Goal: Task Accomplishment & Management: Manage account settings

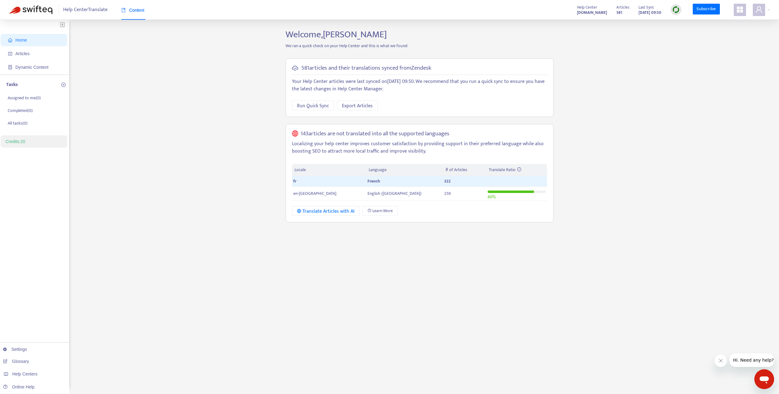
click at [674, 12] on img at bounding box center [676, 10] width 8 height 8
click at [689, 25] on link "Quick Sync" at bounding box center [689, 22] width 26 height 7
click at [18, 41] on span "Home" at bounding box center [20, 40] width 11 height 5
click at [26, 52] on span "Articles" at bounding box center [22, 53] width 14 height 5
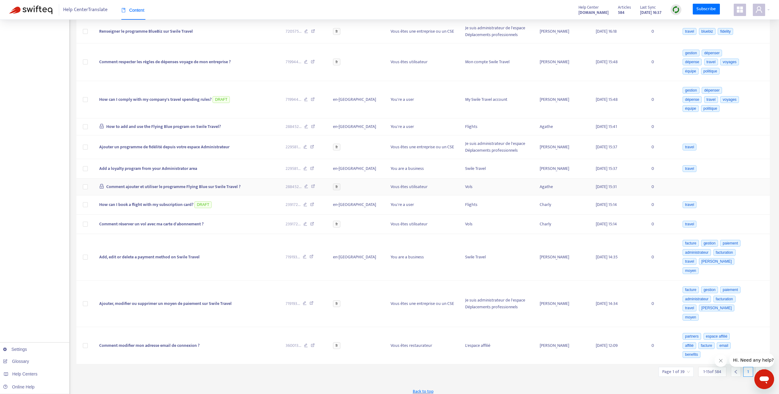
scroll to position [170, 0]
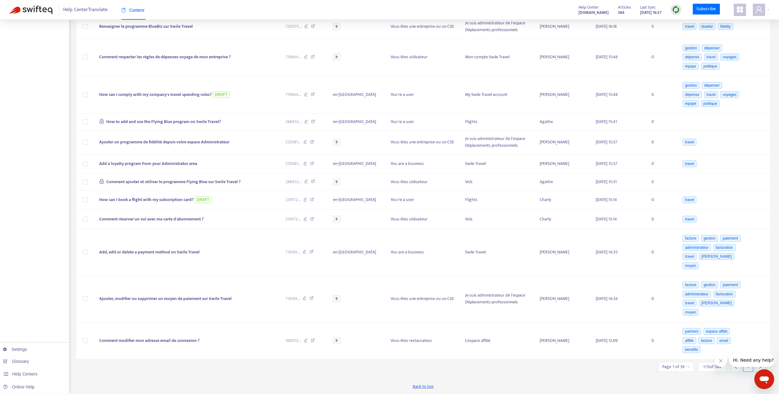
drag, startPoint x: 721, startPoint y: 359, endPoint x: 778, endPoint y: 260, distance: 114.9
click html
drag, startPoint x: 762, startPoint y: 362, endPoint x: 756, endPoint y: 271, distance: 91.9
click at [756, 393] on div at bounding box center [389, 394] width 779 height 0
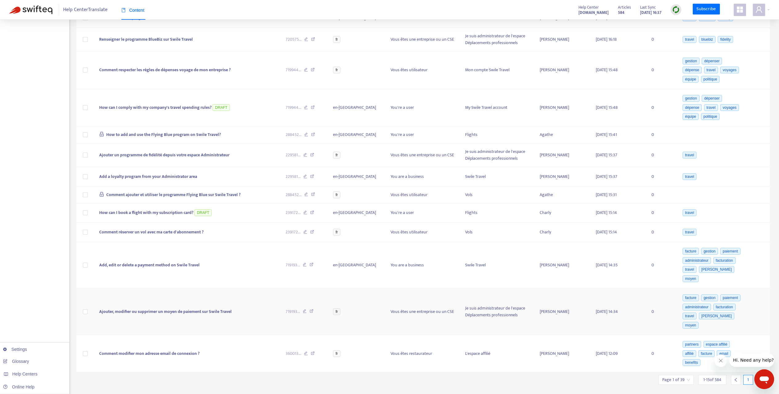
scroll to position [158, 0]
click at [710, 381] on span "1 - 15 of 584" at bounding box center [712, 379] width 18 height 6
click at [684, 382] on input "search" at bounding box center [676, 378] width 28 height 9
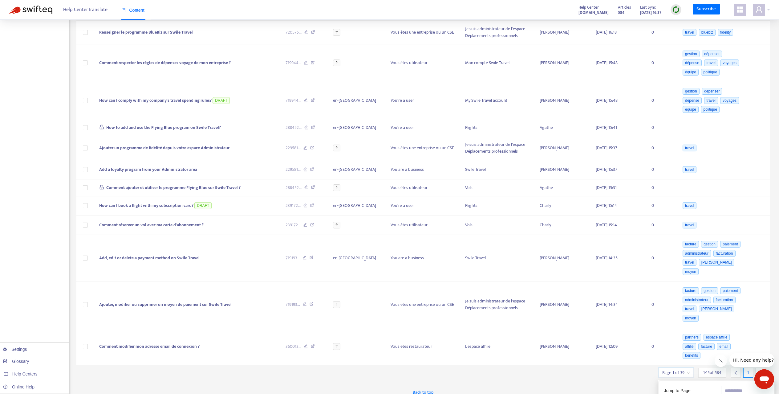
scroll to position [170, 0]
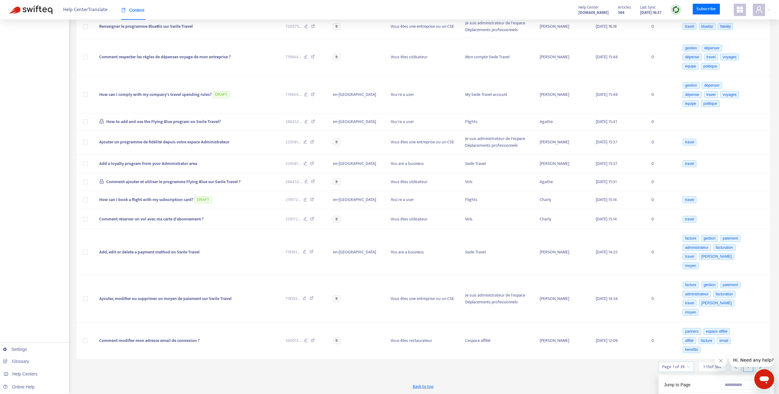
click at [753, 393] on span "15" at bounding box center [744, 398] width 39 height 9
click at [684, 340] on div "50" at bounding box center [708, 337] width 107 height 7
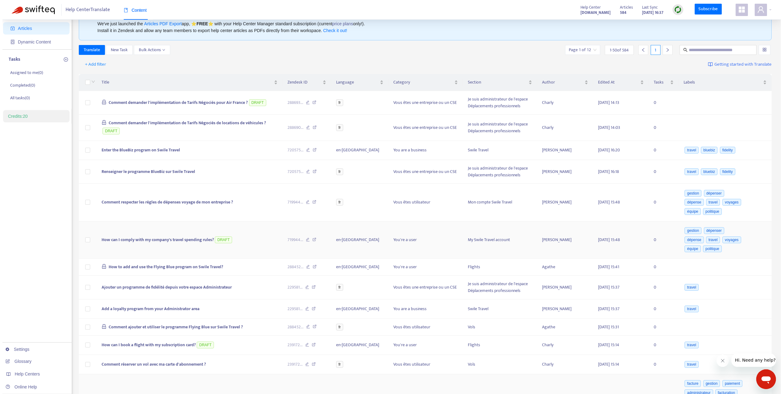
scroll to position [0, 0]
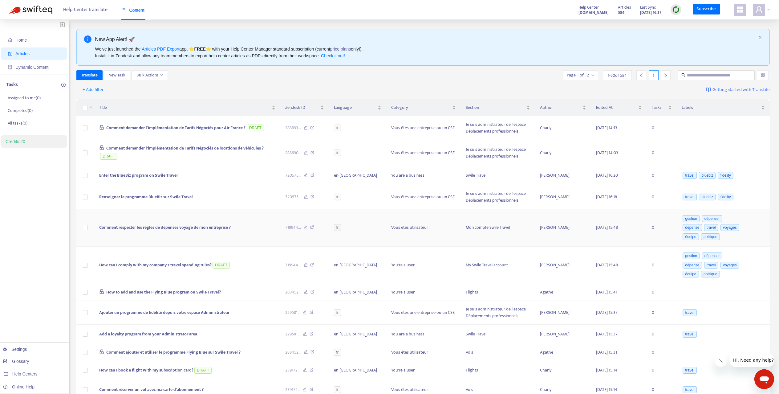
click at [163, 228] on span "Comment respecter les règles de dépenses voyage de mon entreprise ?" at bounding box center [164, 227] width 131 height 7
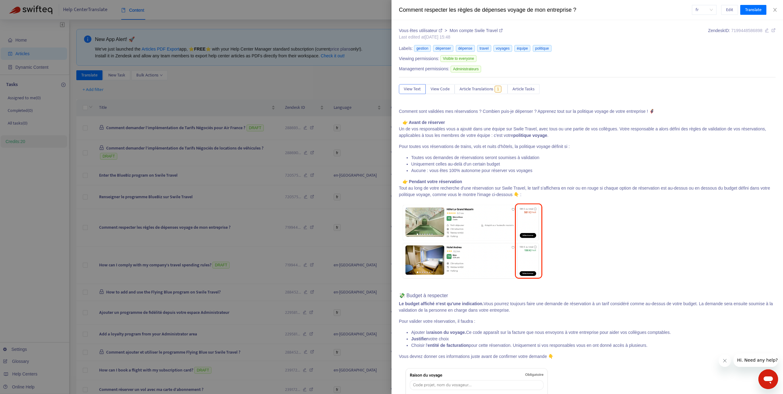
click at [153, 180] on div at bounding box center [391, 197] width 783 height 394
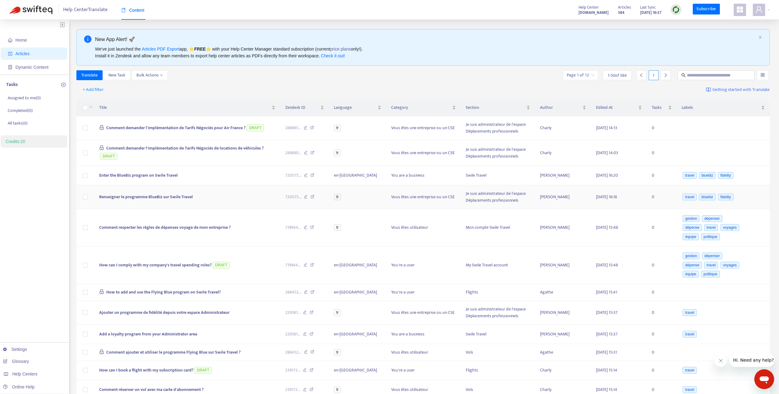
click at [148, 202] on td "Renseigner le programme BlueBiz sur Swile Travel" at bounding box center [187, 197] width 186 height 24
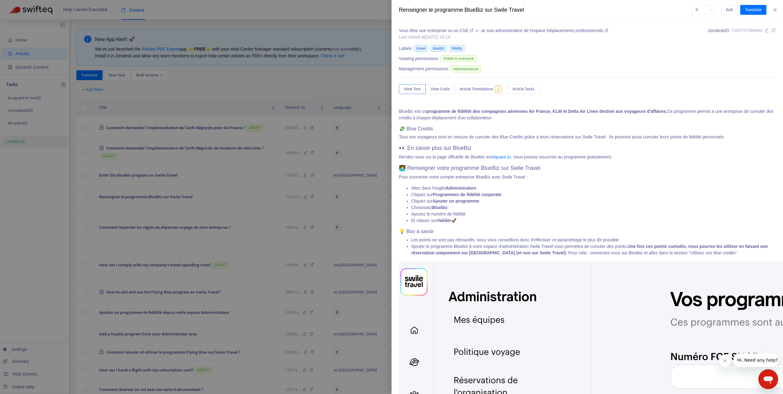
click at [150, 176] on div at bounding box center [391, 197] width 783 height 394
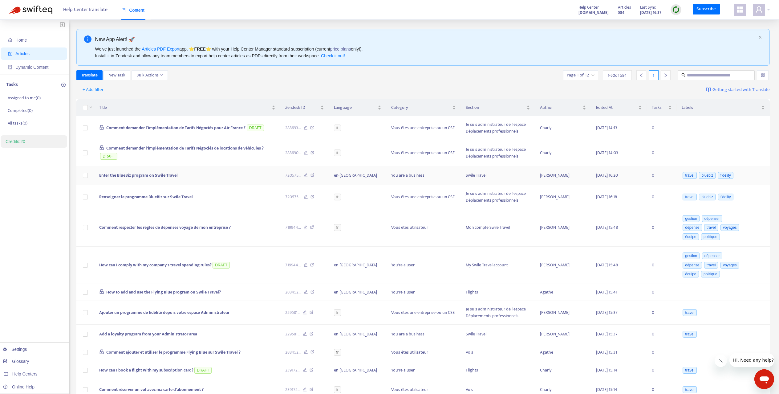
click at [147, 178] on span "Enter the BlueBiz program on Swile Travel" at bounding box center [138, 175] width 79 height 7
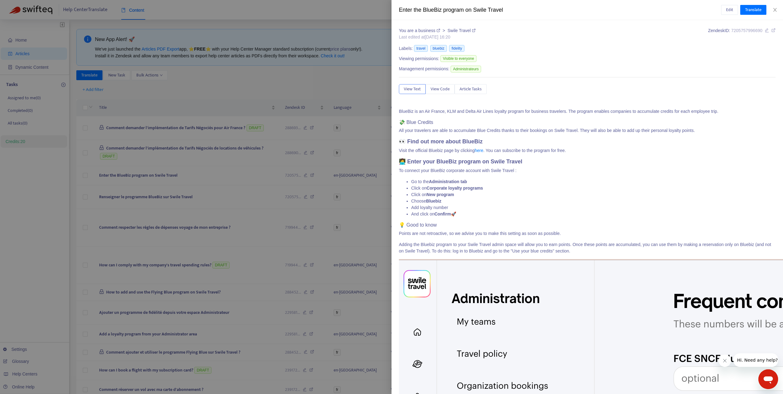
click at [311, 153] on div at bounding box center [391, 197] width 783 height 394
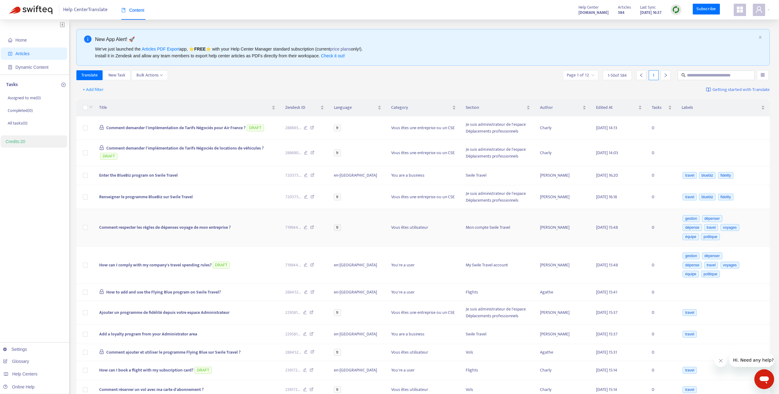
click at [181, 228] on span "Comment respecter les règles de dépenses voyage de mon entreprise ?" at bounding box center [164, 227] width 131 height 7
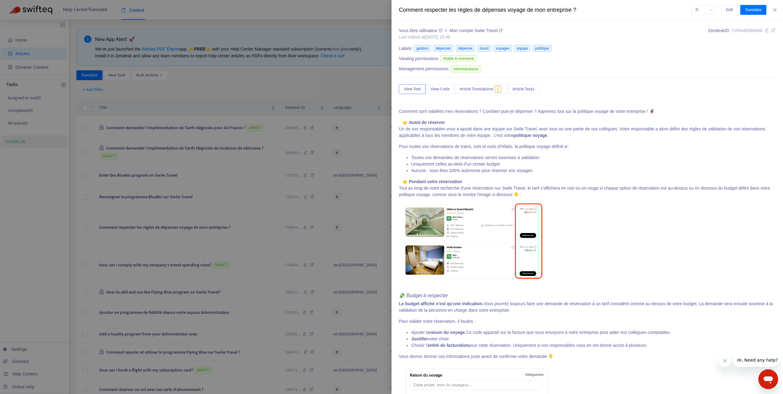
click at [189, 264] on div at bounding box center [391, 197] width 783 height 394
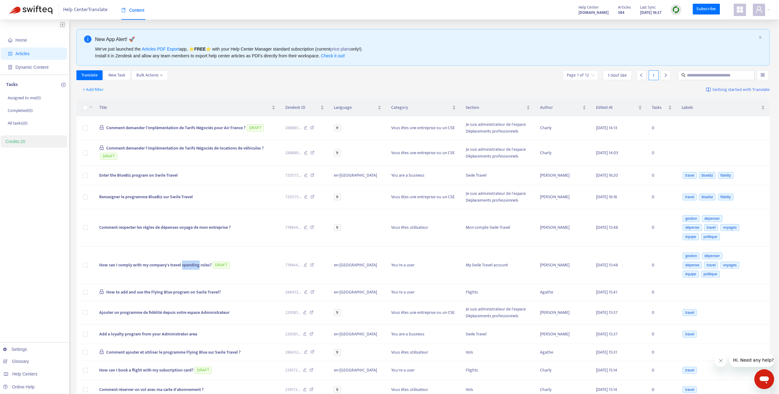
click at [189, 264] on span "How can I comply with my company's travel spending rules?" at bounding box center [155, 264] width 112 height 7
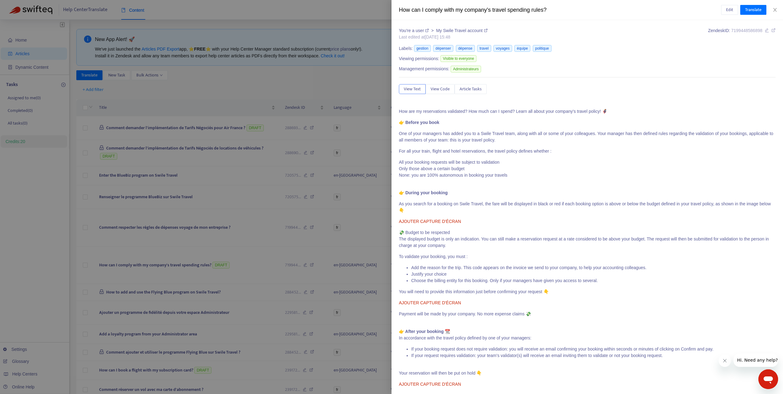
click at [192, 220] on div at bounding box center [391, 197] width 783 height 394
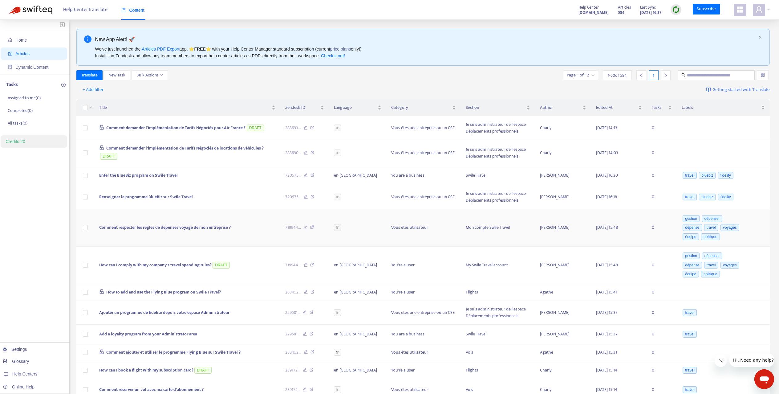
click at [190, 229] on span "Comment respecter les règles de dépenses voyage de mon entreprise ?" at bounding box center [164, 227] width 131 height 7
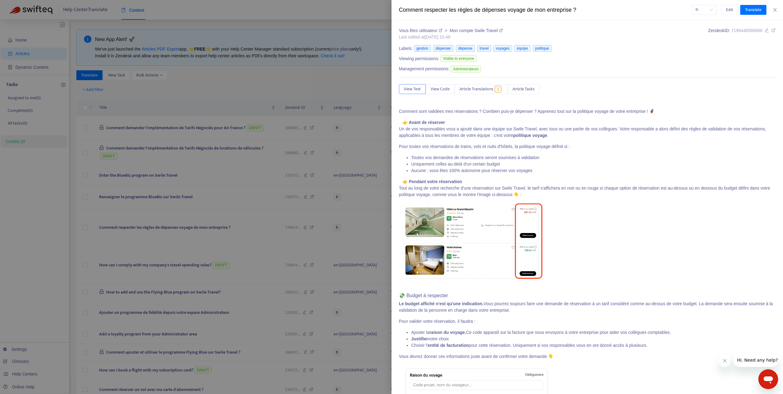
click at [188, 267] on div at bounding box center [391, 197] width 783 height 394
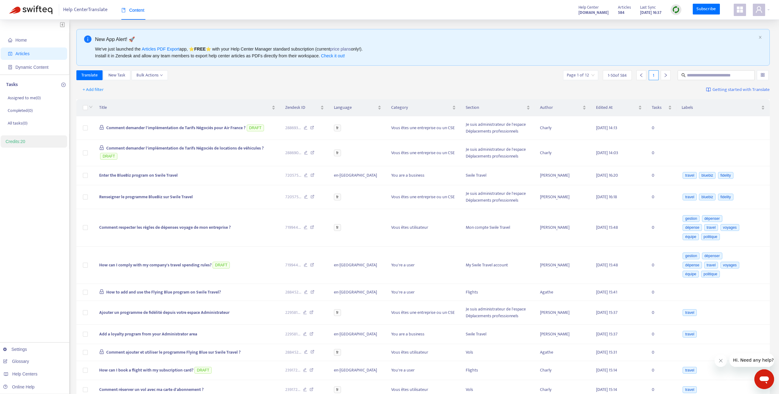
click at [188, 267] on span "How can I comply with my company's travel spending rules?" at bounding box center [155, 264] width 112 height 7
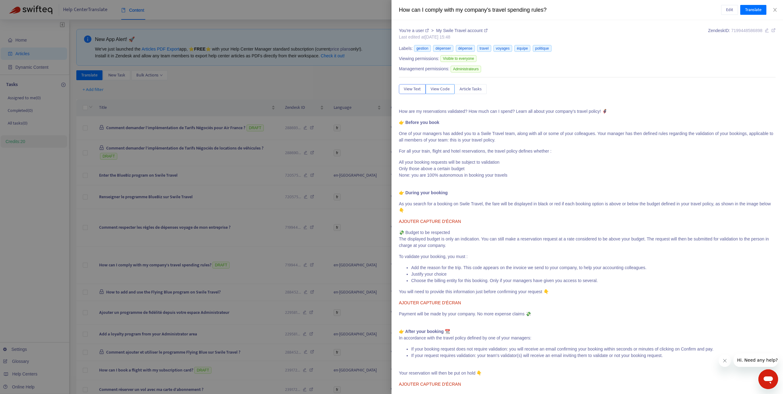
click at [438, 89] on span "View Code" at bounding box center [440, 89] width 19 height 7
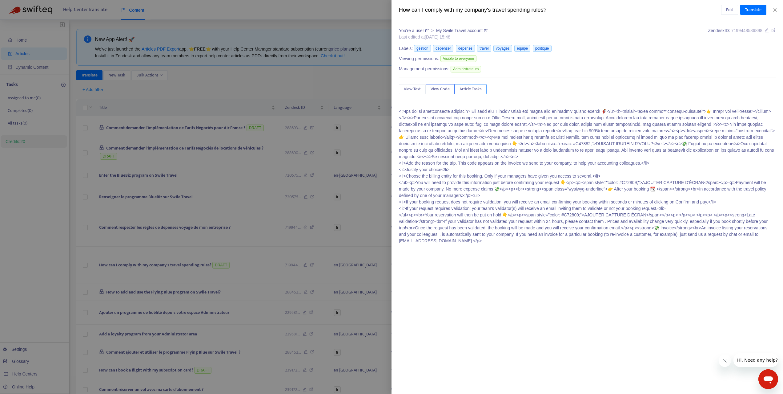
click at [472, 93] on button "Article Tasks" at bounding box center [471, 89] width 32 height 10
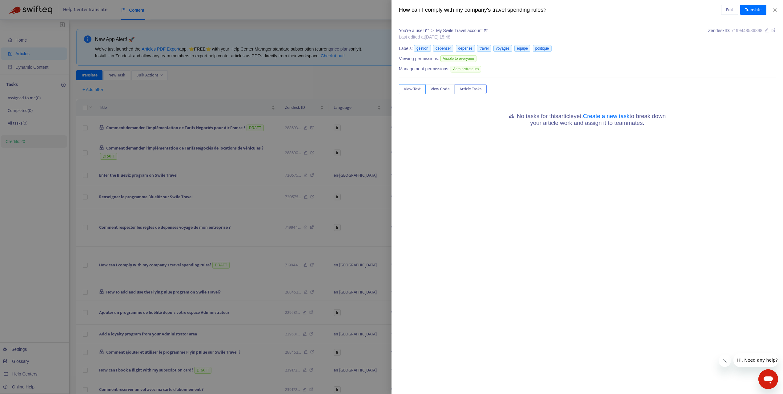
click at [405, 90] on span "View Text" at bounding box center [412, 89] width 17 height 7
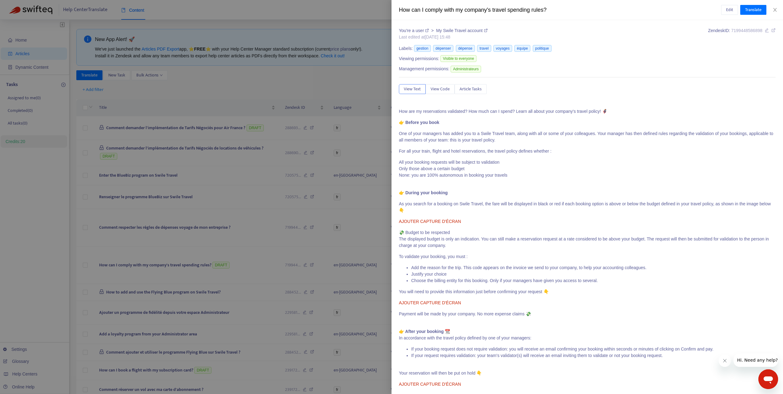
click at [144, 238] on div at bounding box center [391, 197] width 783 height 394
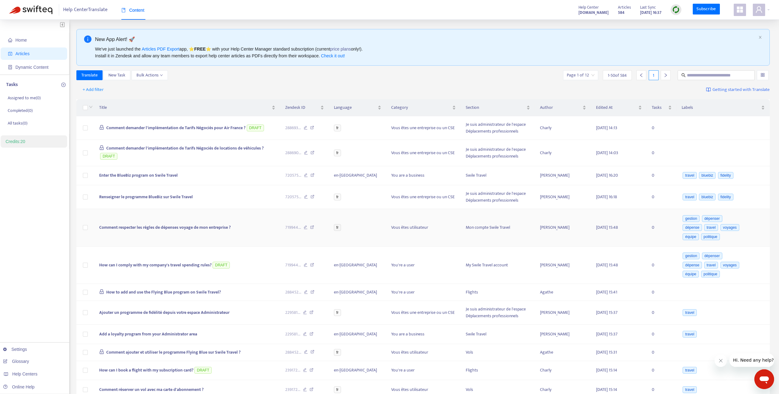
click at [155, 228] on span "Comment respecter les règles de dépenses voyage de mon entreprise ?" at bounding box center [164, 227] width 131 height 7
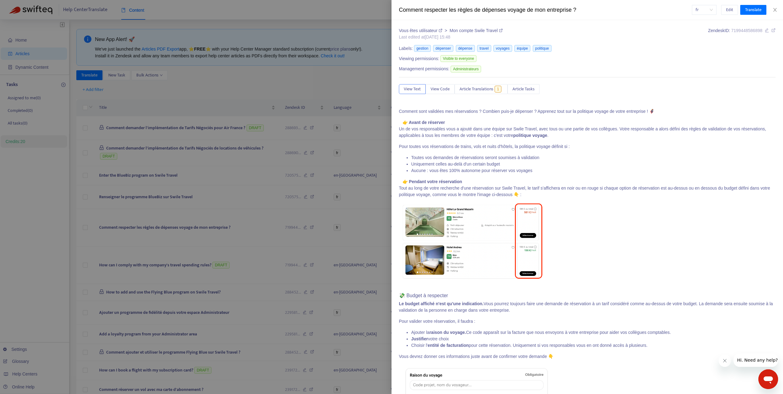
click at [708, 9] on span "fr" at bounding box center [704, 9] width 17 height 9
click at [707, 23] on div "en-[GEOGRAPHIC_DATA]" at bounding box center [658, 22] width 107 height 7
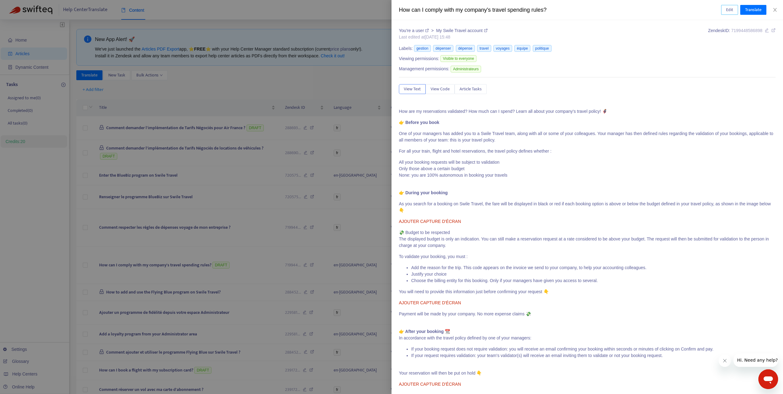
click at [728, 10] on span "Edit" at bounding box center [729, 9] width 7 height 7
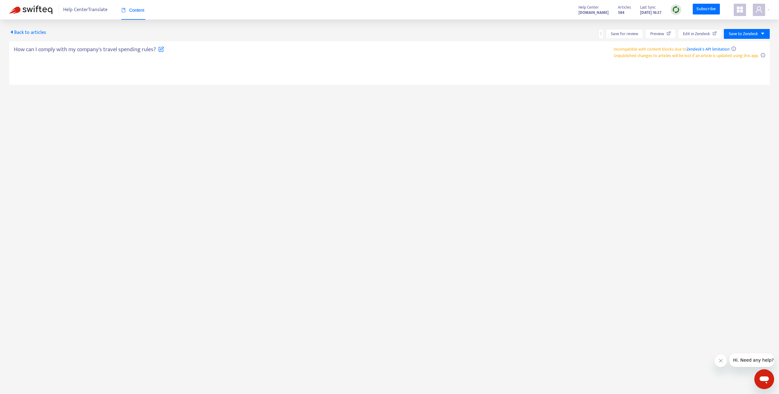
type textarea "**********"
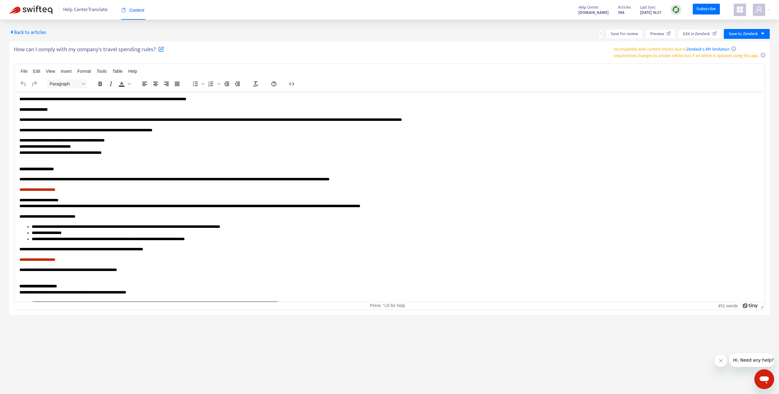
click at [33, 32] on span "Back to articles" at bounding box center [27, 32] width 37 height 8
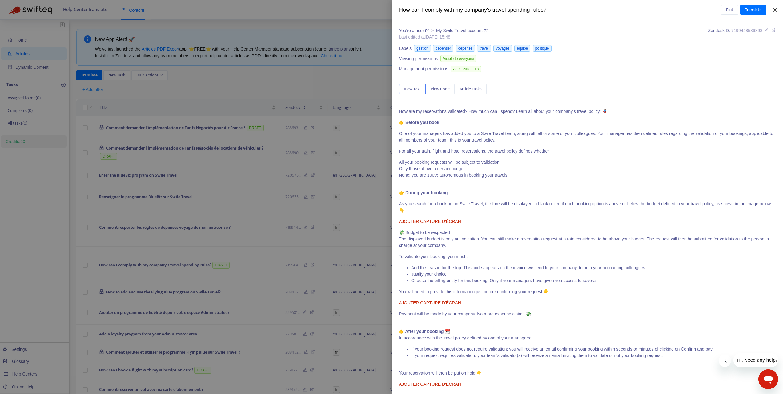
click at [777, 8] on icon "close" at bounding box center [775, 10] width 3 height 4
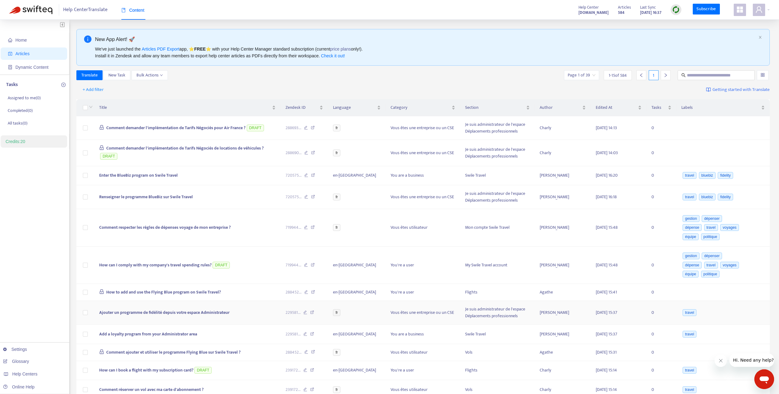
click at [178, 316] on td "Ajouter un programme de fidélité depuis votre espace Administrateur" at bounding box center [187, 313] width 186 height 24
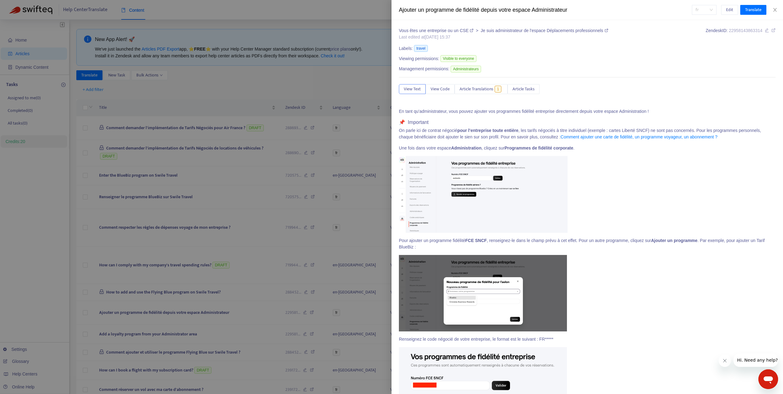
click at [704, 6] on span "fr" at bounding box center [704, 9] width 17 height 9
click at [697, 22] on div "en-[GEOGRAPHIC_DATA]" at bounding box center [658, 22] width 107 height 7
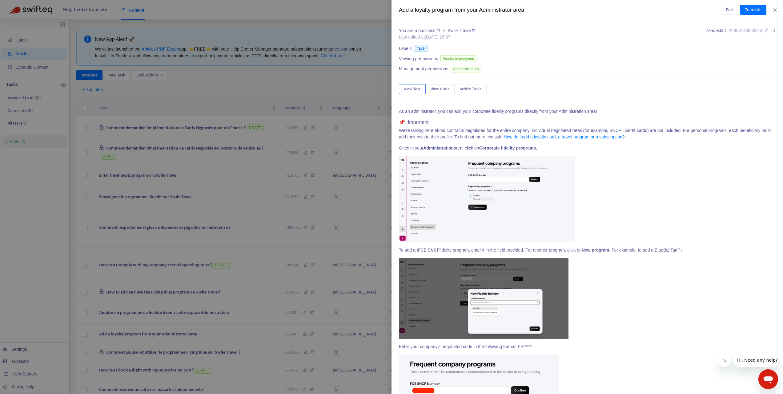
click at [304, 265] on div at bounding box center [391, 197] width 783 height 394
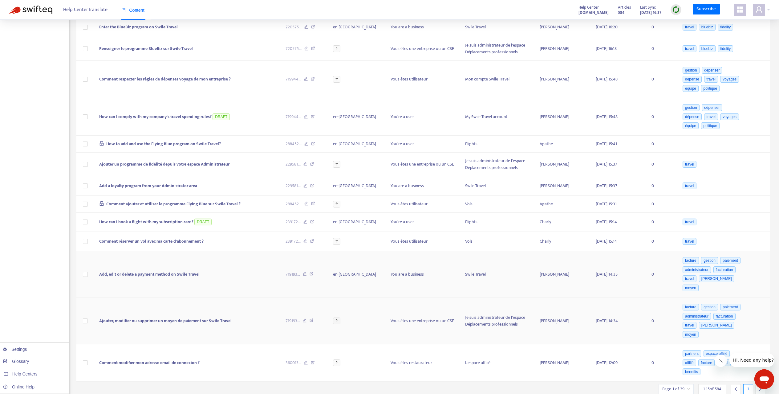
scroll to position [170, 0]
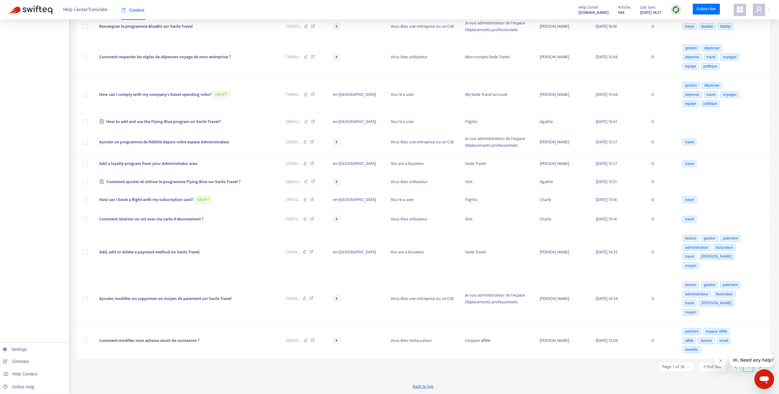
click at [706, 366] on span "1 - 15 of 584" at bounding box center [712, 366] width 18 height 6
click at [680, 369] on input "search" at bounding box center [676, 366] width 28 height 9
click at [738, 393] on span "15" at bounding box center [744, 398] width 39 height 9
click at [709, 335] on div "50" at bounding box center [708, 337] width 107 height 7
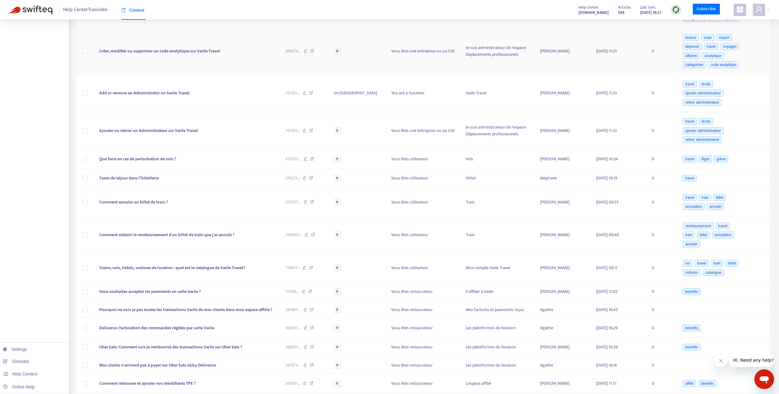
scroll to position [552, 0]
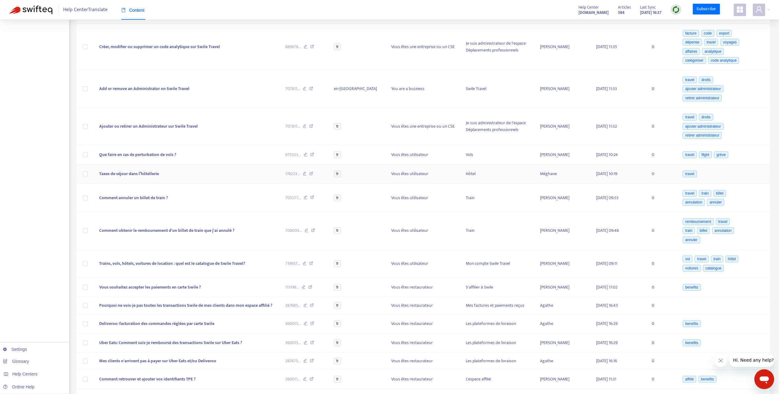
click at [136, 177] on span "Taxes de séjour dans l’hôtellerie" at bounding box center [129, 173] width 60 height 7
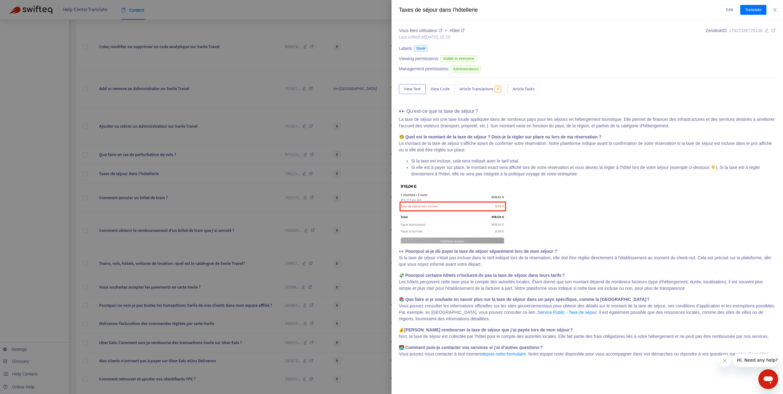
click at [200, 239] on div at bounding box center [391, 197] width 783 height 394
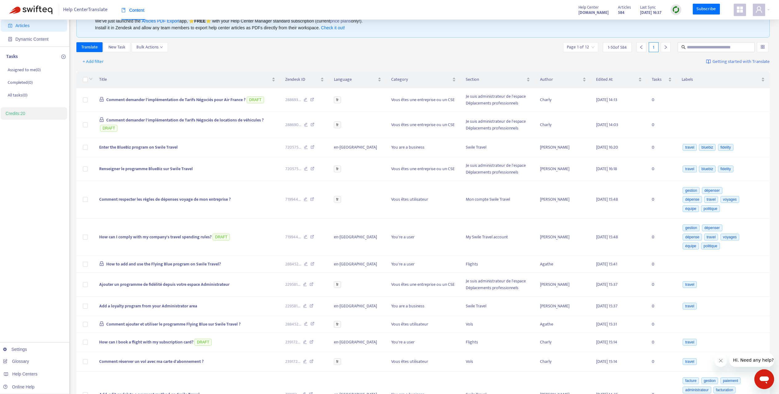
scroll to position [0, 0]
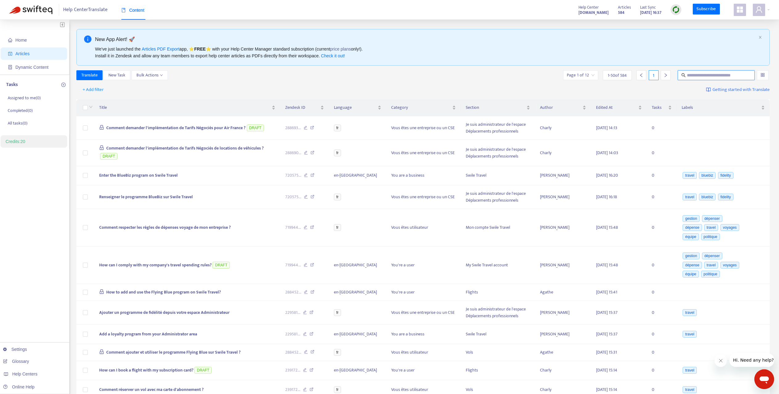
click at [701, 75] on input "text" at bounding box center [716, 75] width 59 height 7
click at [708, 75] on input "text" at bounding box center [716, 75] width 59 height 7
type input "***"
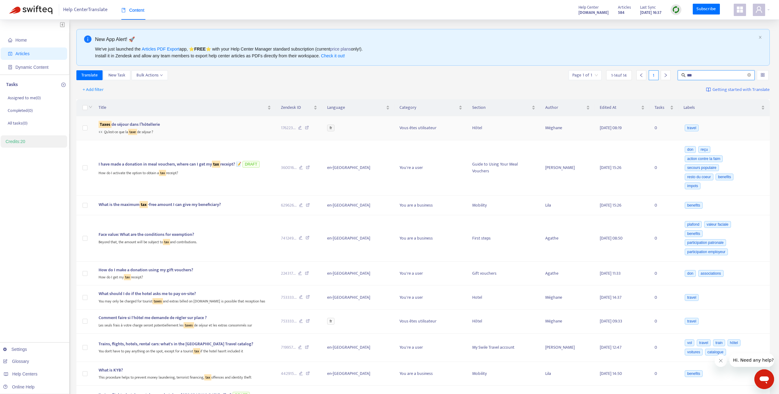
click at [143, 125] on span "Taxes de séjour dans l’hôtellerie" at bounding box center [129, 124] width 61 height 7
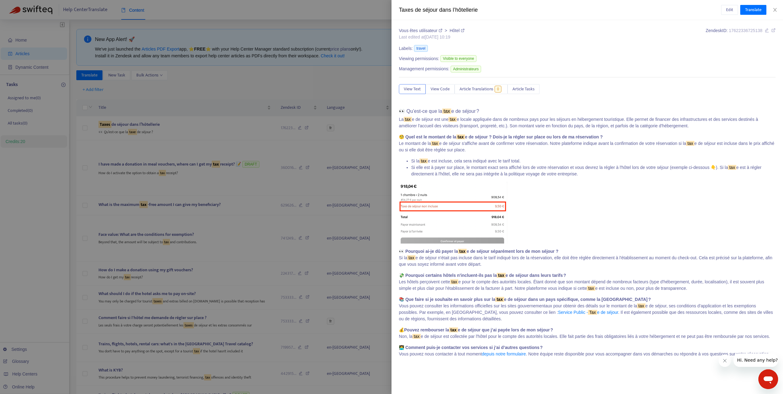
click at [455, 29] on link "Hôtel" at bounding box center [457, 30] width 15 height 5
click at [756, 11] on span "Translate" at bounding box center [754, 9] width 16 height 7
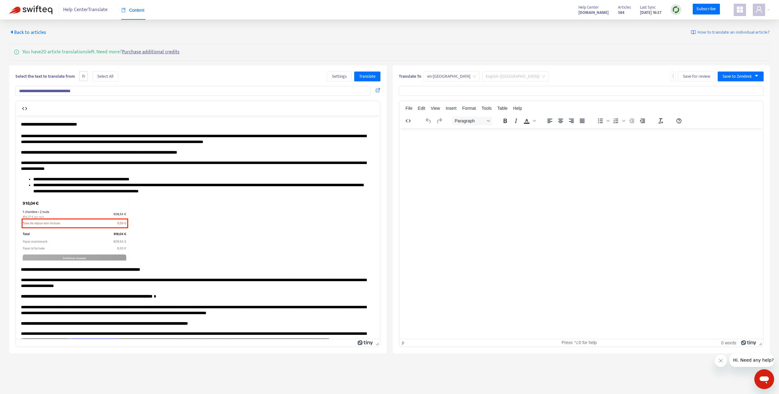
click at [486, 79] on span "English (UK)" at bounding box center [515, 76] width 59 height 9
click at [536, 78] on div "Translate To en-gb English (UK) Save for review Save to Zendesk" at bounding box center [581, 77] width 365 height 12
click at [430, 77] on span "en-[GEOGRAPHIC_DATA]" at bounding box center [451, 76] width 49 height 9
click at [538, 73] on div "Translate To en-gb English (UK) Save for review Save to Zendesk" at bounding box center [581, 77] width 365 height 12
click at [675, 75] on button "button" at bounding box center [672, 76] width 5 height 10
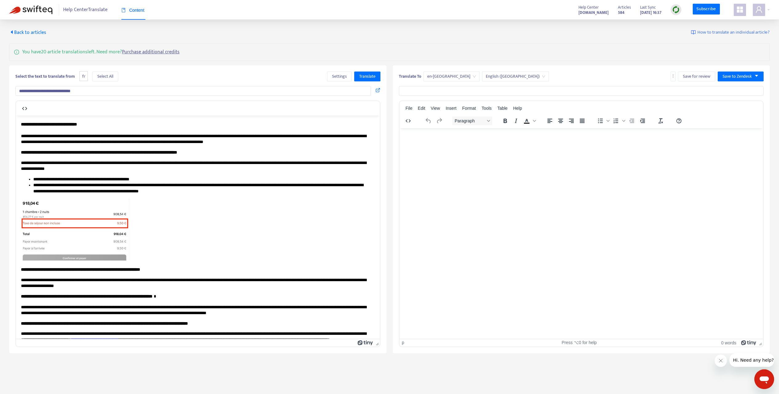
click at [621, 81] on div "Translate To en-gb English (UK) Save for review Save to Zendesk" at bounding box center [581, 77] width 365 height 12
click at [344, 76] on span "Settings" at bounding box center [339, 76] width 15 height 7
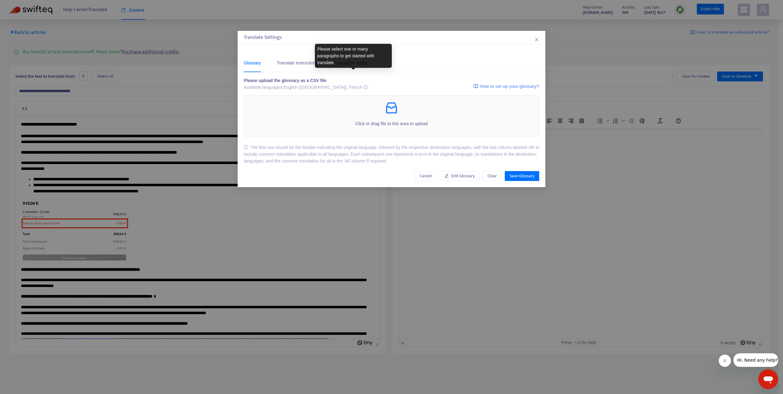
click at [191, 150] on div "Translate Settings Glossary Translate Instructions Translation Notice Please up…" at bounding box center [391, 197] width 783 height 394
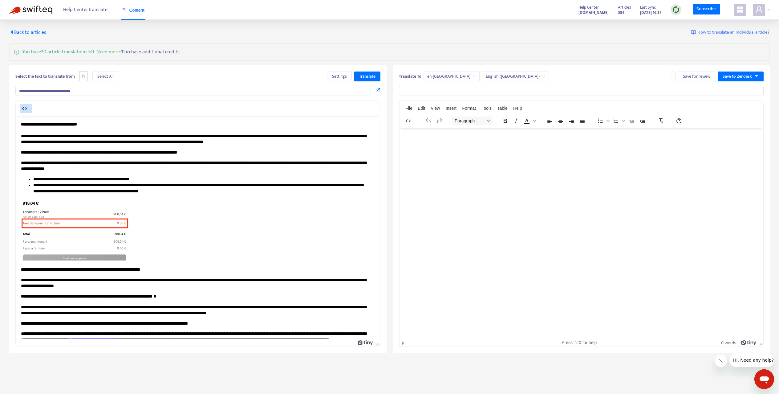
click at [20, 109] on button "button" at bounding box center [26, 108] width 12 height 9
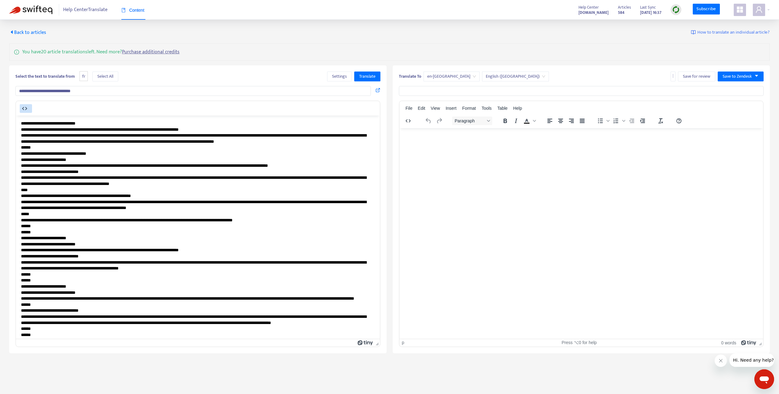
click at [23, 108] on icon "button" at bounding box center [24, 108] width 7 height 7
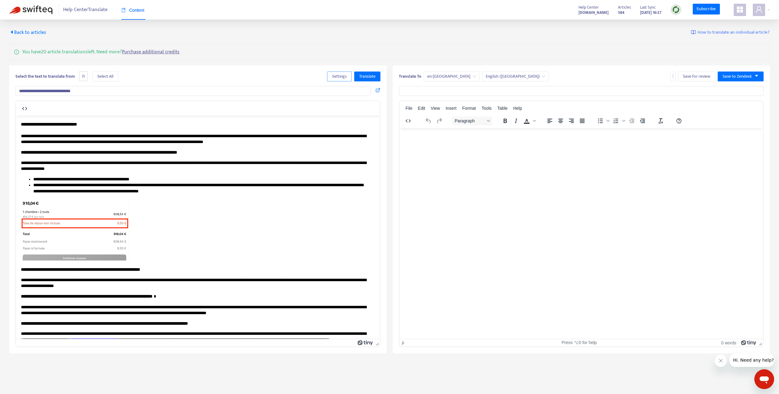
click at [340, 73] on span "Settings" at bounding box center [339, 76] width 15 height 7
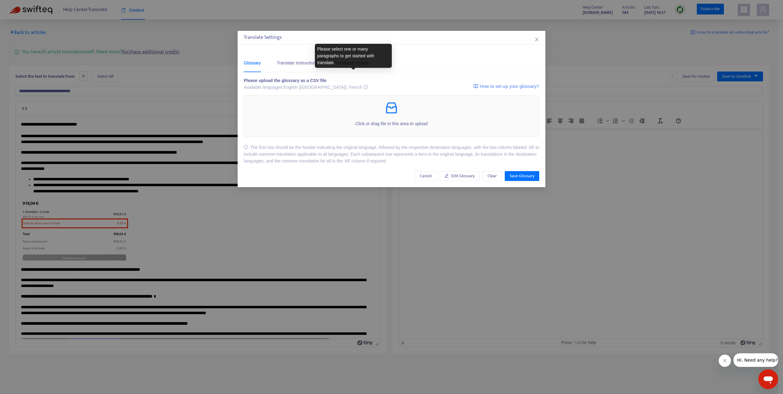
click at [520, 86] on span "How to set up your glossary?" at bounding box center [509, 86] width 59 height 7
click at [312, 68] on div "Translate Instructions" at bounding box center [297, 62] width 41 height 19
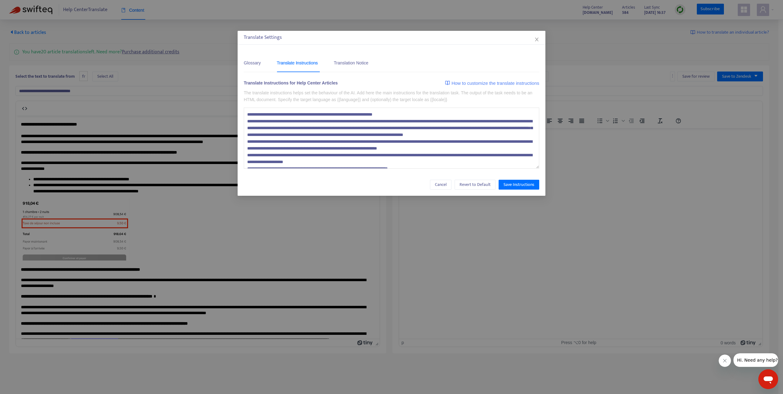
click at [379, 115] on textarea at bounding box center [392, 137] width 296 height 61
click at [469, 85] on span "How to customize the translate instructions" at bounding box center [496, 82] width 88 height 7
click at [359, 65] on div "Translation Notice" at bounding box center [351, 62] width 34 height 7
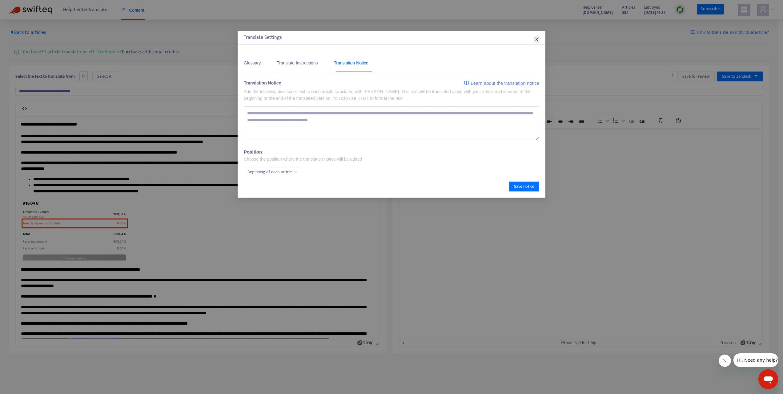
click at [537, 39] on icon "close" at bounding box center [536, 40] width 3 height 4
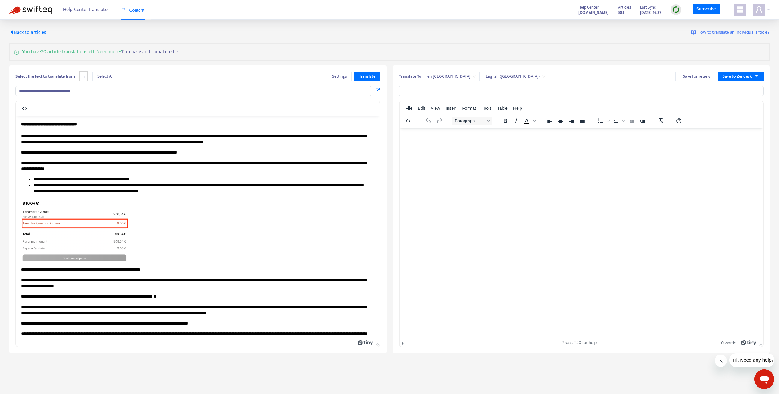
click at [49, 9] on img at bounding box center [30, 10] width 43 height 9
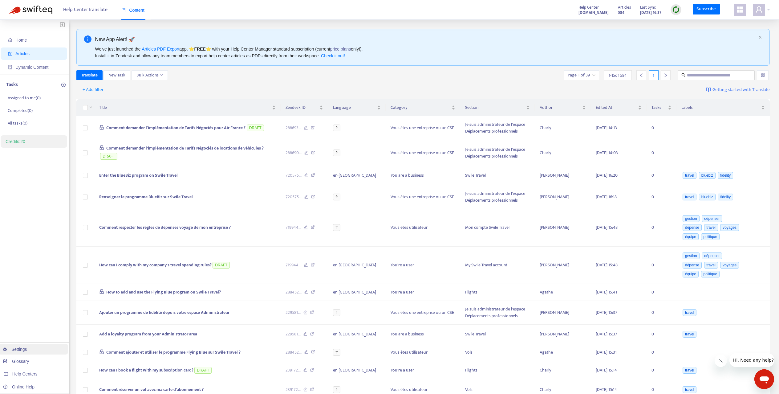
click at [18, 350] on link "Settings" at bounding box center [15, 348] width 24 height 5
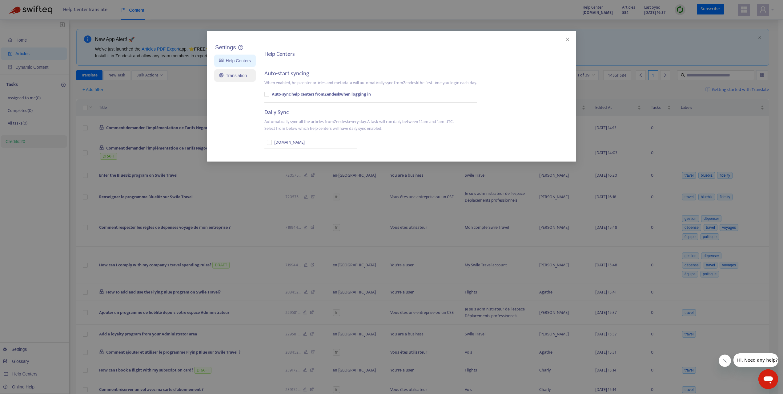
click at [242, 73] on link "Translation" at bounding box center [233, 75] width 28 height 5
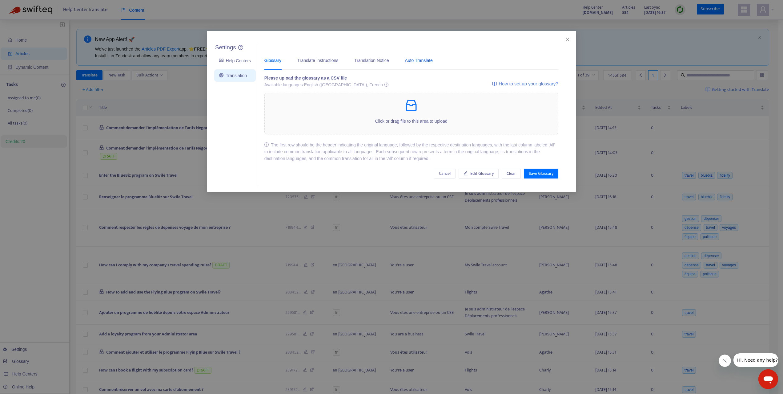
click at [414, 58] on div "Auto Translate" at bounding box center [419, 60] width 28 height 7
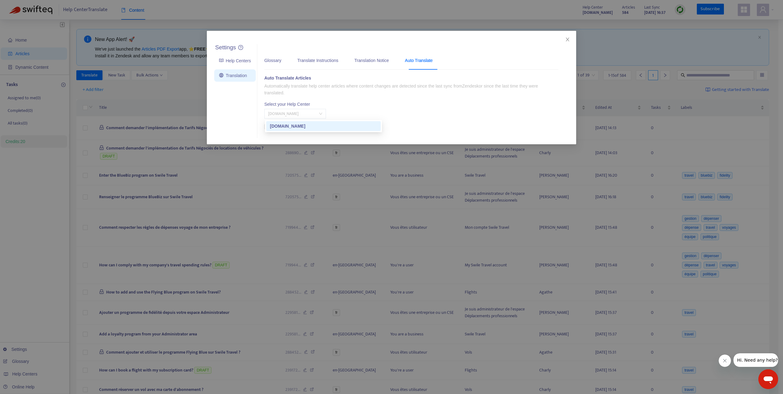
click at [303, 115] on span "[DOMAIN_NAME]" at bounding box center [295, 113] width 54 height 9
click at [377, 92] on p "Automatically translate help center articles where content changes are detected…" at bounding box center [412, 90] width 294 height 14
click at [369, 62] on div "Translation Notice" at bounding box center [371, 60] width 34 height 7
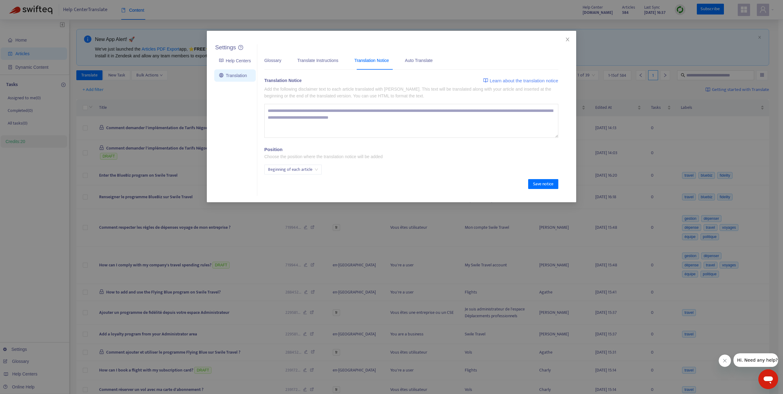
click at [371, 114] on textarea at bounding box center [412, 121] width 294 height 34
drag, startPoint x: 338, startPoint y: 88, endPoint x: 399, endPoint y: 101, distance: 62.3
click at [399, 101] on div "Translation Notice Learn about the translation notice Add the following disclai…" at bounding box center [412, 126] width 294 height 98
click at [317, 57] on div "Translate Instructions" at bounding box center [317, 60] width 41 height 7
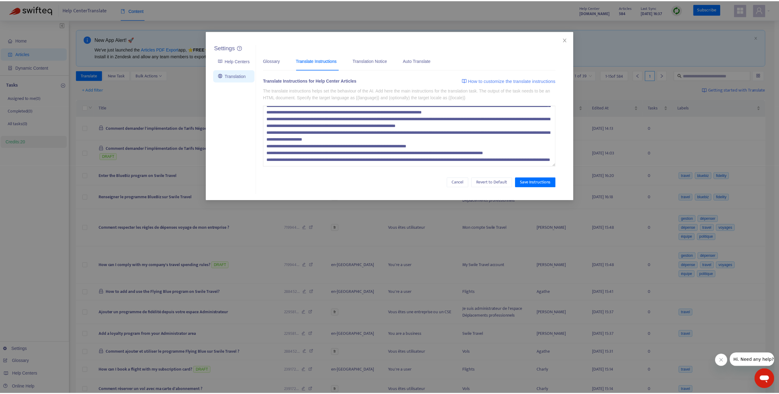
scroll to position [34, 0]
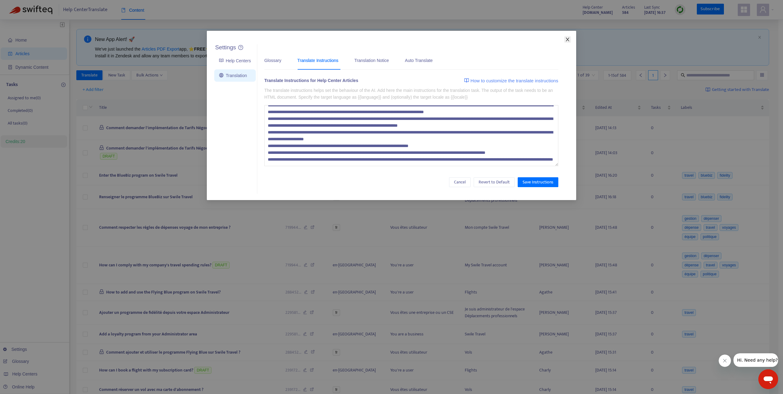
click at [569, 37] on icon "close" at bounding box center [567, 39] width 5 height 5
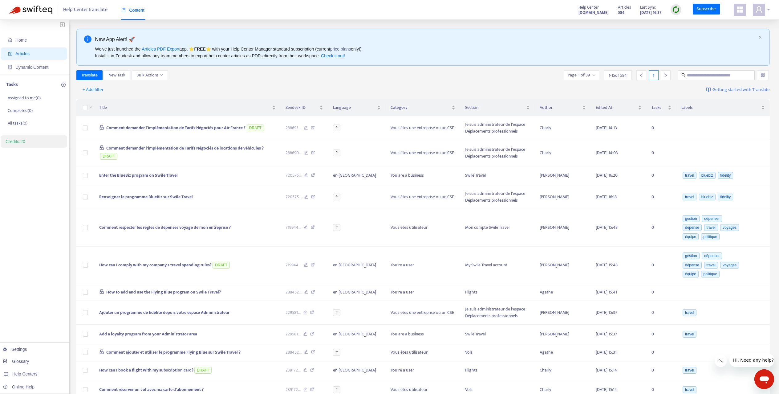
click at [760, 6] on icon "user" at bounding box center [758, 9] width 7 height 7
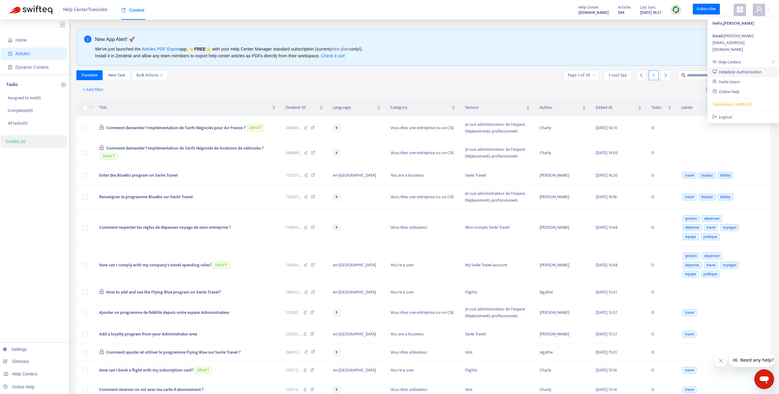
click at [740, 68] on link "Helpdesk Authorization" at bounding box center [736, 71] width 49 height 7
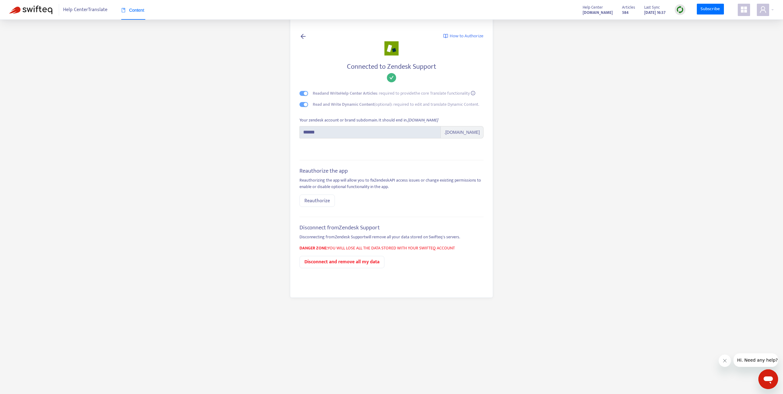
click at [303, 32] on icon at bounding box center [303, 36] width 7 height 8
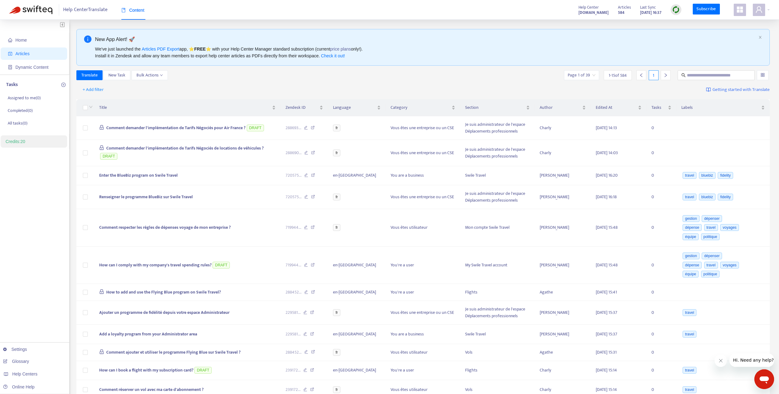
click at [741, 10] on icon "appstore" at bounding box center [740, 9] width 6 height 6
click at [27, 348] on link "Settings" at bounding box center [15, 348] width 24 height 5
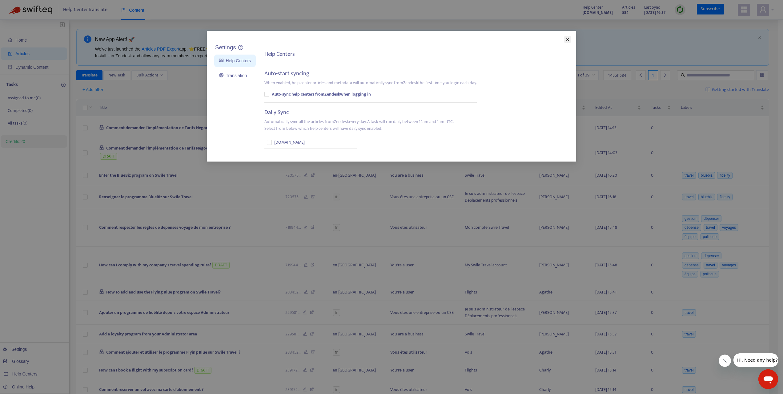
click at [566, 39] on icon "close" at bounding box center [567, 39] width 5 height 5
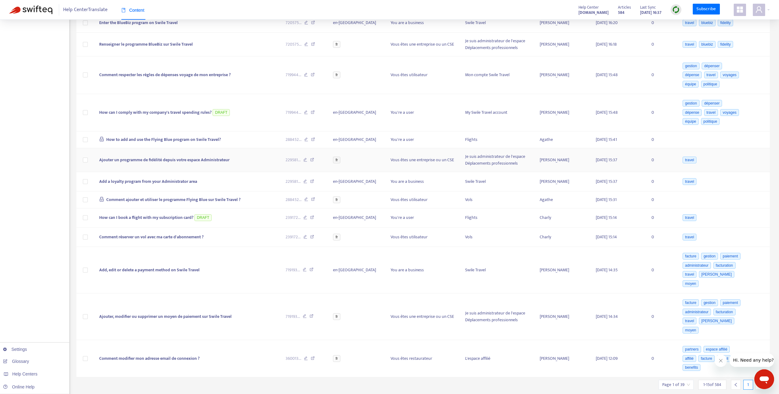
scroll to position [170, 0]
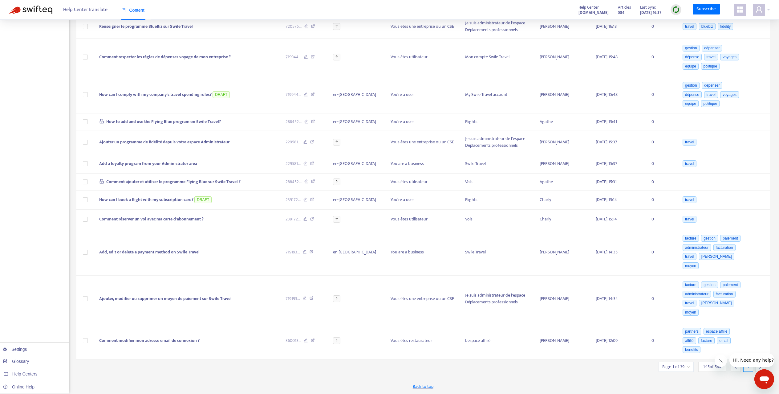
click at [704, 368] on span "1 - 15 of 584" at bounding box center [712, 366] width 18 height 6
click at [681, 367] on input "search" at bounding box center [676, 366] width 28 height 9
click at [733, 393] on span "15" at bounding box center [744, 398] width 39 height 9
click at [703, 341] on div "50" at bounding box center [708, 337] width 115 height 10
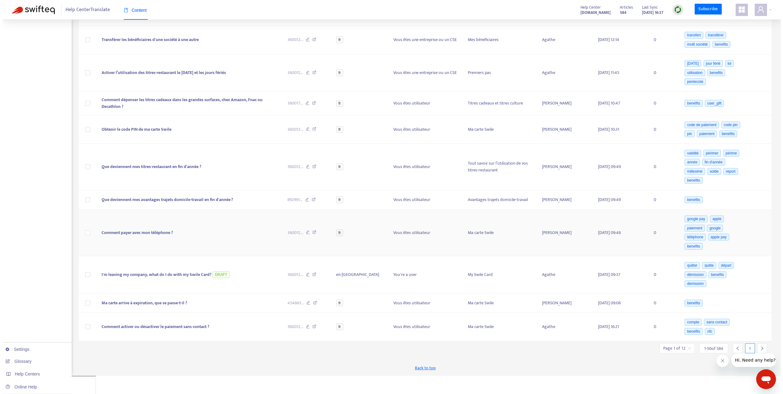
scroll to position [547, 0]
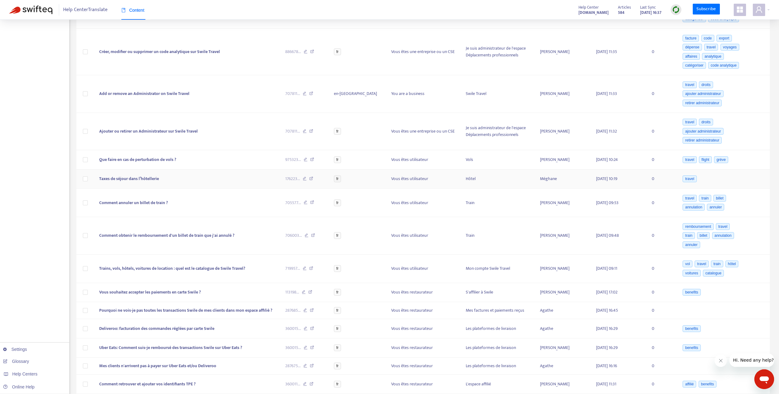
click at [161, 189] on td "Taxes de séjour dans l’hôtellerie" at bounding box center [187, 178] width 186 height 19
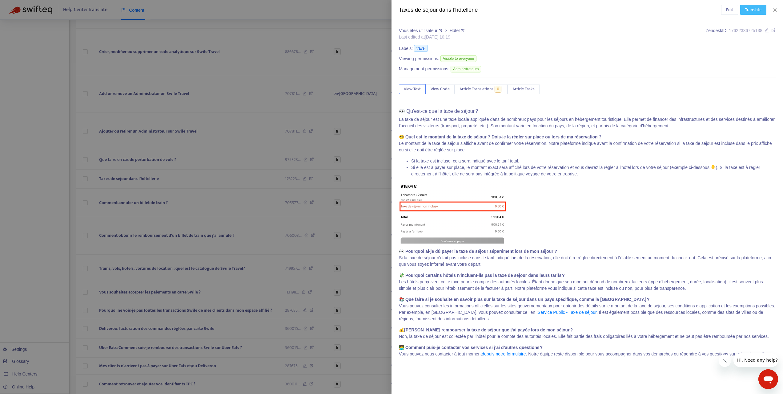
click at [750, 9] on span "Translate" at bounding box center [754, 9] width 16 height 7
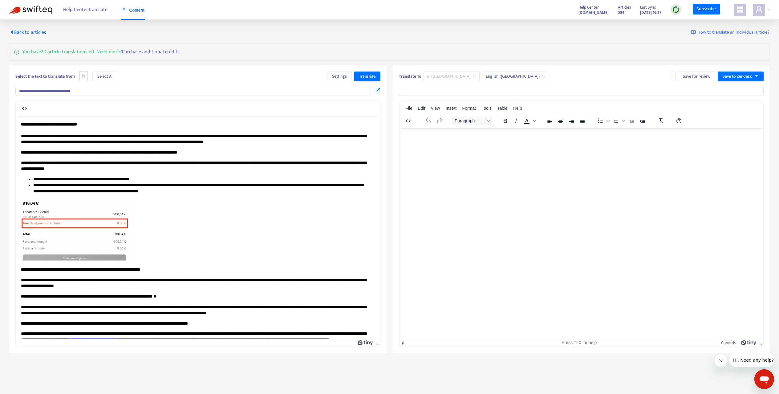
click at [430, 76] on span "en-[GEOGRAPHIC_DATA]" at bounding box center [451, 76] width 49 height 9
click at [84, 76] on span "fr" at bounding box center [83, 76] width 8 height 10
click at [348, 75] on button "Settings" at bounding box center [339, 76] width 25 height 10
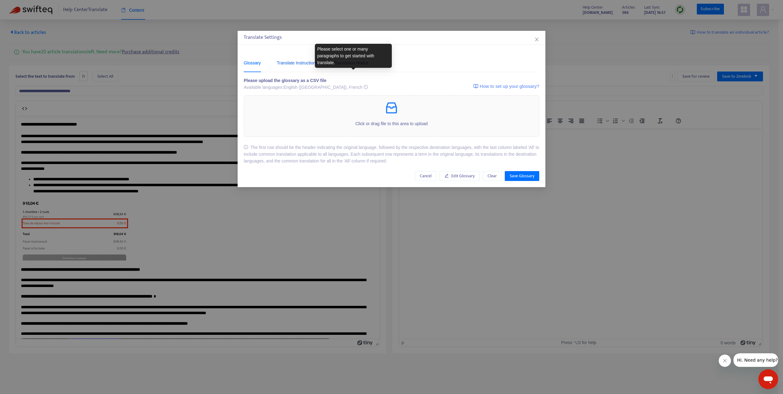
click at [285, 64] on div "Translate Instructions" at bounding box center [297, 62] width 41 height 7
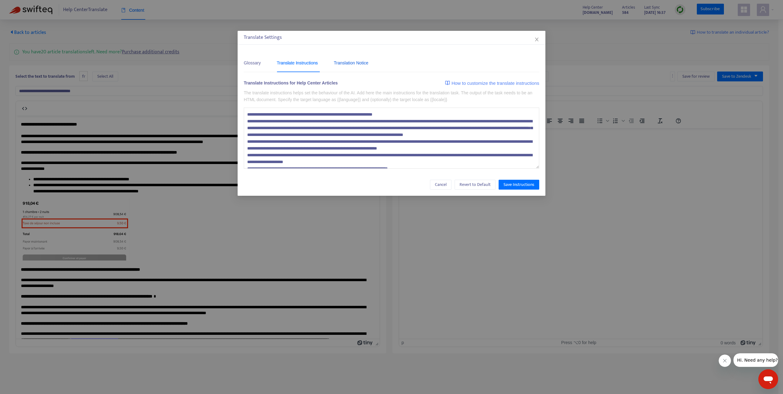
click at [354, 62] on div "Translation Notice" at bounding box center [351, 62] width 34 height 7
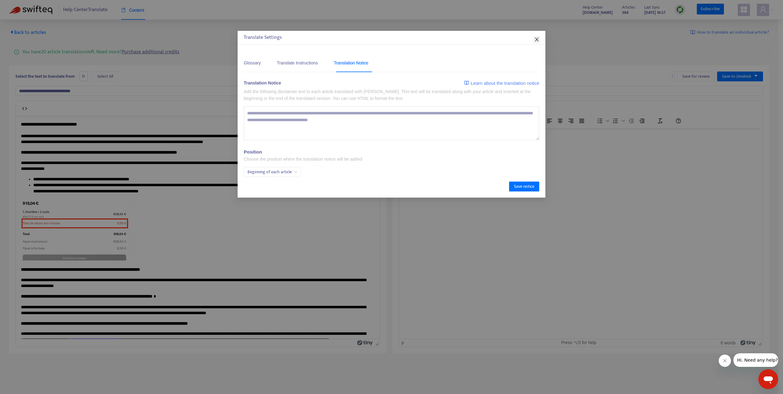
click at [540, 39] on span "Close" at bounding box center [537, 39] width 7 height 5
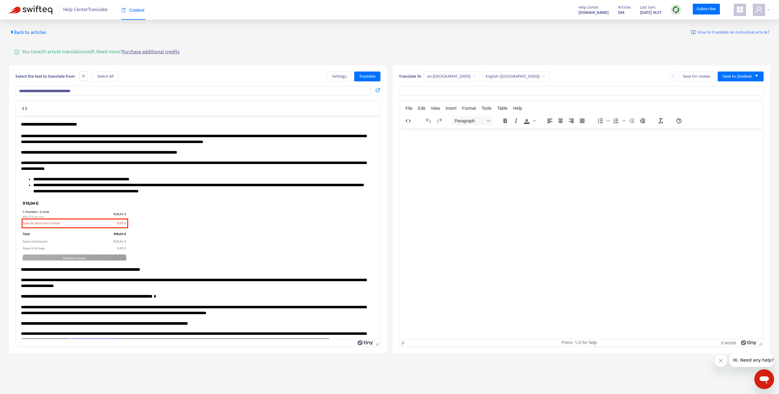
click at [760, 8] on icon "user" at bounding box center [758, 9] width 7 height 7
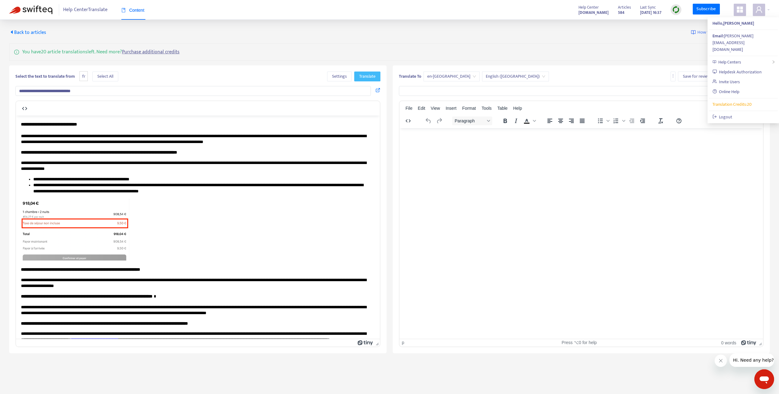
click at [368, 76] on span "Translate" at bounding box center [367, 76] width 16 height 7
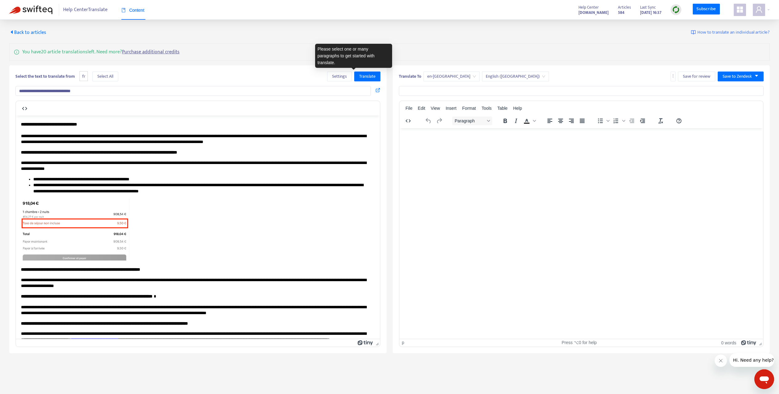
click at [421, 40] on div "**********" at bounding box center [389, 191] width 760 height 324
click at [336, 88] on input "**********" at bounding box center [192, 91] width 355 height 10
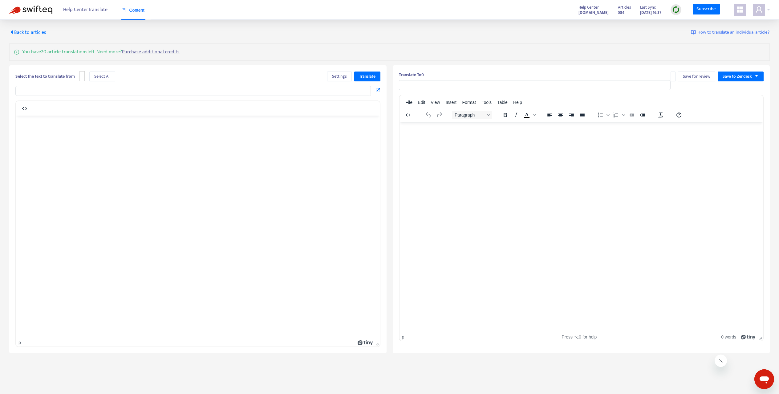
click at [27, 2] on div "Help Center Translate Content" at bounding box center [84, 10] width 150 height 20
click at [33, 10] on img at bounding box center [30, 10] width 43 height 9
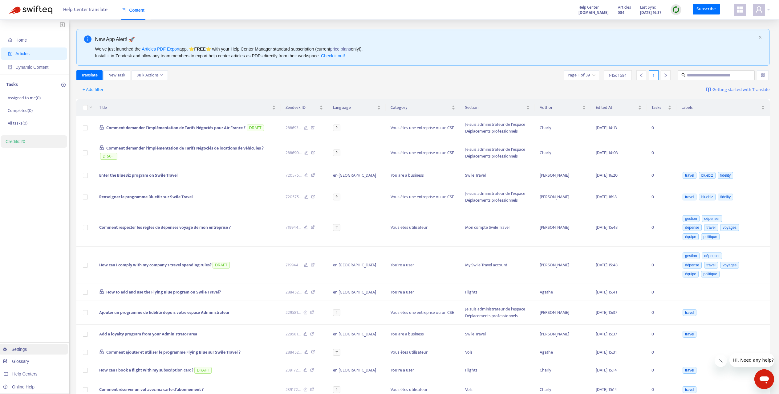
click at [27, 347] on link "Settings" at bounding box center [15, 348] width 24 height 5
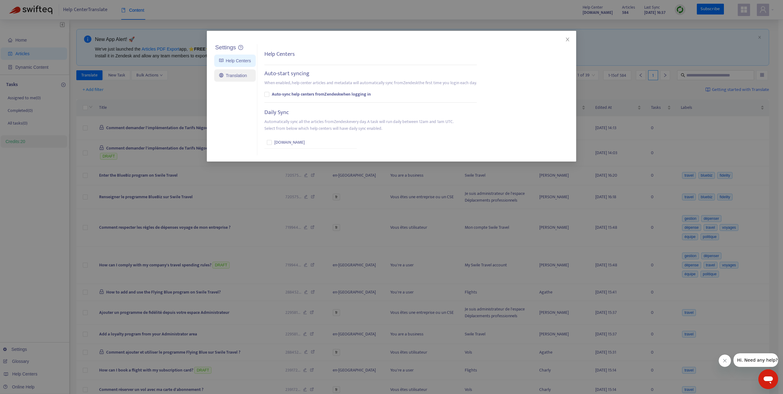
click at [232, 73] on link "Translation" at bounding box center [233, 75] width 28 height 5
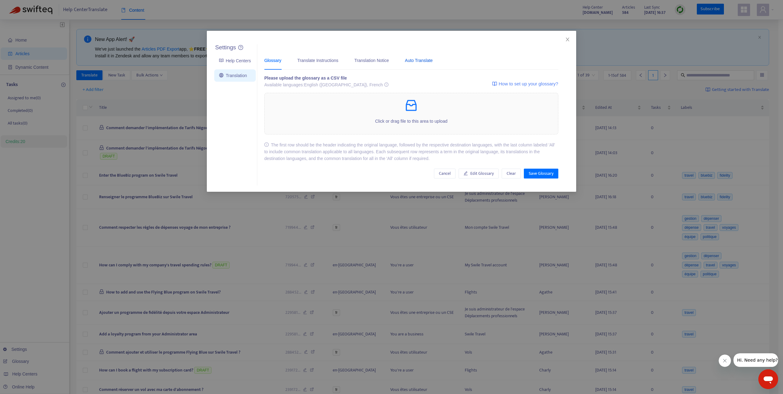
click at [429, 61] on div "Auto Translate" at bounding box center [419, 60] width 28 height 7
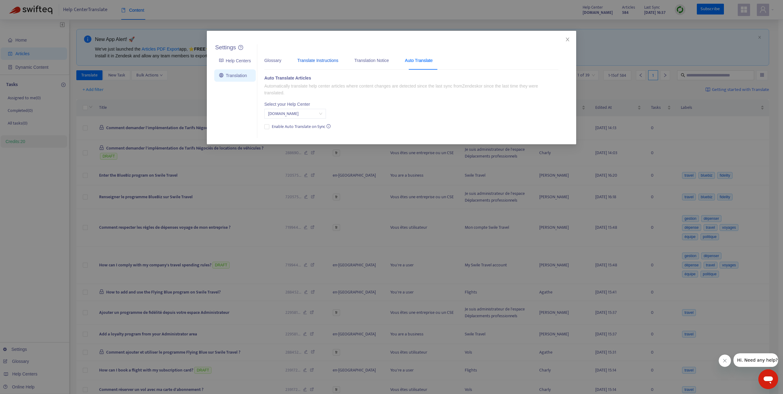
click at [311, 60] on div "Translate Instructions" at bounding box center [317, 60] width 41 height 7
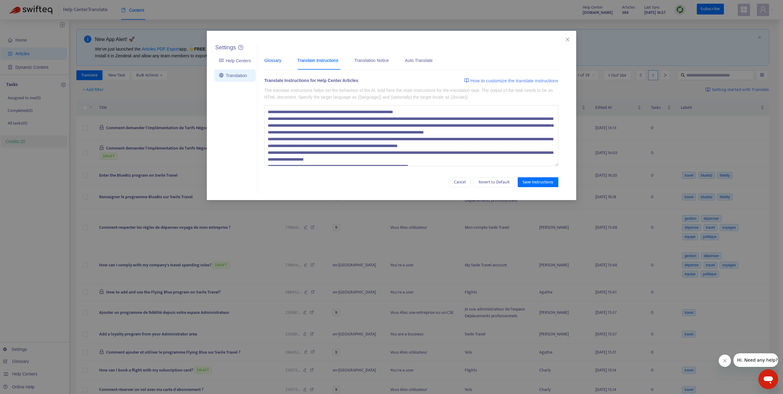
click at [271, 60] on div "Glossary" at bounding box center [273, 60] width 17 height 7
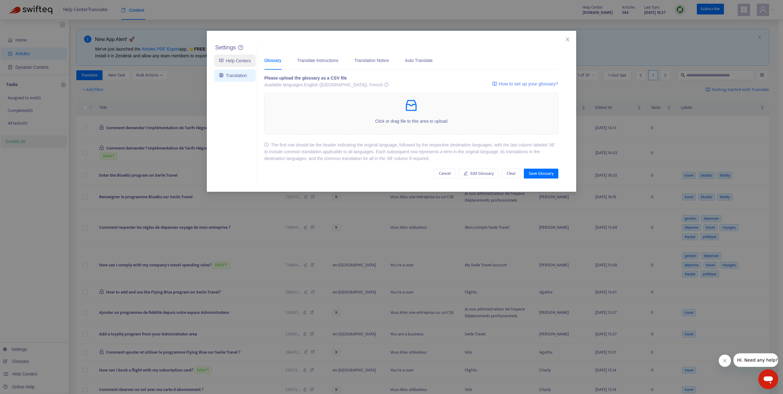
click at [233, 63] on link "Help Centers" at bounding box center [235, 60] width 32 height 5
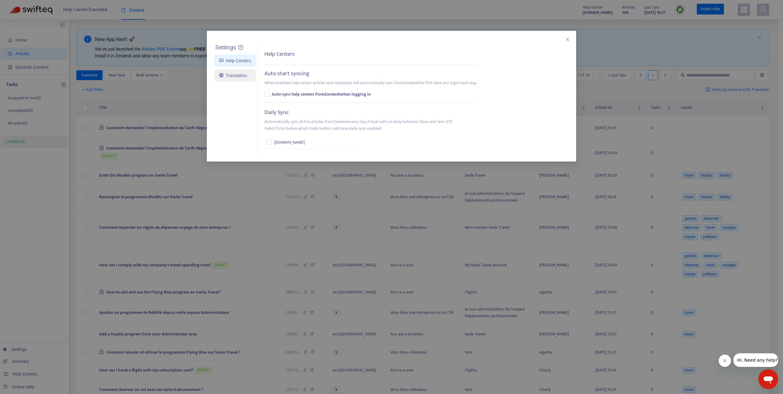
click at [241, 73] on link "Translation" at bounding box center [233, 75] width 28 height 5
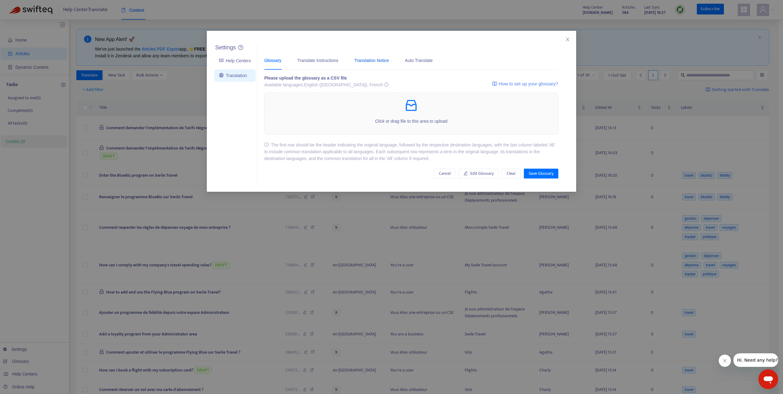
click at [374, 60] on div "Translation Notice" at bounding box center [371, 60] width 34 height 7
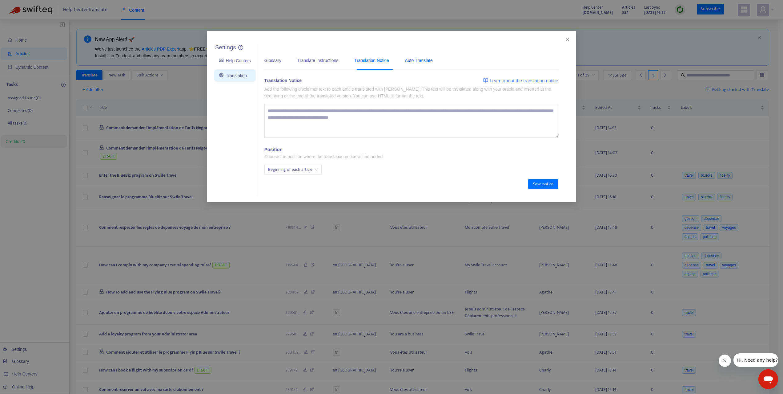
click at [417, 59] on div "Auto Translate" at bounding box center [419, 60] width 28 height 7
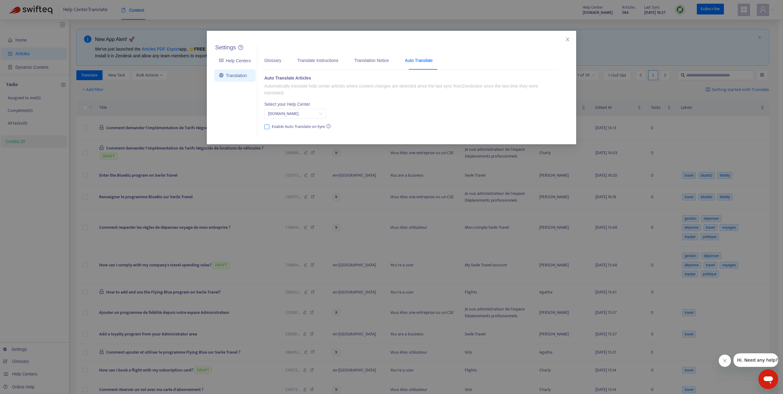
click at [306, 126] on span "Enable Auto Translate on Sync" at bounding box center [301, 126] width 64 height 7
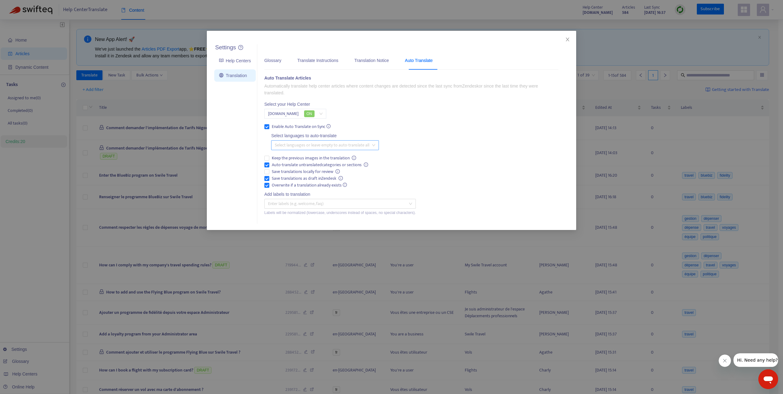
click at [309, 146] on div at bounding box center [322, 144] width 99 height 7
click at [428, 131] on div "Auto Translate Articles Automatically translate help center articles where cont…" at bounding box center [412, 146] width 294 height 142
click at [277, 129] on span "Enable Auto Translate on Sync" at bounding box center [301, 126] width 64 height 7
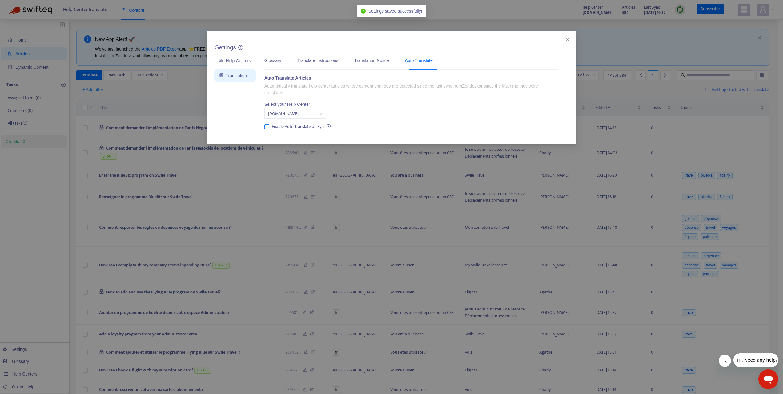
click at [277, 129] on span "Enable Auto Translate on Sync" at bounding box center [301, 126] width 64 height 7
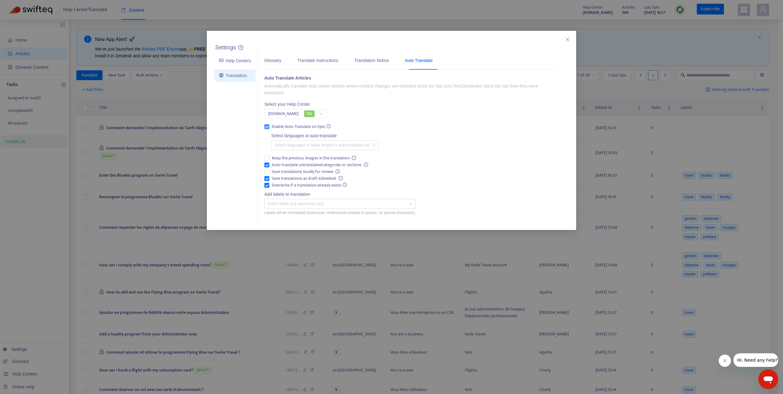
click at [277, 129] on span "Enable Auto Translate on Sync" at bounding box center [301, 126] width 64 height 7
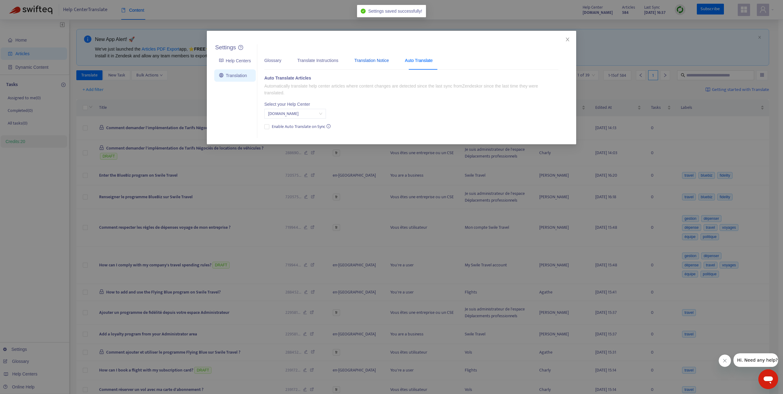
click at [366, 61] on div "Translation Notice" at bounding box center [371, 60] width 34 height 7
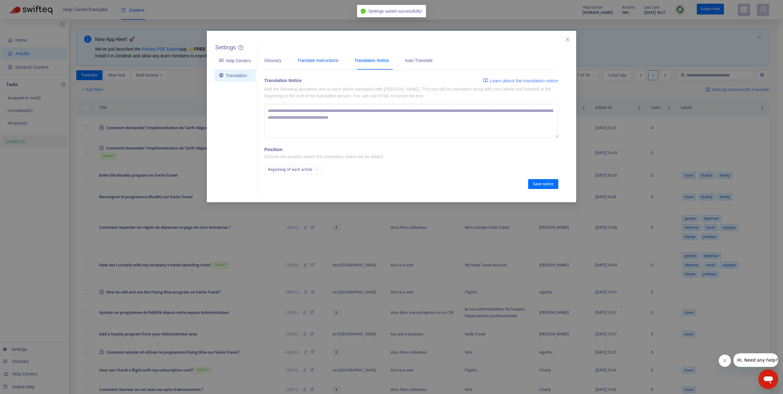
click at [316, 60] on div "Translate Instructions" at bounding box center [317, 60] width 41 height 7
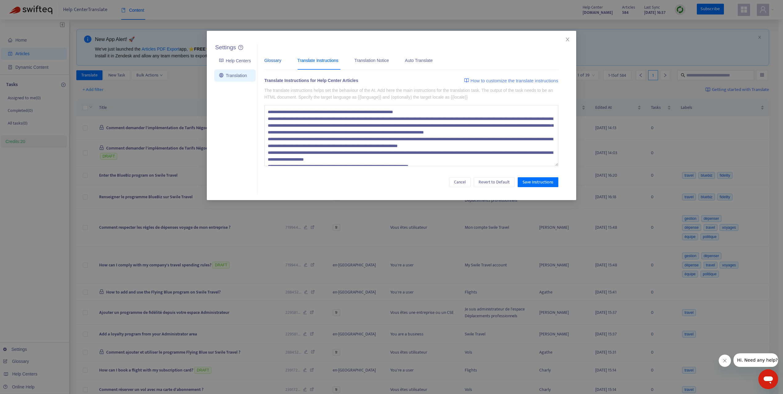
click at [270, 61] on div "Glossary" at bounding box center [273, 60] width 17 height 7
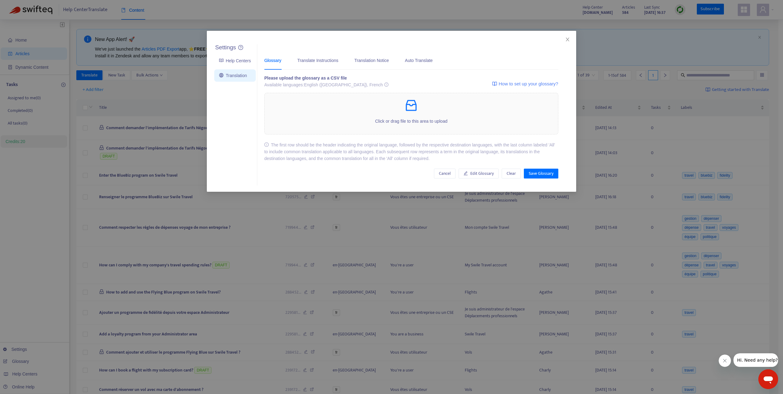
click at [567, 38] on icon "close" at bounding box center [567, 39] width 5 height 5
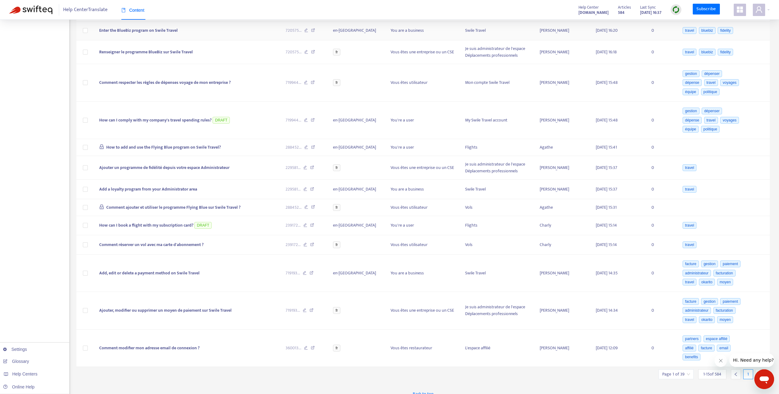
scroll to position [170, 0]
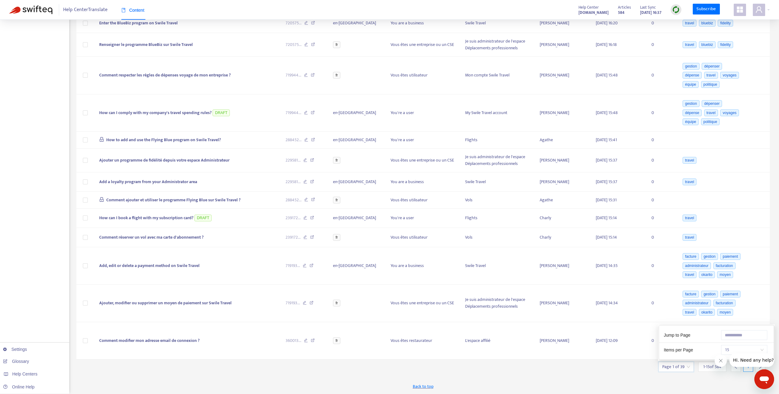
click at [689, 366] on input "search" at bounding box center [676, 366] width 28 height 9
click at [734, 345] on span "15" at bounding box center [744, 349] width 39 height 9
click at [727, 352] on div "50" at bounding box center [708, 355] width 107 height 7
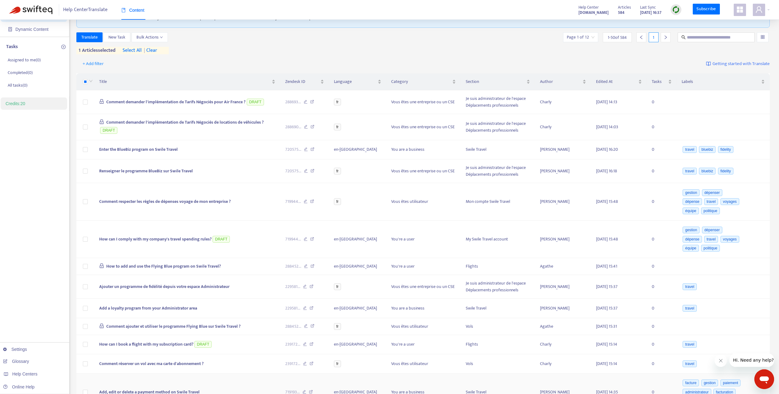
scroll to position [0, 0]
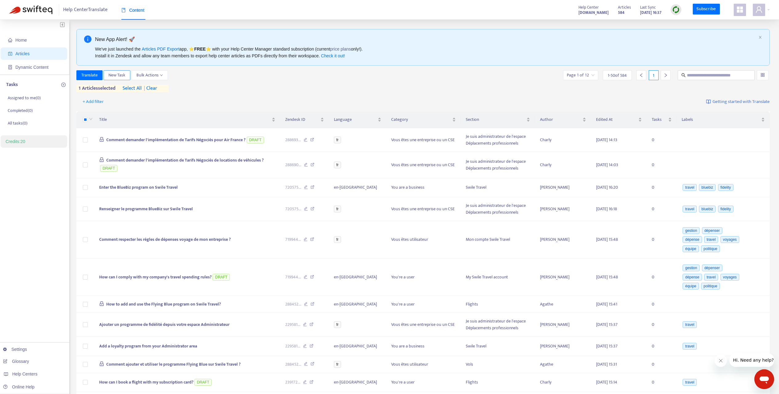
click at [114, 72] on span "New Task" at bounding box center [116, 75] width 17 height 7
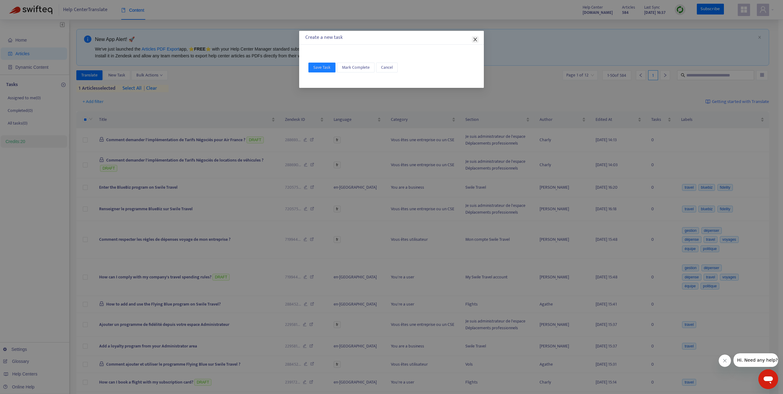
click at [475, 40] on icon "close" at bounding box center [475, 39] width 5 height 5
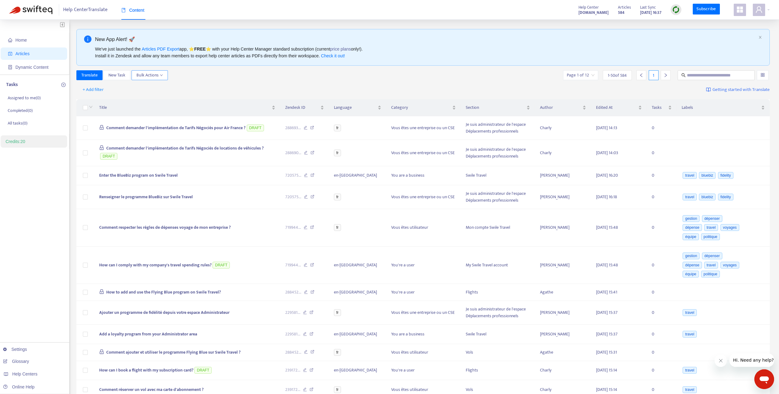
click at [159, 73] on span "Bulk Actions" at bounding box center [149, 75] width 26 height 7
click at [236, 79] on div "Translate New Task Bulk Actions Page 1 of 12 1 - 50 of 584 1" at bounding box center [422, 75] width 693 height 10
click at [38, 66] on span "Dynamic Content" at bounding box center [31, 67] width 33 height 5
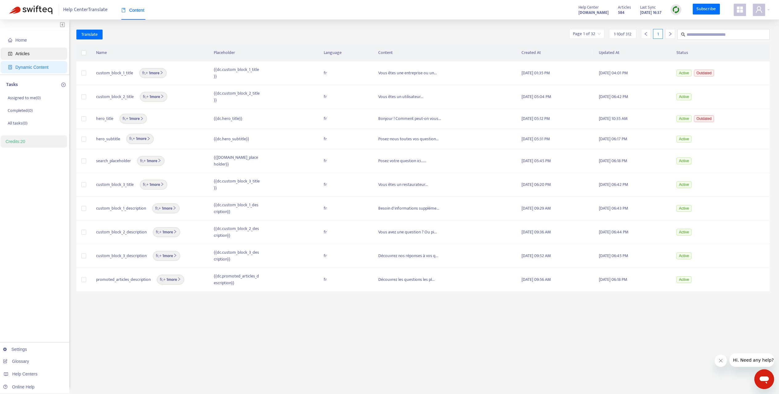
click at [26, 54] on span "Articles" at bounding box center [22, 53] width 14 height 5
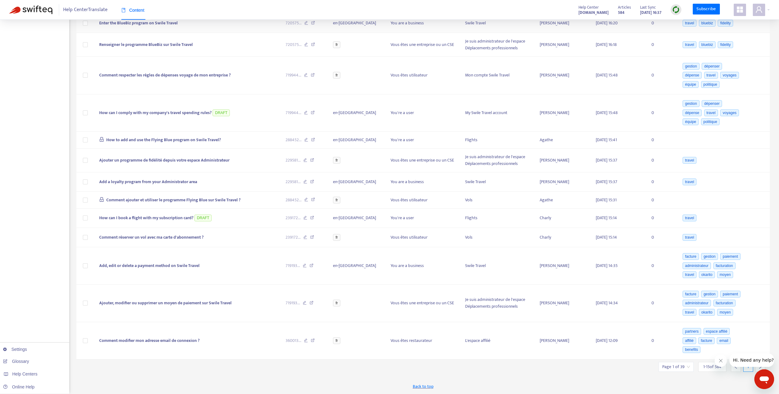
scroll to position [170, 0]
click at [677, 369] on input "search" at bounding box center [676, 366] width 28 height 9
click at [728, 348] on span "15" at bounding box center [744, 349] width 39 height 9
click at [717, 352] on div "50" at bounding box center [708, 355] width 107 height 7
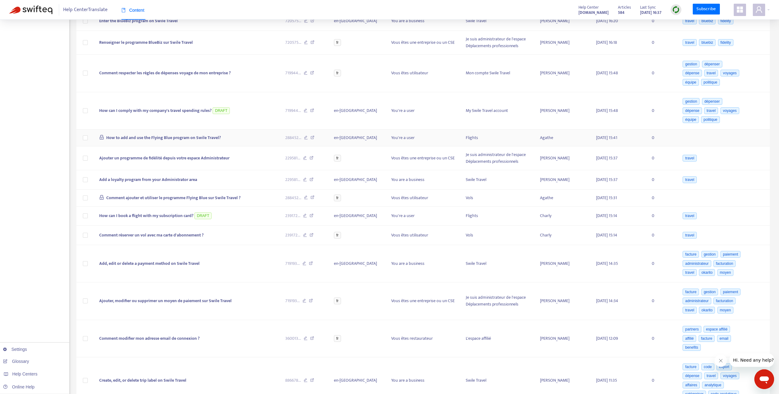
scroll to position [0, 0]
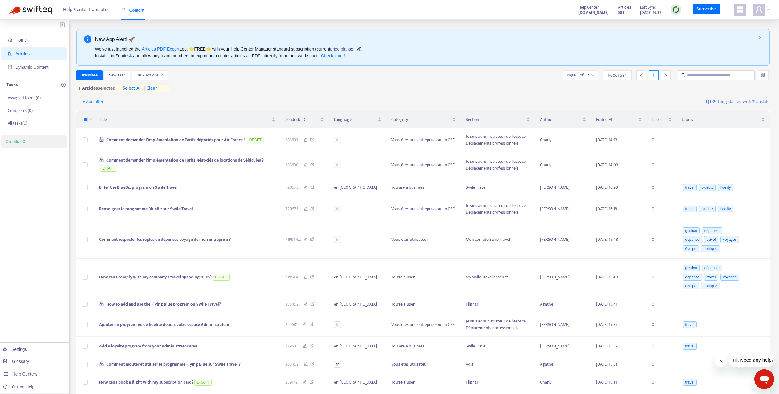
click at [742, 103] on span "Getting started with Translate" at bounding box center [740, 101] width 57 height 7
click at [93, 73] on span "Translate" at bounding box center [89, 75] width 16 height 7
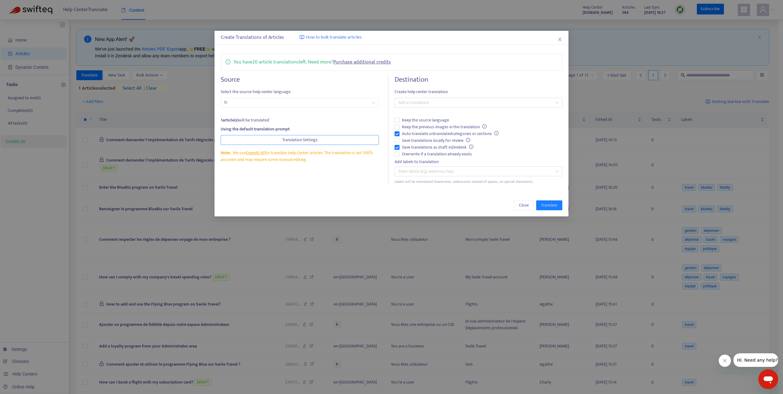
click at [306, 141] on span "Translation Settings" at bounding box center [299, 139] width 35 height 7
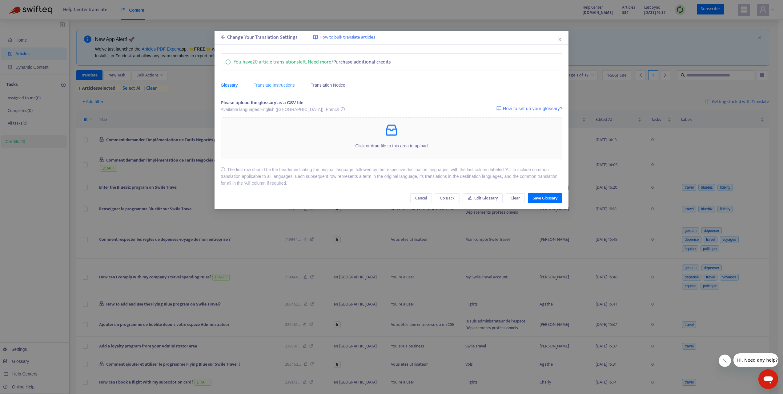
click at [286, 88] on div "Translate Instructions" at bounding box center [274, 84] width 41 height 19
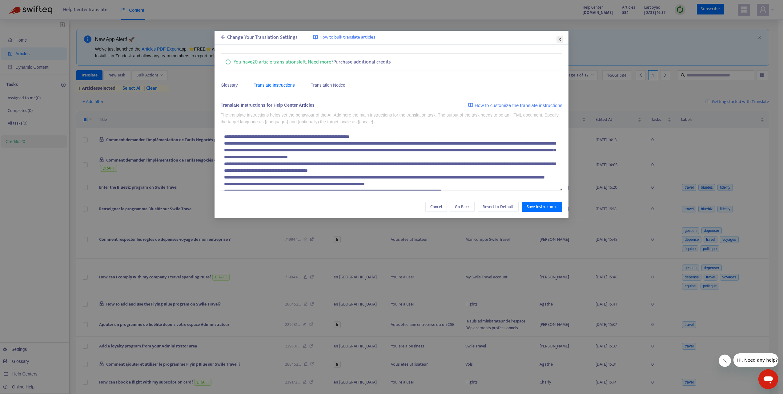
click at [560, 41] on icon "close" at bounding box center [560, 39] width 5 height 5
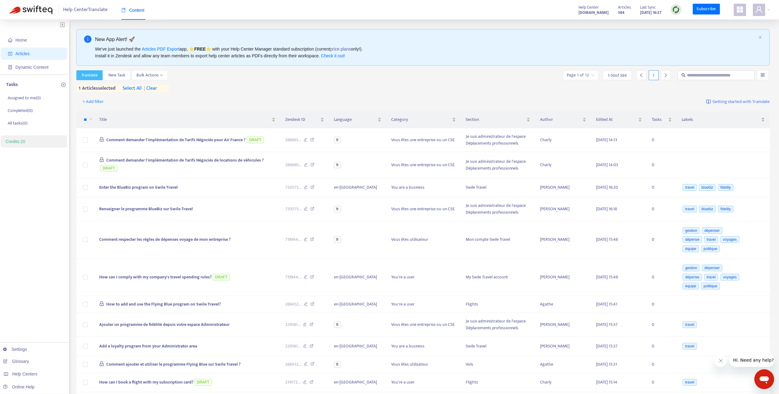
click at [99, 78] on button "Translate" at bounding box center [89, 75] width 26 height 10
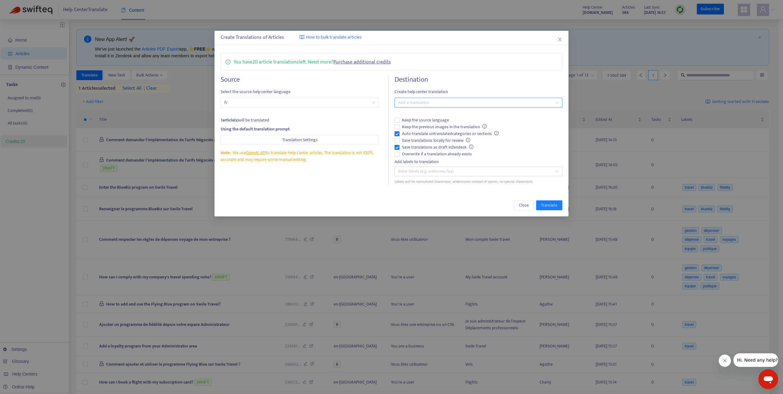
click at [441, 105] on div at bounding box center [475, 102] width 159 height 7
click at [442, 124] on div "English (UK) ( en-gb )" at bounding box center [479, 124] width 158 height 7
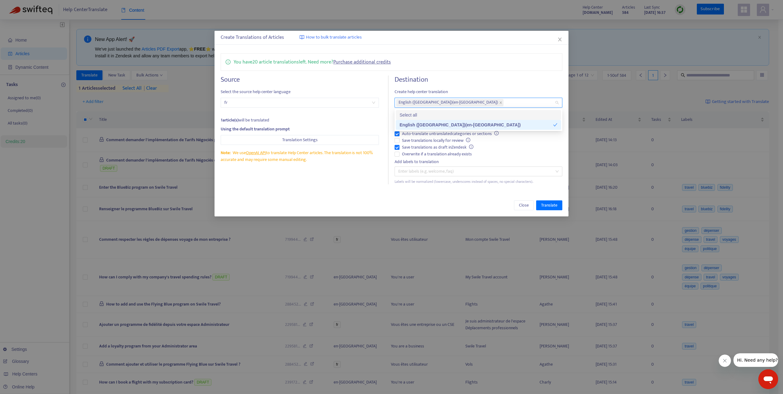
click at [475, 90] on span "Create help center translation" at bounding box center [479, 91] width 168 height 7
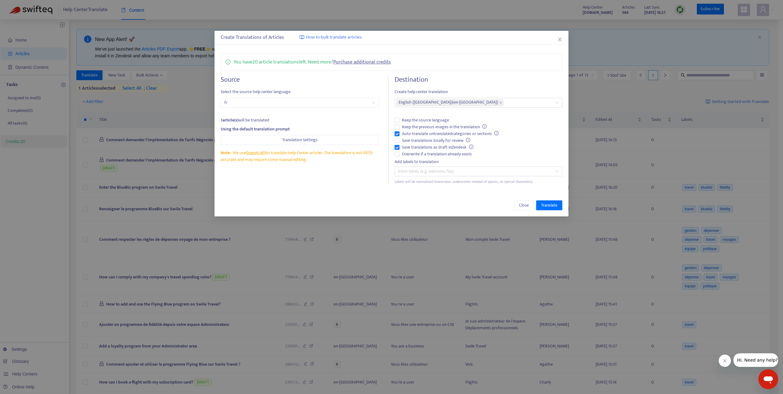
click at [351, 105] on span "fr" at bounding box center [299, 102] width 151 height 9
click at [454, 176] on div "Enter labels (e.g. welcome, faq)" at bounding box center [479, 171] width 168 height 10
type input "**********"
click at [513, 199] on div "Close Translate" at bounding box center [392, 205] width 354 height 22
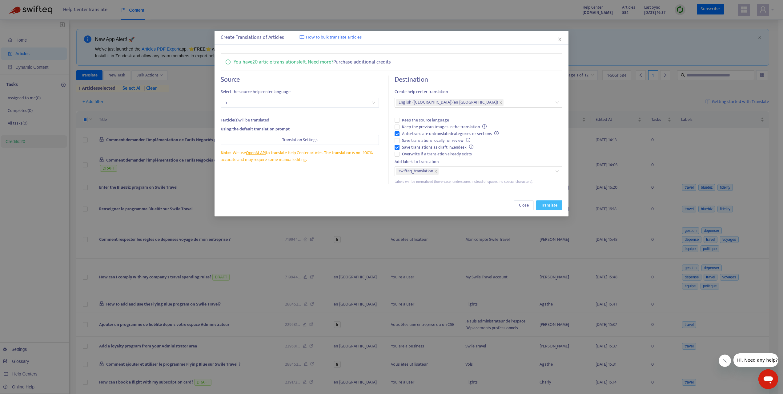
click at [541, 208] on span "Translate" at bounding box center [549, 205] width 16 height 7
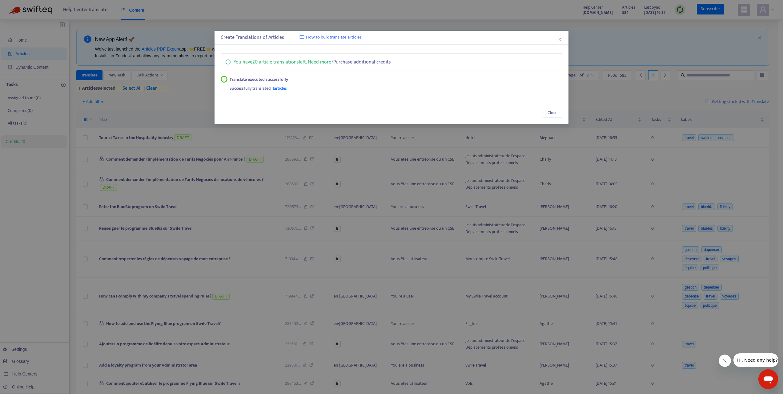
click at [175, 124] on div "Create Translations of Articles How to bulk translate articles You have 20 arti…" at bounding box center [391, 197] width 783 height 394
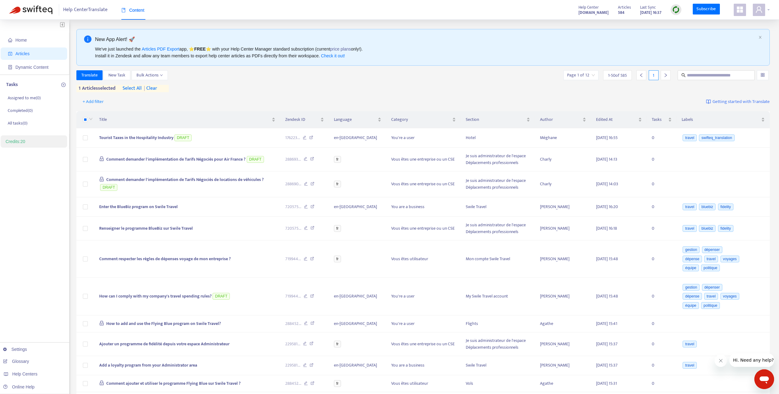
click at [763, 9] on span at bounding box center [759, 10] width 12 height 12
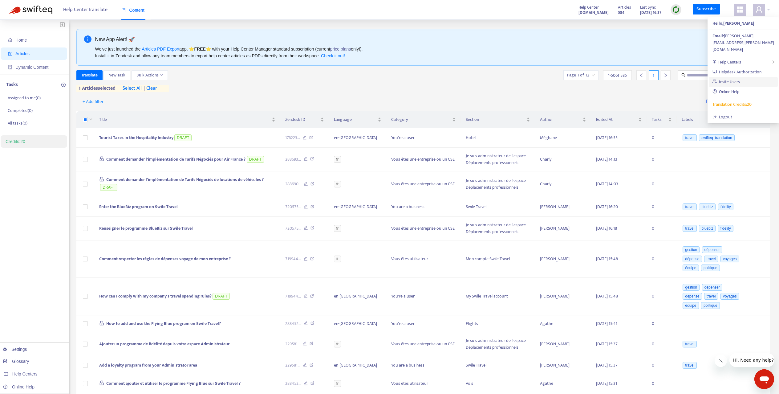
click at [740, 78] on link "Invite Users" at bounding box center [726, 81] width 28 height 7
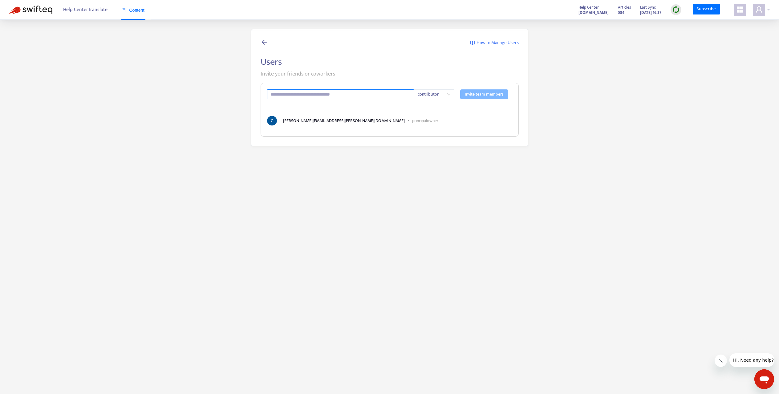
click at [333, 92] on input "text" at bounding box center [340, 94] width 147 height 10
click at [430, 95] on span "contributor" at bounding box center [434, 94] width 33 height 9
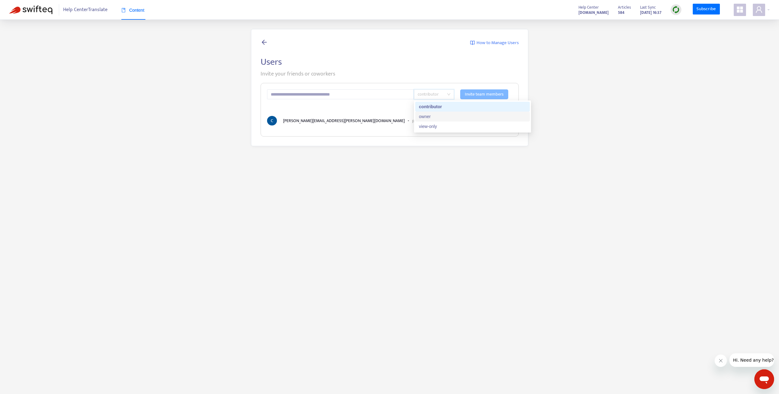
click at [432, 114] on div "owner" at bounding box center [472, 116] width 107 height 7
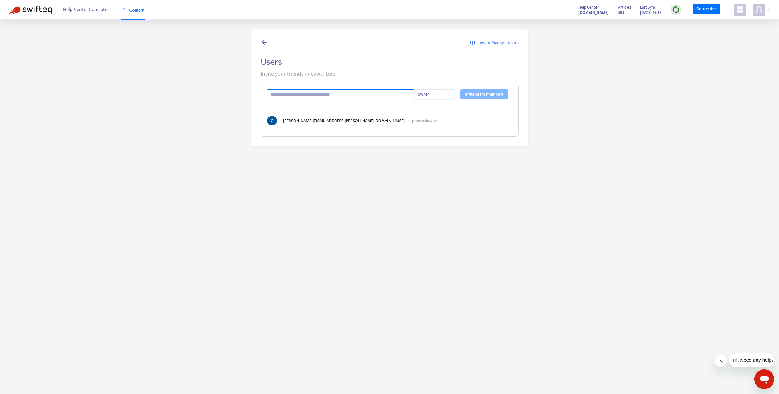
click at [380, 98] on input "text" at bounding box center [340, 94] width 147 height 10
paste input "**********"
type input "**********"
click at [494, 95] on span "Invite team members" at bounding box center [484, 94] width 39 height 7
click at [35, 12] on img at bounding box center [30, 10] width 43 height 9
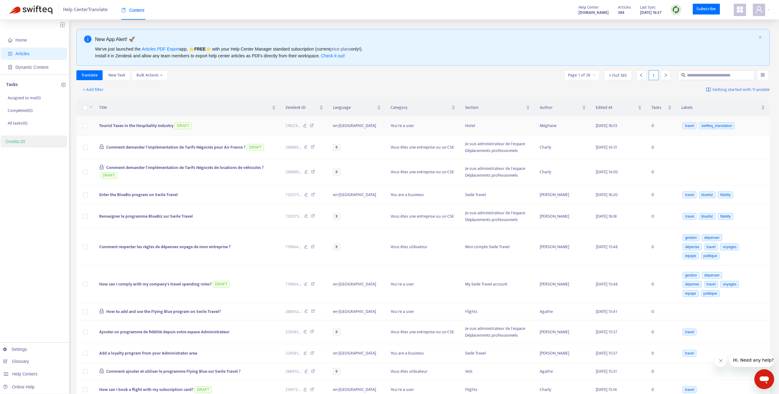
click at [121, 124] on span "Tourist Taxes in the Hospitality Industry" at bounding box center [136, 125] width 74 height 7
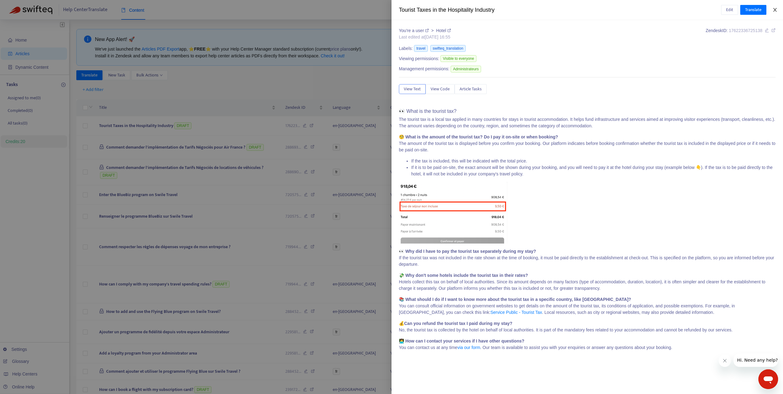
drag, startPoint x: 774, startPoint y: 11, endPoint x: 517, endPoint y: 127, distance: 282.4
click at [517, 127] on div "Tourist Taxes in the Hospitality Industry Edit Translate You're a user > Hotel …" at bounding box center [588, 197] width 392 height 394
click at [466, 91] on span "Article Tasks" at bounding box center [471, 89] width 22 height 7
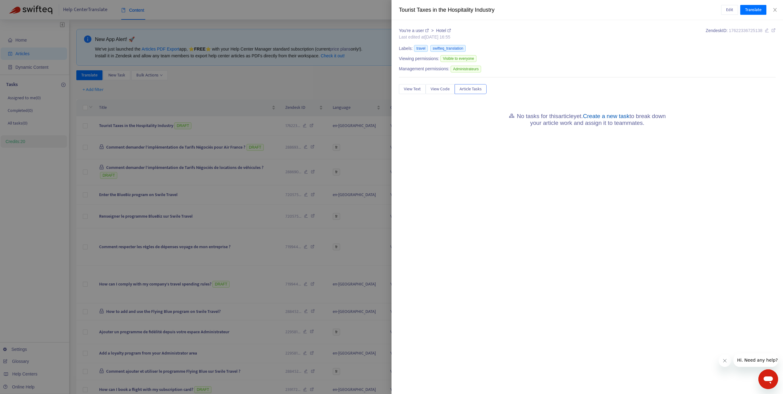
click at [616, 115] on link "Create a new task" at bounding box center [606, 116] width 47 height 6
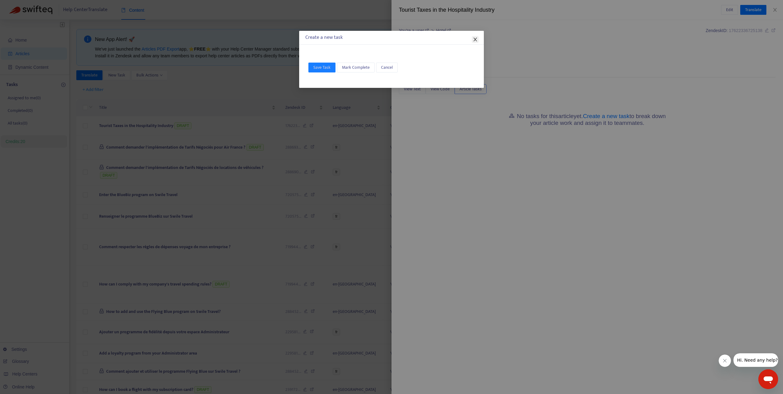
click at [476, 40] on icon "close" at bounding box center [475, 40] width 3 height 4
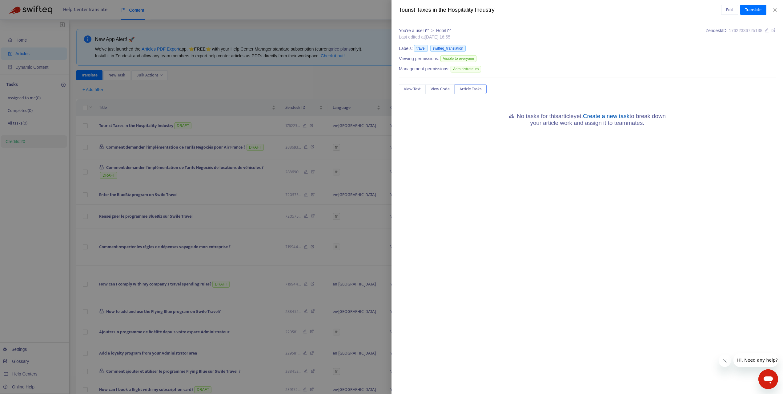
click at [613, 115] on link "Create a new task" at bounding box center [606, 116] width 47 height 6
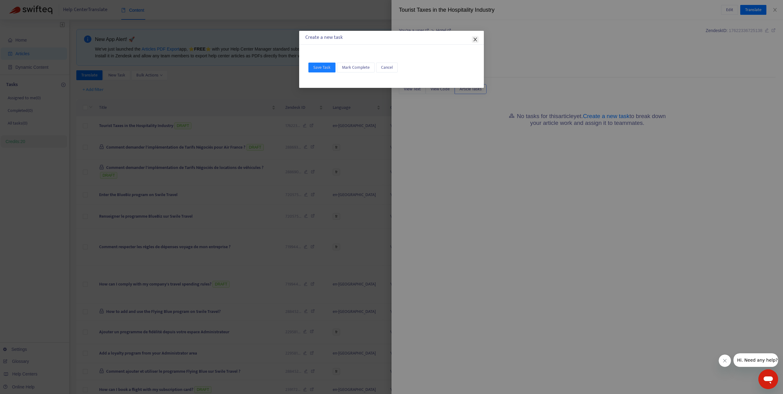
click at [479, 40] on span "Close" at bounding box center [475, 39] width 7 height 5
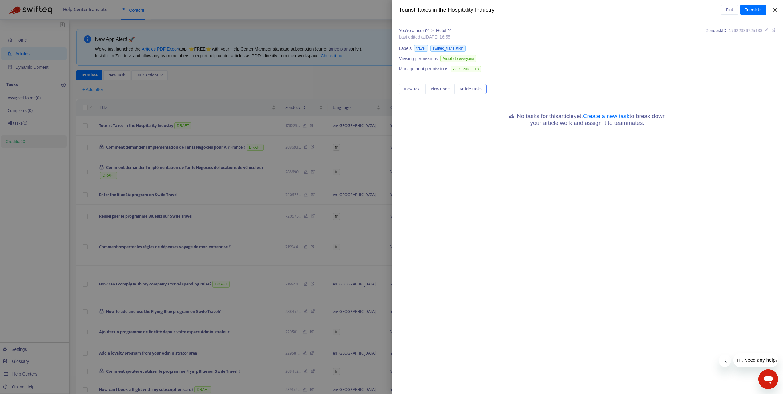
click at [775, 10] on icon "close" at bounding box center [775, 9] width 5 height 5
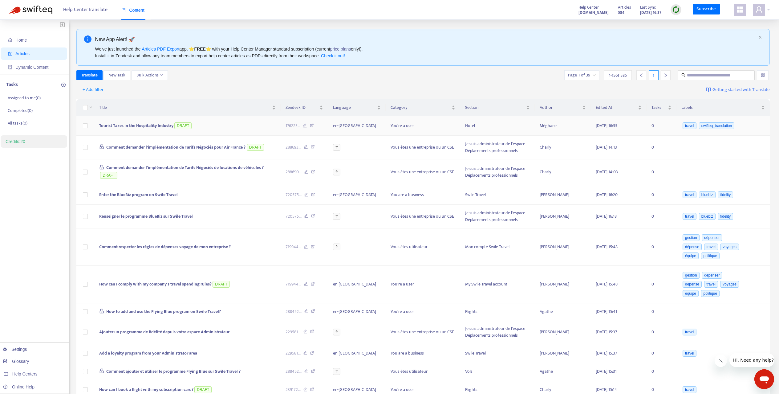
click at [79, 127] on td at bounding box center [85, 125] width 18 height 19
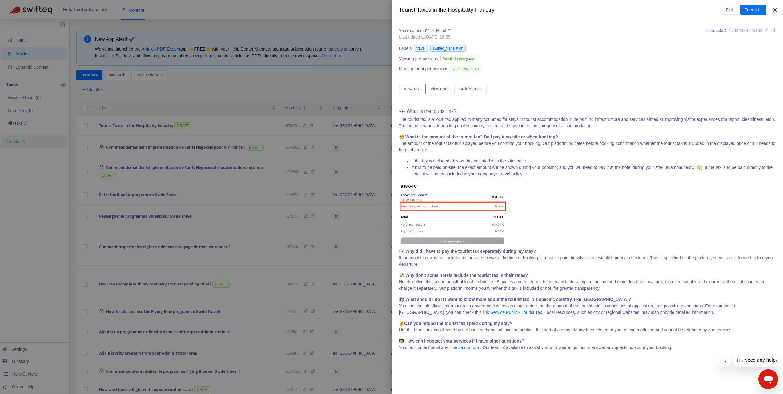
click at [776, 8] on icon "close" at bounding box center [775, 9] width 5 height 5
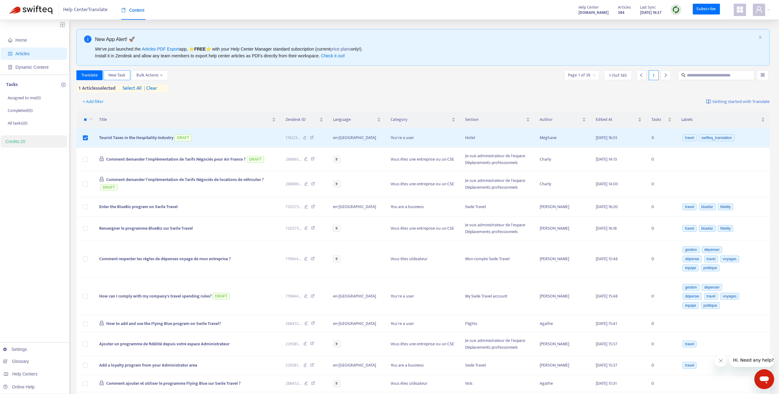
click at [119, 77] on span "New Task" at bounding box center [116, 75] width 17 height 7
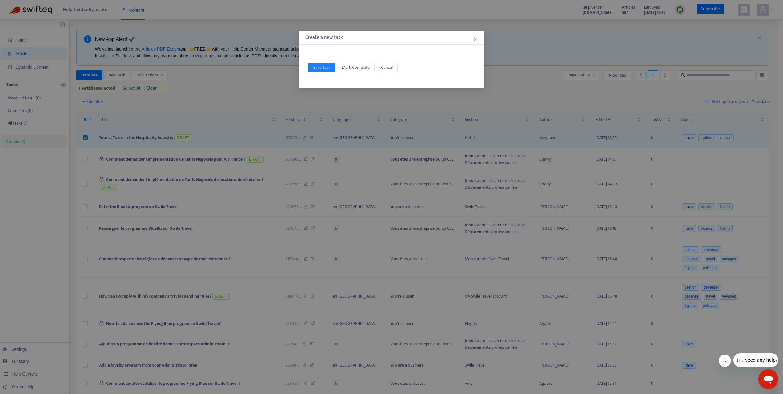
click at [334, 53] on div "Save Task Mark Complete Cancel" at bounding box center [391, 67] width 185 height 41
click at [347, 67] on span "Mark Complete" at bounding box center [356, 67] width 28 height 7
click at [393, 67] on button "Cancel" at bounding box center [387, 68] width 22 height 10
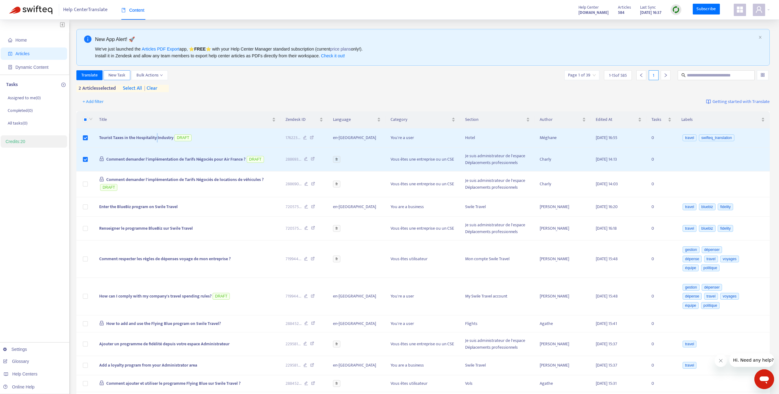
click at [124, 75] on span "New Task" at bounding box center [116, 75] width 17 height 7
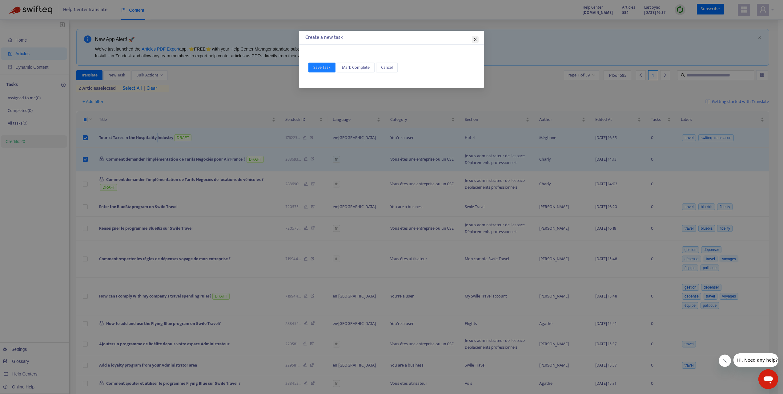
click at [475, 39] on icon "close" at bounding box center [475, 40] width 3 height 4
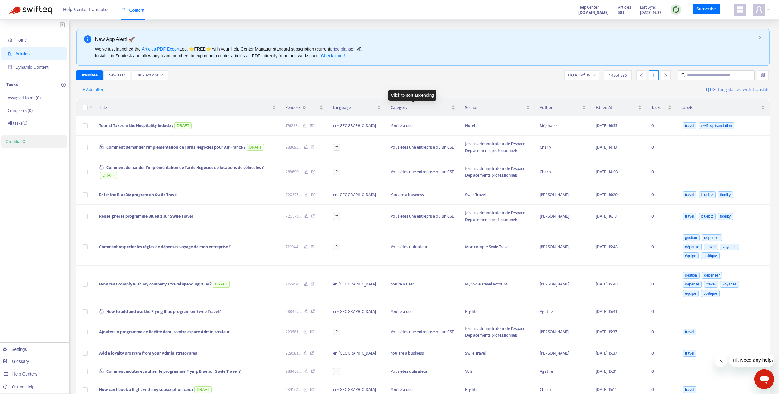
click at [387, 86] on div "+ Add filter Getting started with Translate" at bounding box center [422, 90] width 693 height 14
click at [153, 126] on span "Tourist Taxes in the Hospitality Industry" at bounding box center [136, 125] width 74 height 7
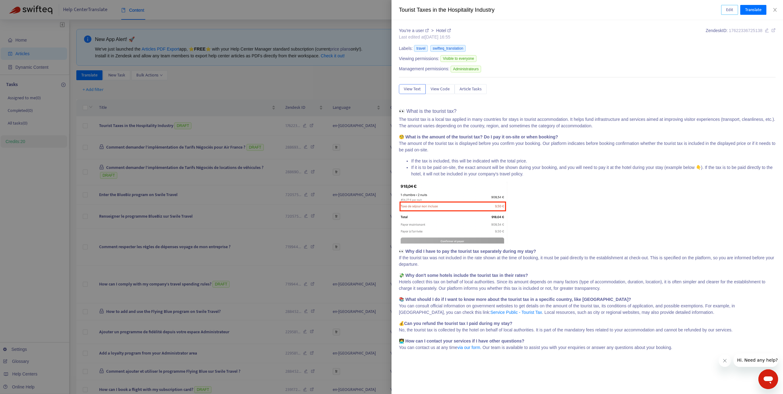
click at [726, 9] on span "Edit" at bounding box center [729, 9] width 7 height 7
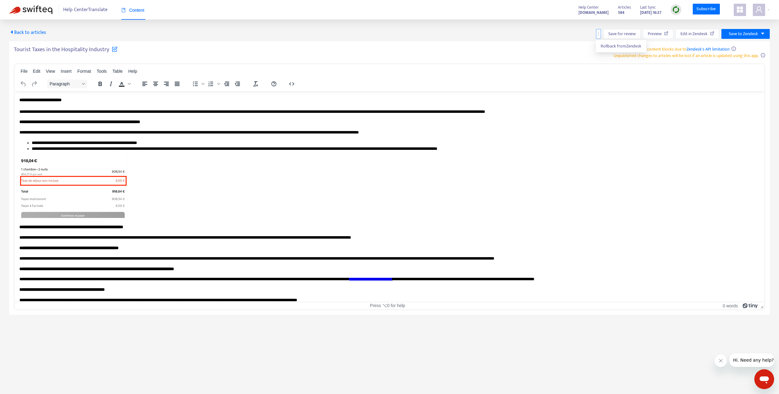
click at [598, 35] on icon "more" at bounding box center [598, 33] width 4 height 4
click at [763, 33] on icon "caret-down" at bounding box center [762, 34] width 3 height 2
click at [28, 32] on span "Back to articles" at bounding box center [27, 32] width 37 height 8
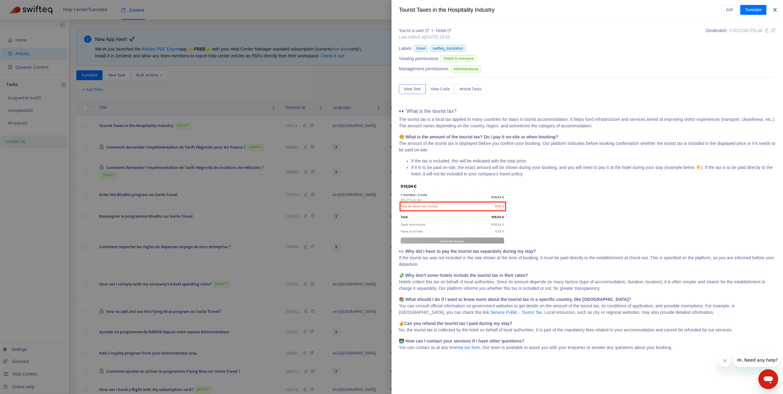
click at [778, 7] on button "Close" at bounding box center [775, 10] width 9 height 6
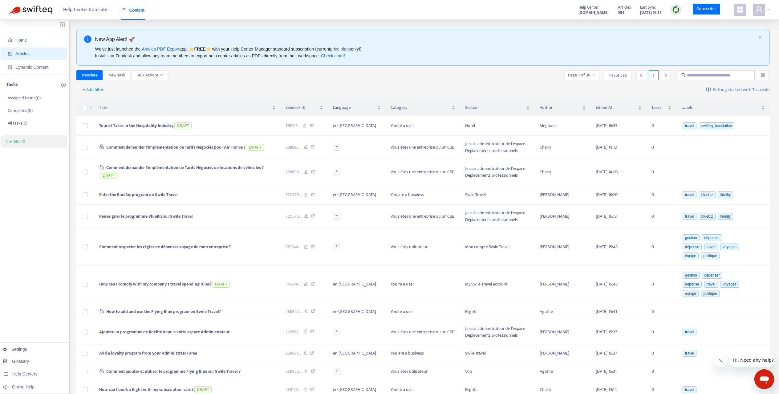
click at [765, 76] on div at bounding box center [763, 75] width 12 height 10
click at [508, 87] on div "+ Add filter Getting started with Translate" at bounding box center [422, 90] width 693 height 14
click at [152, 77] on span "Bulk Actions" at bounding box center [149, 75] width 26 height 7
click at [228, 91] on div "+ Add filter Getting started with Translate" at bounding box center [422, 90] width 693 height 14
click at [98, 90] on span "+ Add filter" at bounding box center [93, 89] width 21 height 7
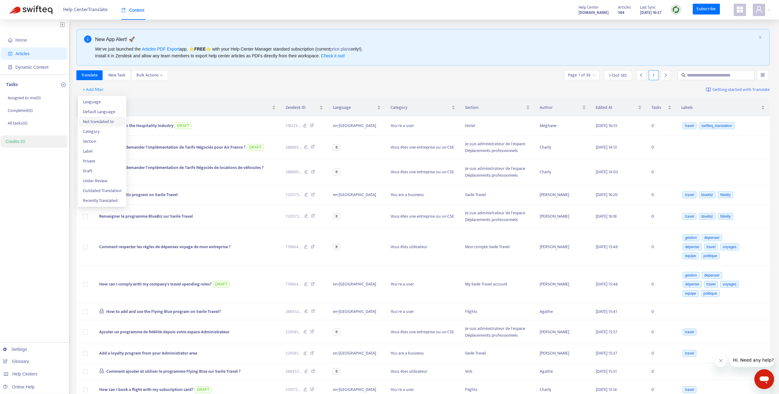
click at [103, 122] on span "Not translated to" at bounding box center [102, 121] width 38 height 7
click at [142, 91] on span "+ Add filter" at bounding box center [148, 89] width 21 height 7
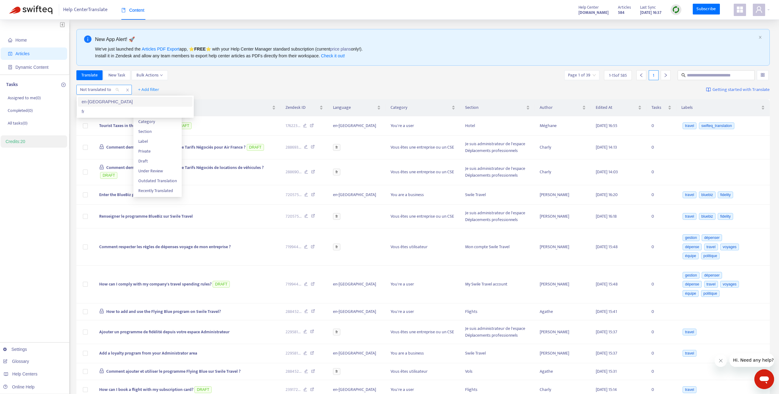
click at [121, 91] on div "Not translated to" at bounding box center [100, 89] width 46 height 9
click at [106, 103] on div "en-[GEOGRAPHIC_DATA]" at bounding box center [135, 101] width 107 height 7
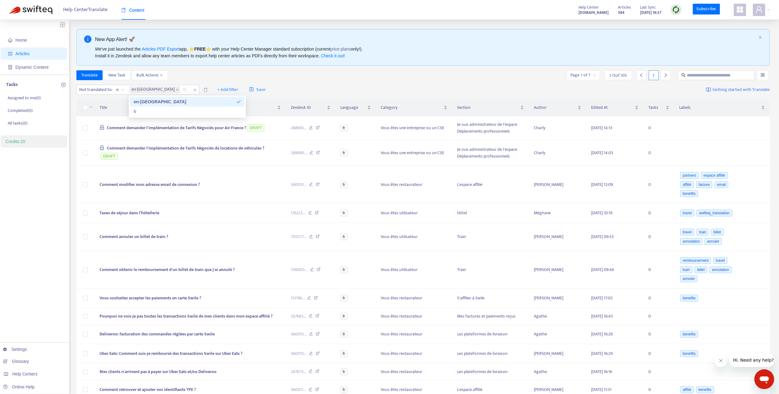
click at [332, 92] on div "Not translated to : is en-gb + Add filter Save Getting started with Translate" at bounding box center [422, 90] width 693 height 14
click at [164, 237] on span "Comment annuler un billet de train ?" at bounding box center [133, 236] width 69 height 7
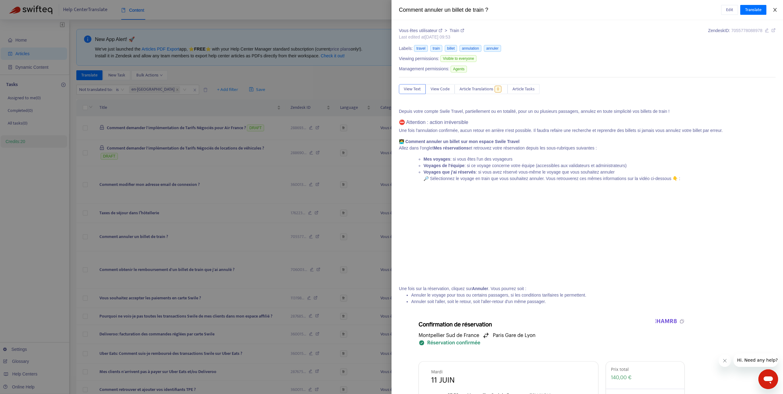
click at [778, 9] on button "Close" at bounding box center [775, 10] width 9 height 6
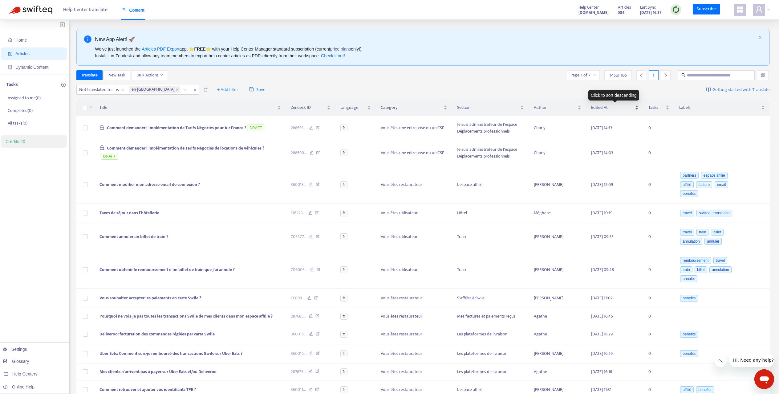
click at [600, 108] on span "Edited At" at bounding box center [612, 107] width 42 height 7
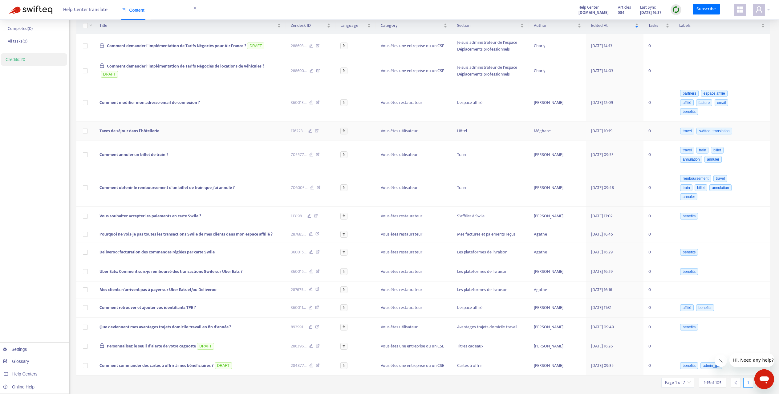
scroll to position [98, 0]
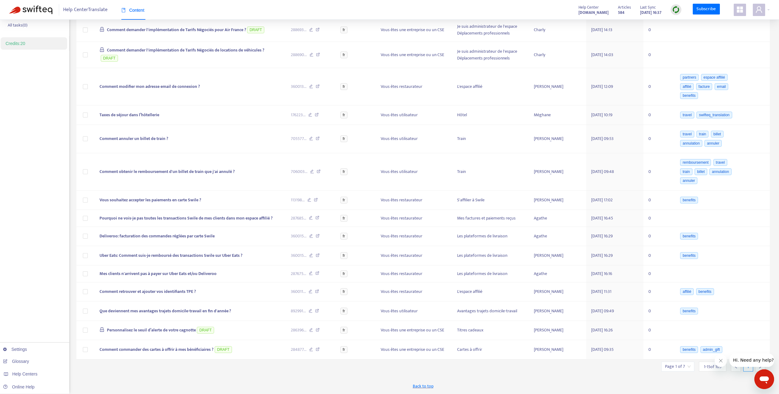
click at [707, 368] on span "1 - 15 of 105" at bounding box center [713, 366] width 18 height 6
click at [679, 366] on input "search" at bounding box center [678, 366] width 26 height 9
click at [627, 371] on div "New App Alert! 🚀 We've just launched the Articles PDF Export app, ⭐ FREE ⭐️ wit…" at bounding box center [422, 162] width 693 height 463
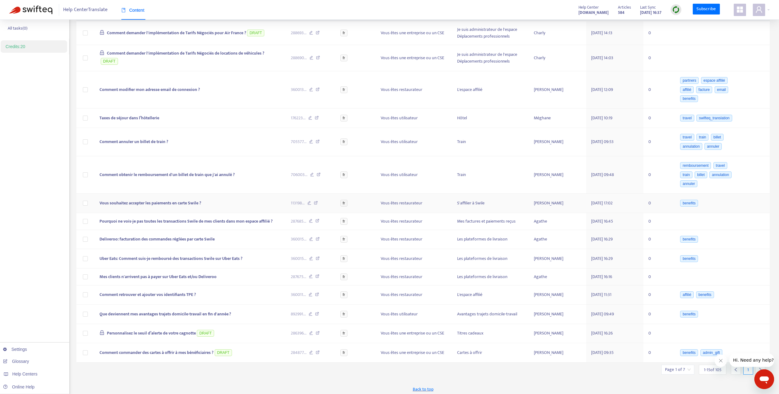
scroll to position [0, 0]
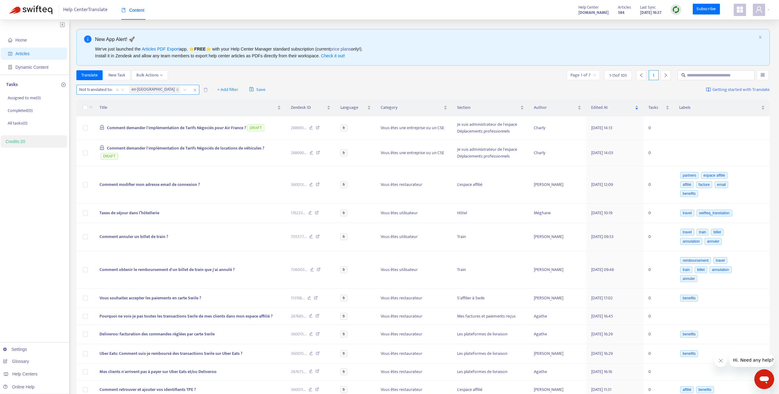
click at [122, 90] on span "is" at bounding box center [120, 89] width 8 height 9
click at [193, 90] on icon "close" at bounding box center [194, 90] width 2 height 3
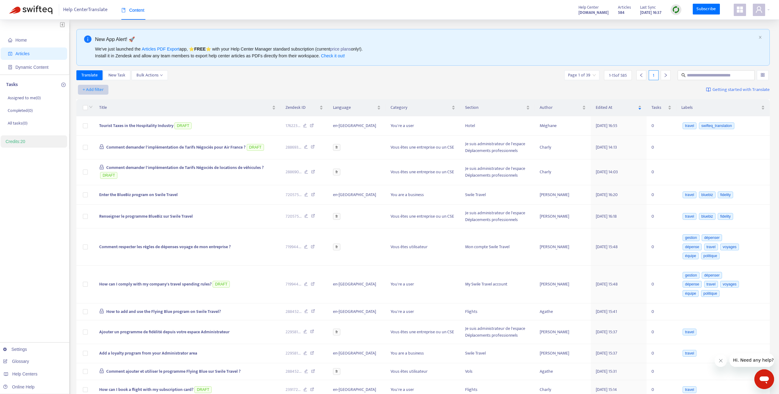
click at [95, 90] on span "+ Add filter" at bounding box center [93, 89] width 21 height 7
click at [104, 112] on span "Default Language" at bounding box center [102, 111] width 38 height 7
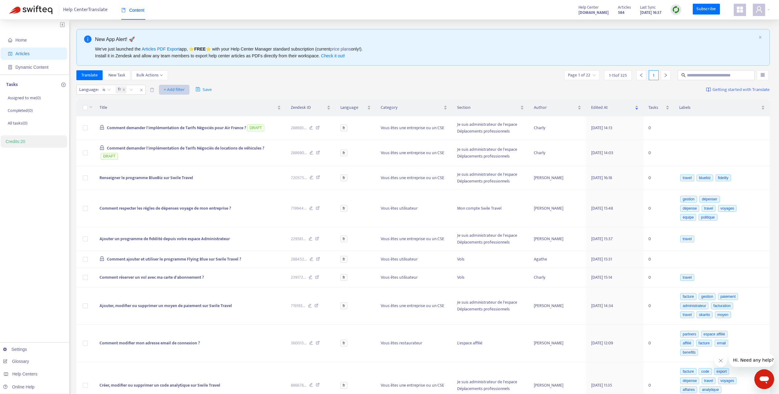
click at [176, 89] on span "+ Add filter" at bounding box center [174, 89] width 21 height 7
click at [186, 114] on span "Not translated to" at bounding box center [183, 111] width 38 height 7
click at [164, 90] on div at bounding box center [167, 89] width 37 height 7
click at [166, 103] on div "en-[GEOGRAPHIC_DATA]" at bounding box center [205, 101] width 107 height 7
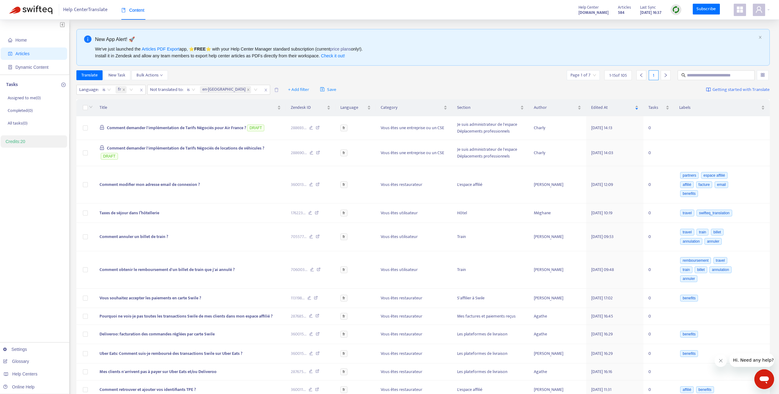
click at [458, 94] on div "Language : is fr Not translated to : is en-gb + Add filter Save Getting started…" at bounding box center [422, 90] width 693 height 14
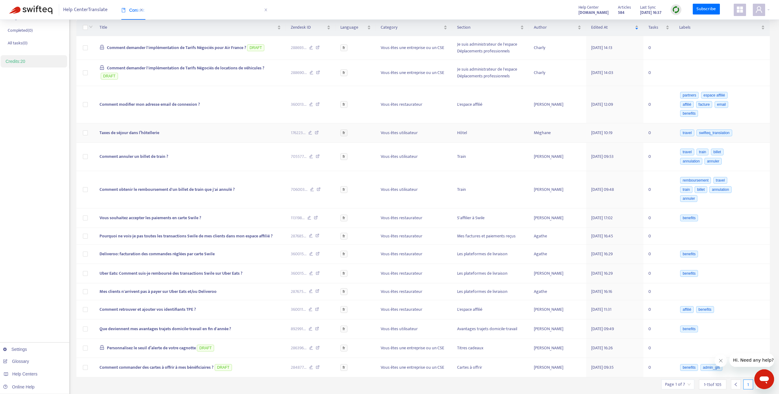
scroll to position [98, 0]
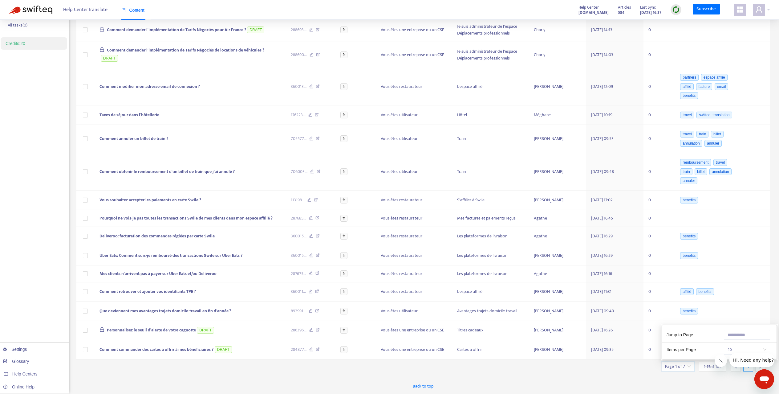
click at [688, 366] on input "search" at bounding box center [678, 366] width 26 height 9
click at [515, 378] on div "Back to top" at bounding box center [422, 385] width 693 height 15
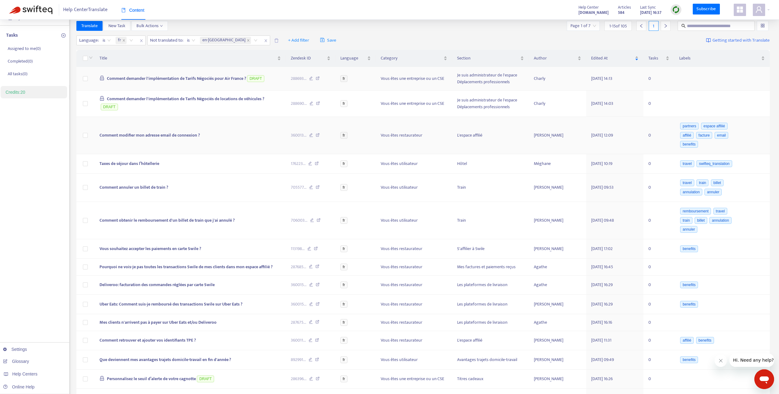
scroll to position [0, 0]
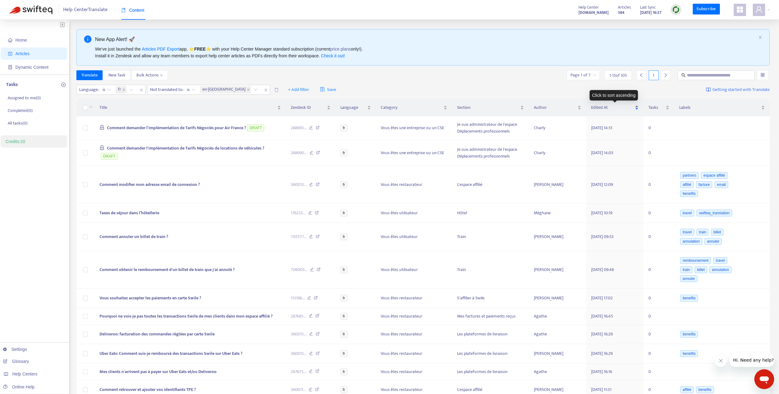
click at [608, 108] on span "Edited At" at bounding box center [612, 107] width 42 height 7
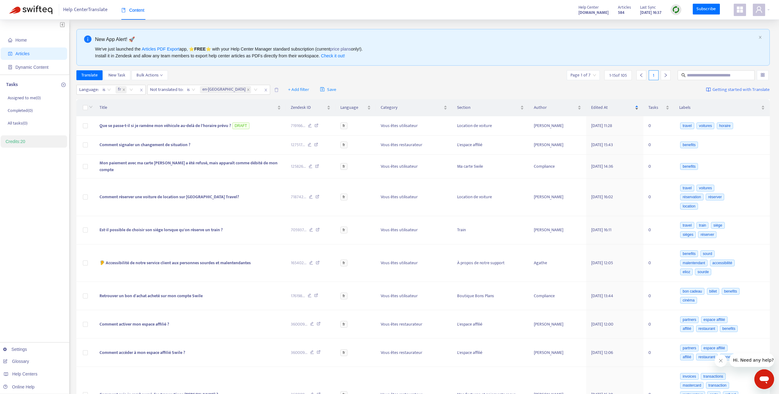
click at [608, 108] on span "Edited At" at bounding box center [612, 107] width 42 height 7
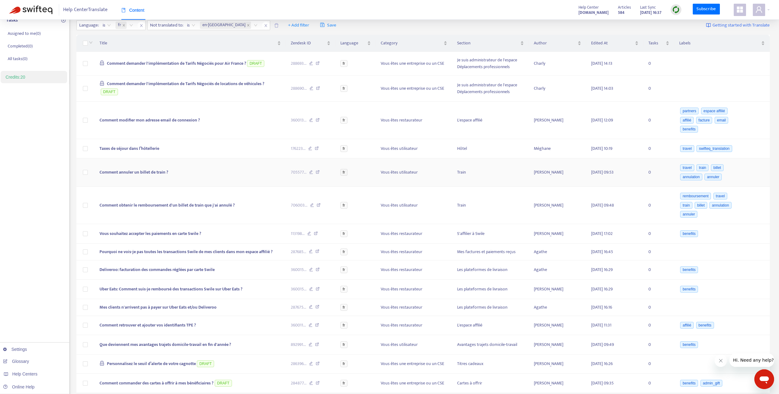
scroll to position [98, 0]
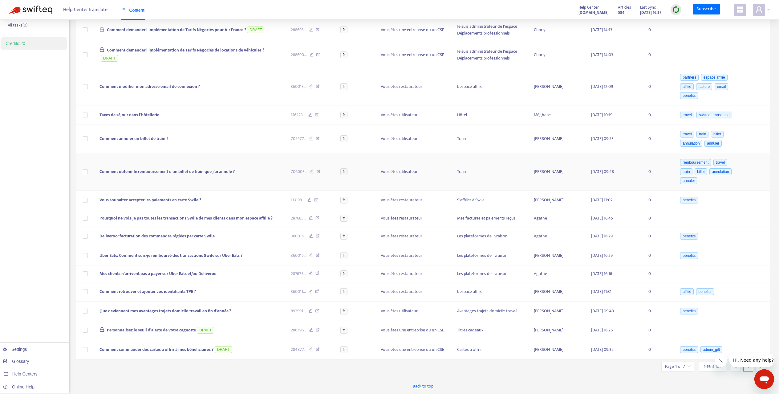
click at [183, 173] on span "Comment obtenir le remboursement d'un billet de train que j'ai annulé ?" at bounding box center [166, 171] width 135 height 7
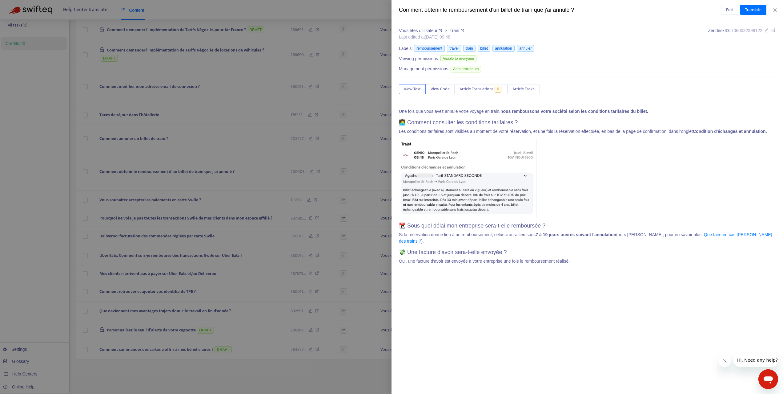
click at [161, 144] on div at bounding box center [391, 197] width 783 height 394
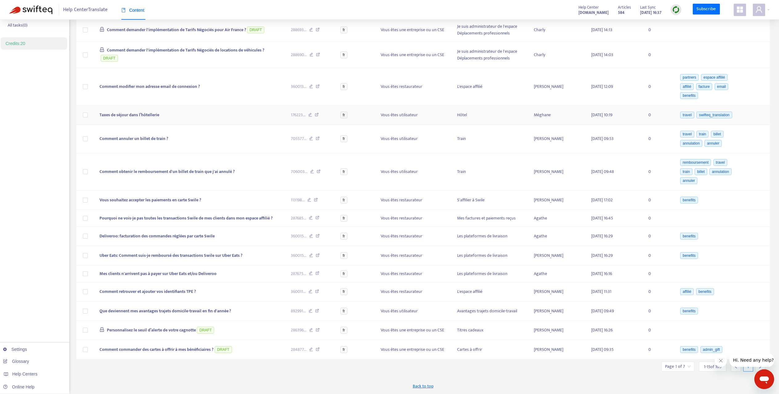
click at [144, 113] on span "Taxes de séjour dans l’hôtellerie" at bounding box center [129, 114] width 60 height 7
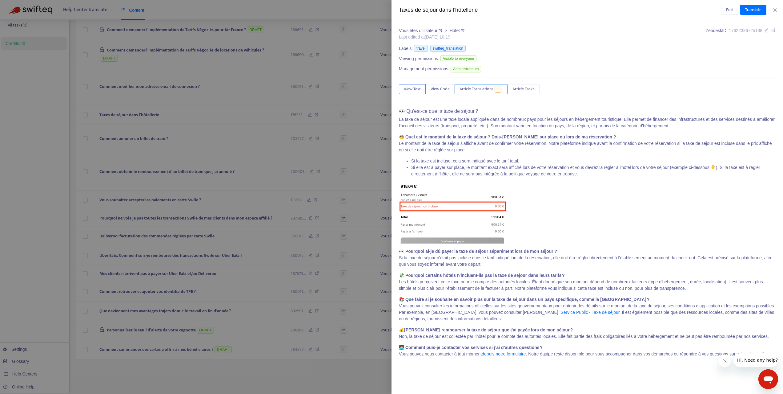
click at [482, 93] on button "Article Translations 1" at bounding box center [481, 89] width 53 height 10
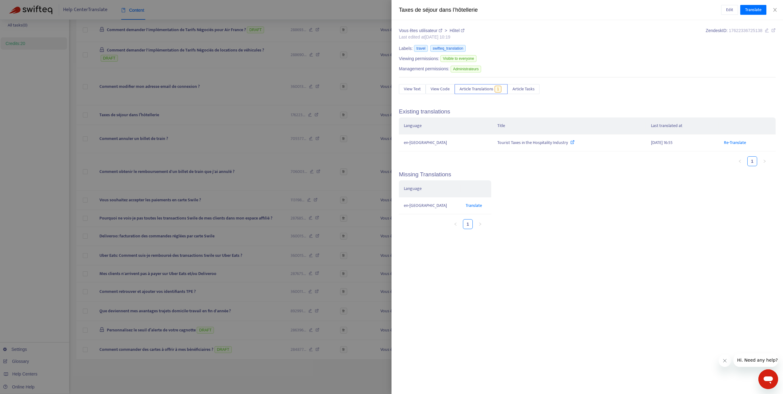
click at [243, 194] on div at bounding box center [391, 197] width 783 height 394
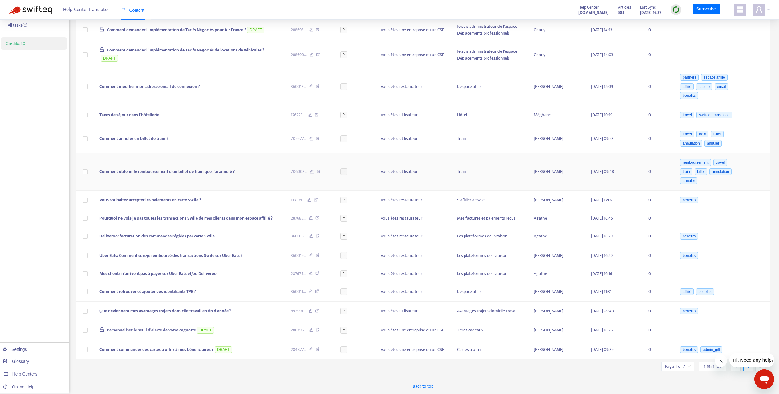
click at [179, 172] on span "Comment obtenir le remboursement d'un billet de train que j'ai annulé ?" at bounding box center [166, 171] width 135 height 7
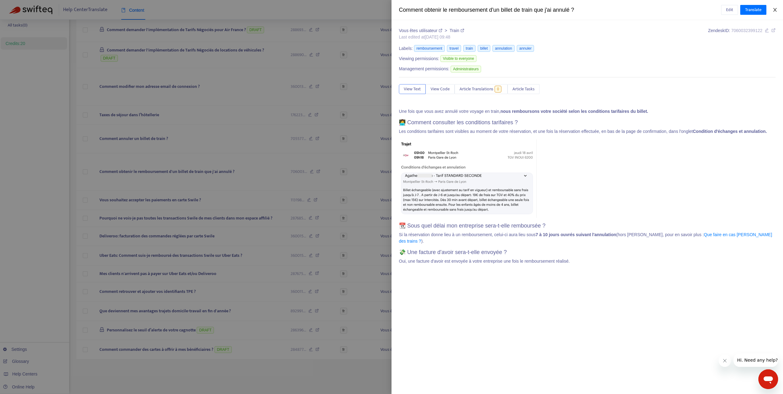
click at [774, 8] on icon "close" at bounding box center [775, 9] width 5 height 5
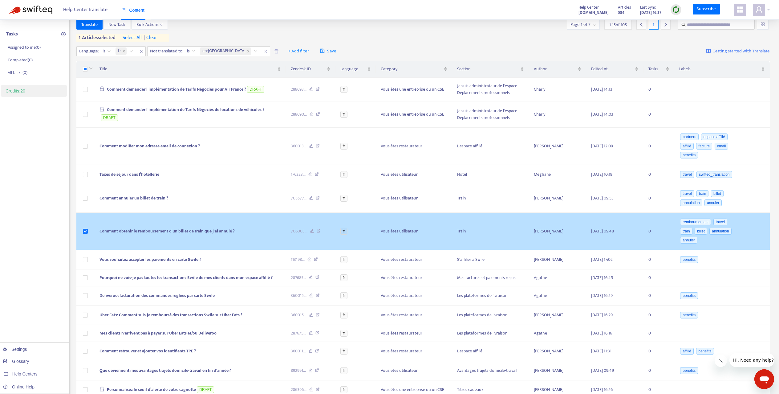
scroll to position [0, 0]
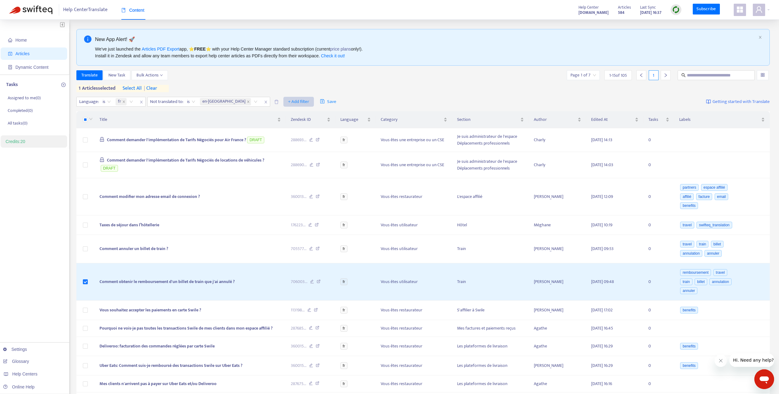
click at [288, 101] on span "+ Add filter" at bounding box center [298, 101] width 21 height 7
click at [269, 143] on span "Label" at bounding box center [276, 143] width 38 height 7
click at [277, 102] on div at bounding box center [291, 101] width 37 height 7
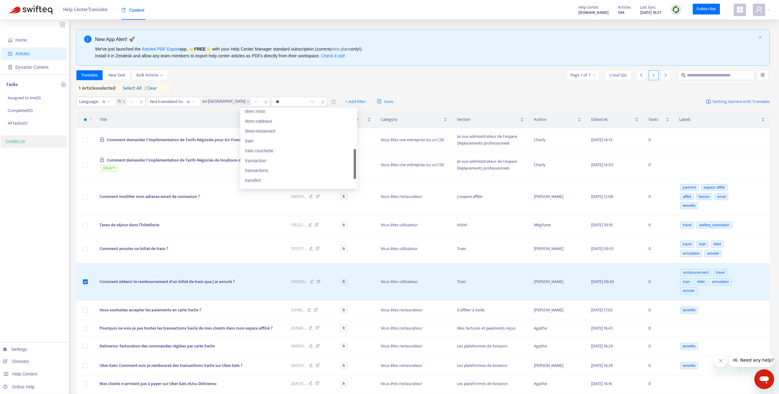
type input "***"
click at [258, 177] on div "travel" at bounding box center [298, 175] width 107 height 7
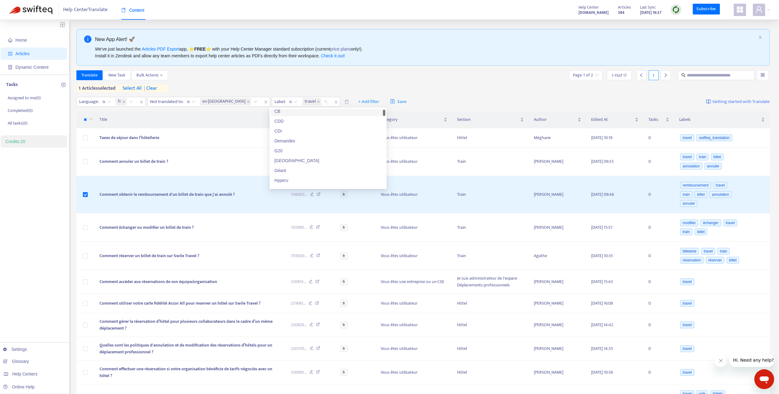
click at [430, 84] on div "Translate New Task Bulk Actions Page 1 of 2 1 - 15 of 17 1 1 articles selected …" at bounding box center [422, 81] width 693 height 22
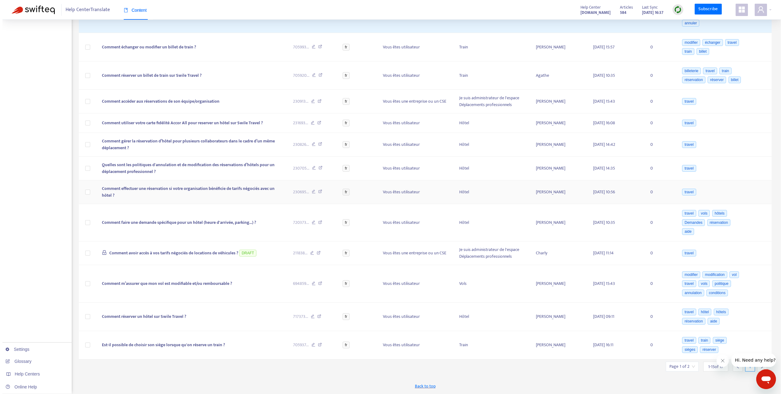
scroll to position [0, 0]
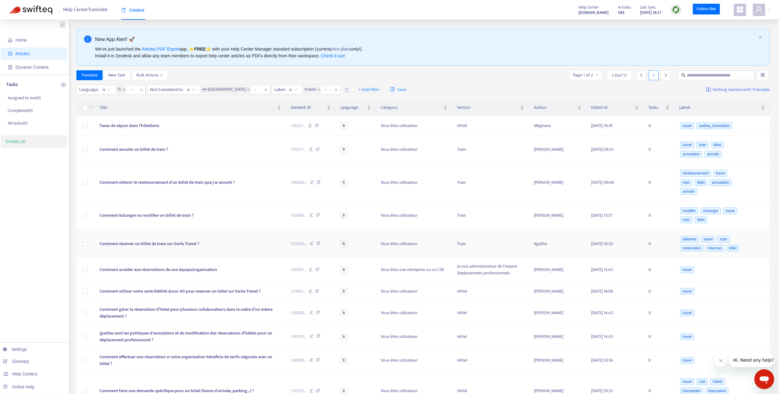
click at [178, 247] on span "Comment réserver un billet de train sur Swile Travel ?" at bounding box center [149, 243] width 100 height 7
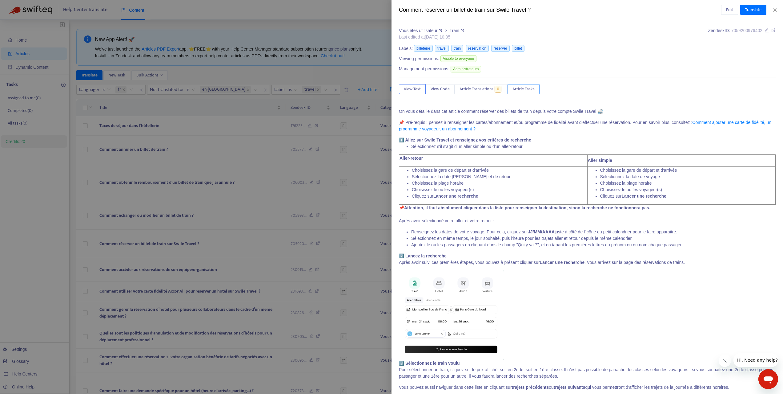
click at [533, 87] on span "Article Tasks" at bounding box center [524, 89] width 22 height 7
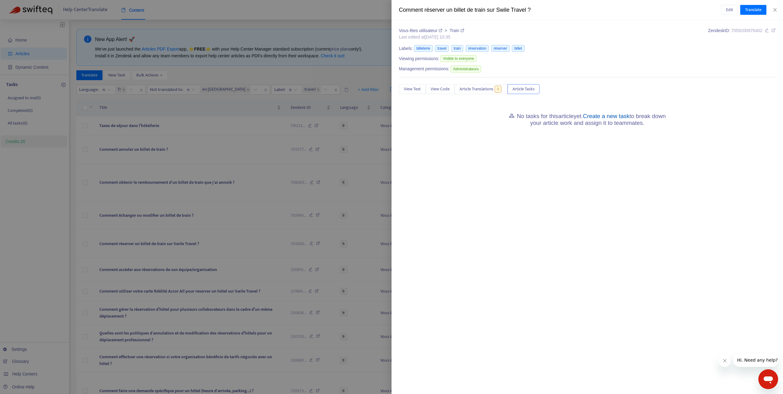
click at [615, 117] on link "Create a new task" at bounding box center [606, 116] width 47 height 6
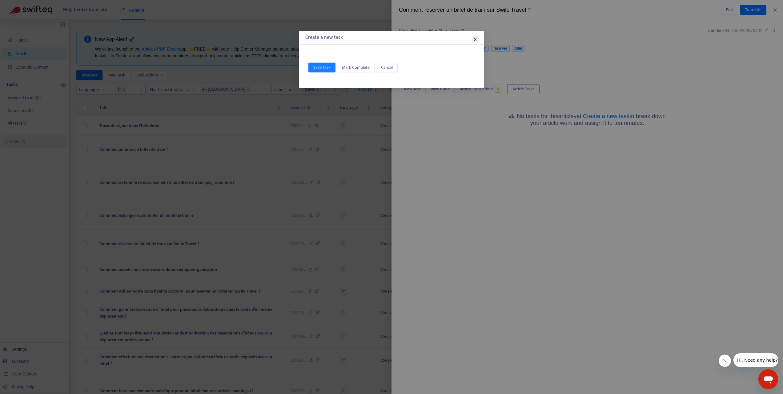
click at [476, 41] on icon "close" at bounding box center [475, 39] width 5 height 5
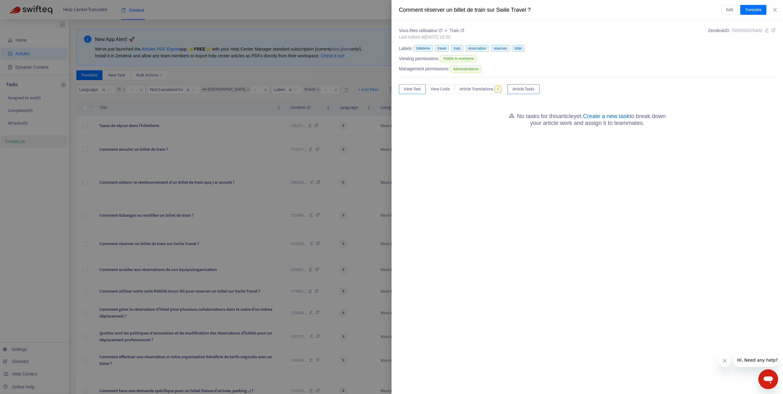
click at [414, 90] on span "View Text" at bounding box center [412, 89] width 17 height 7
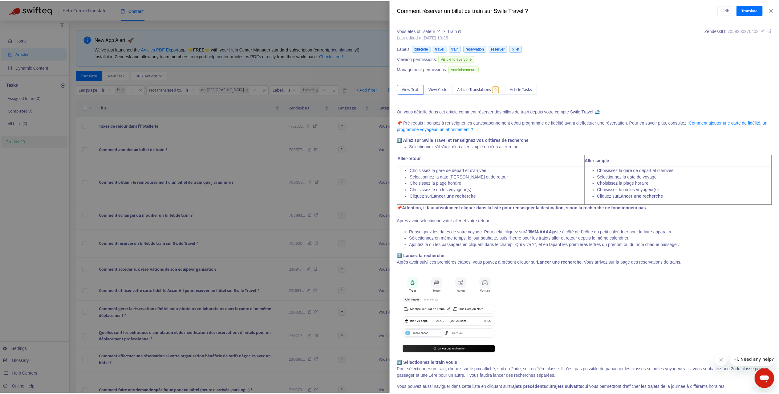
scroll to position [1, 0]
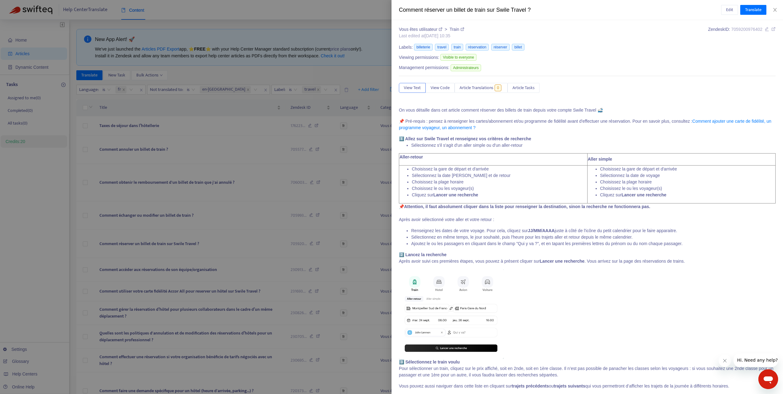
click at [772, 29] on icon at bounding box center [774, 29] width 4 height 4
click at [319, 146] on div at bounding box center [391, 197] width 783 height 394
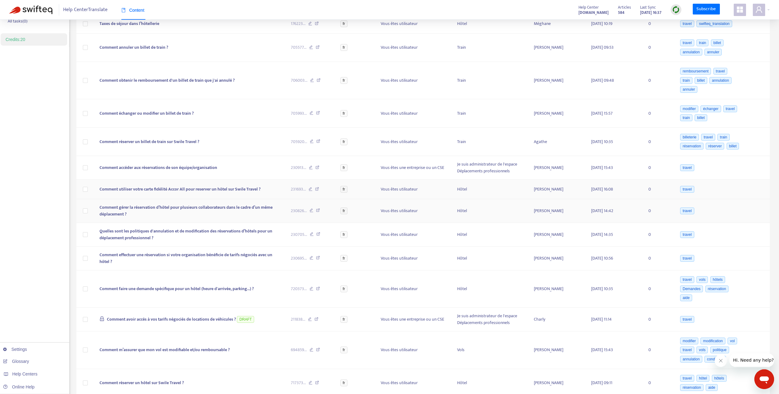
scroll to position [102, 0]
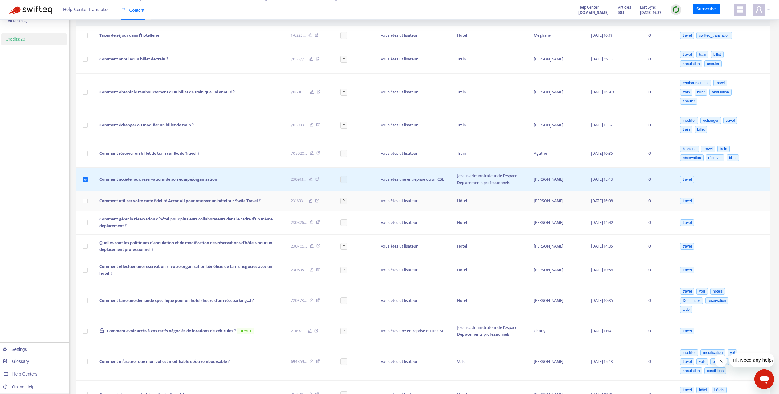
click at [90, 211] on td at bounding box center [85, 200] width 18 height 19
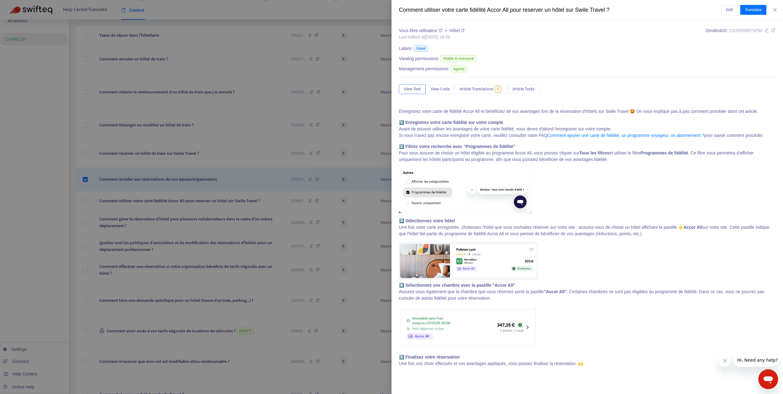
click at [87, 211] on div at bounding box center [391, 197] width 783 height 394
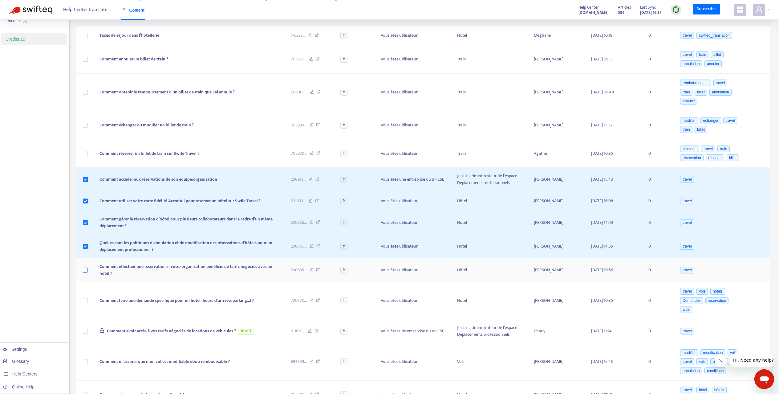
click at [87, 273] on label at bounding box center [85, 269] width 5 height 7
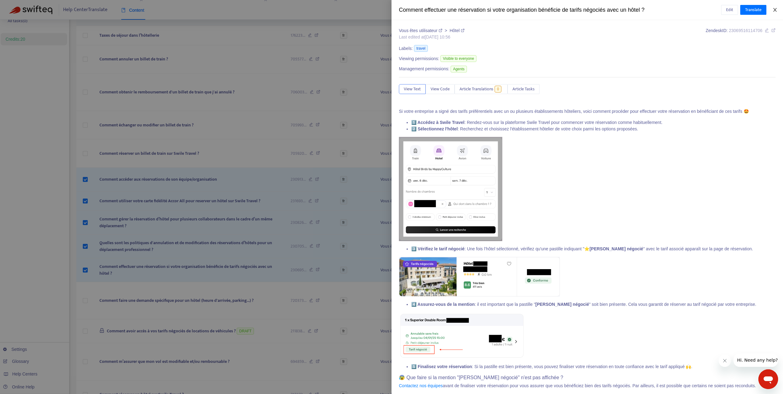
click at [778, 9] on button "Close" at bounding box center [775, 10] width 9 height 6
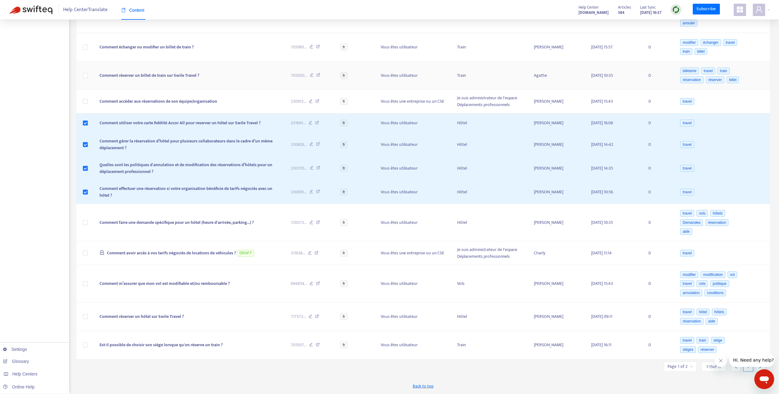
scroll to position [154, 0]
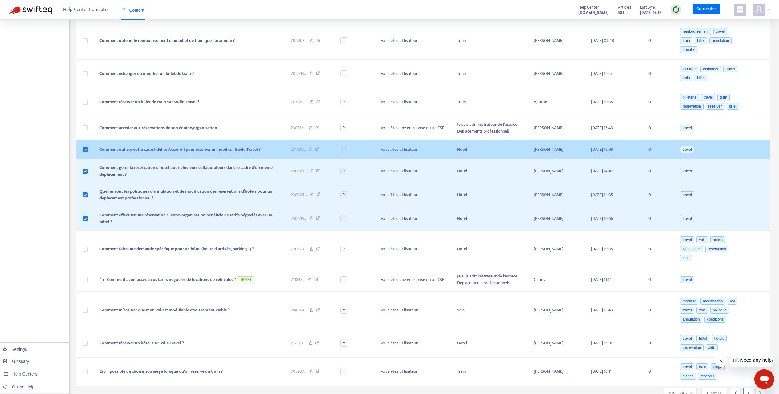
click at [86, 159] on td at bounding box center [85, 149] width 18 height 19
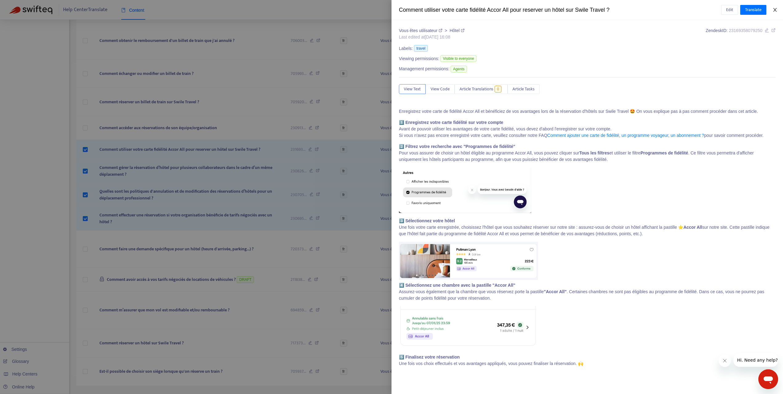
click at [776, 11] on icon "close" at bounding box center [775, 10] width 3 height 4
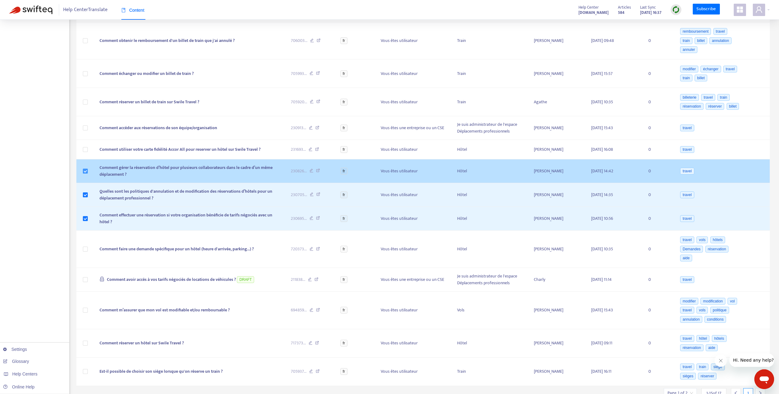
click at [84, 174] on label at bounding box center [85, 171] width 5 height 7
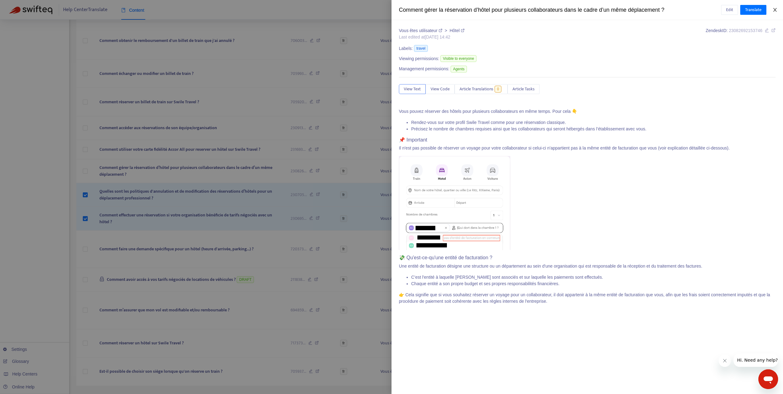
click at [776, 10] on icon "close" at bounding box center [775, 10] width 3 height 4
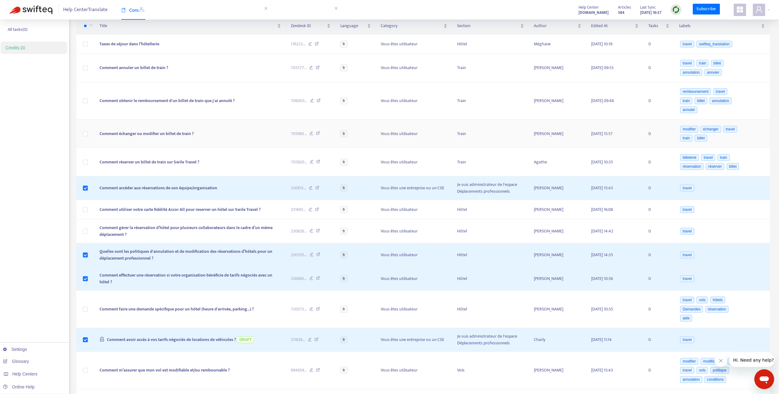
scroll to position [196, 0]
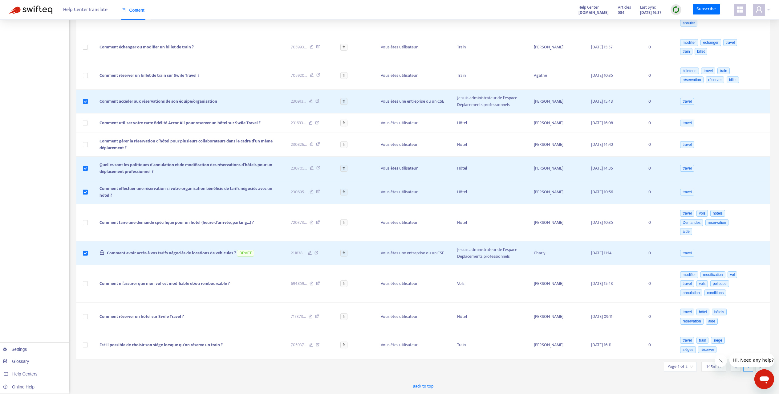
click at [687, 371] on div "Page 1 of 2" at bounding box center [680, 366] width 33 height 10
click at [677, 363] on span "15" at bounding box center [665, 367] width 39 height 9
click at [677, 340] on div "50" at bounding box center [700, 337] width 107 height 7
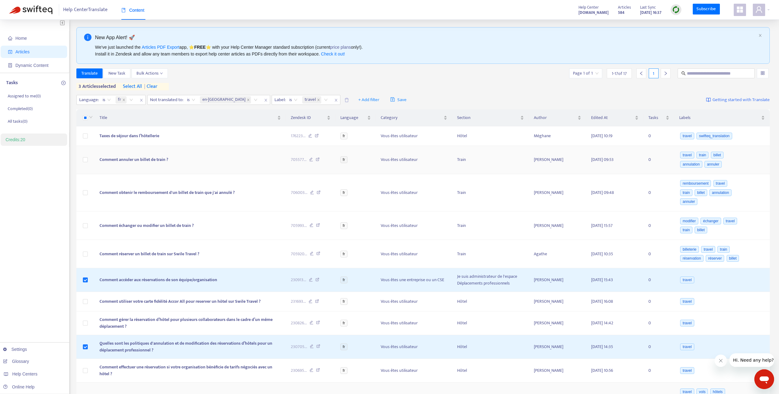
scroll to position [0, 0]
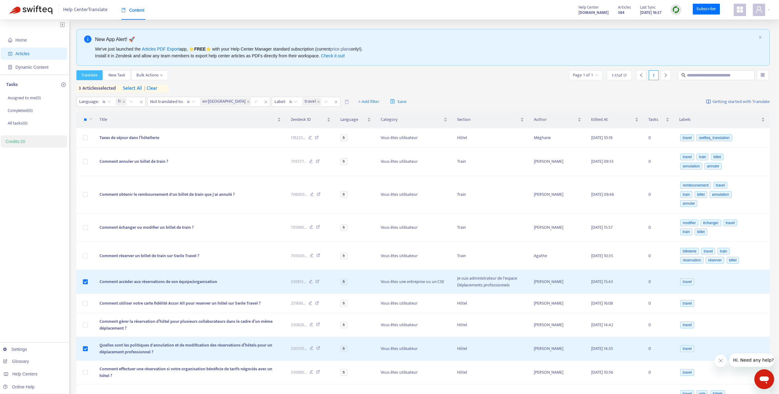
click at [98, 78] on button "Translate" at bounding box center [89, 75] width 26 height 10
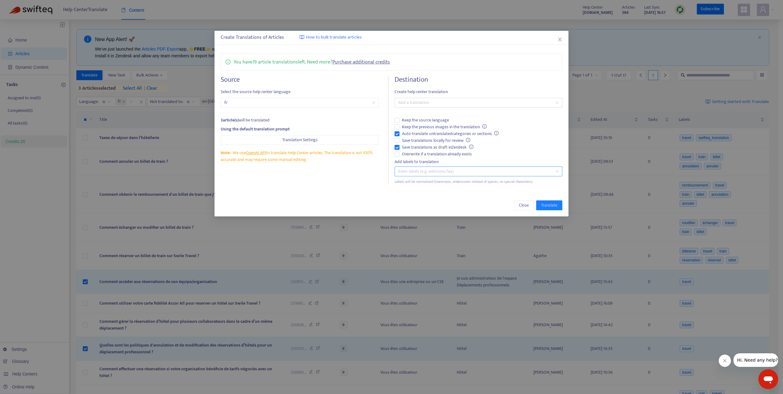
click at [434, 168] on div at bounding box center [475, 171] width 159 height 7
click at [427, 105] on div at bounding box center [475, 102] width 159 height 7
type input "**********"
click at [425, 127] on div "English (UK) ( en-gb )" at bounding box center [479, 124] width 158 height 7
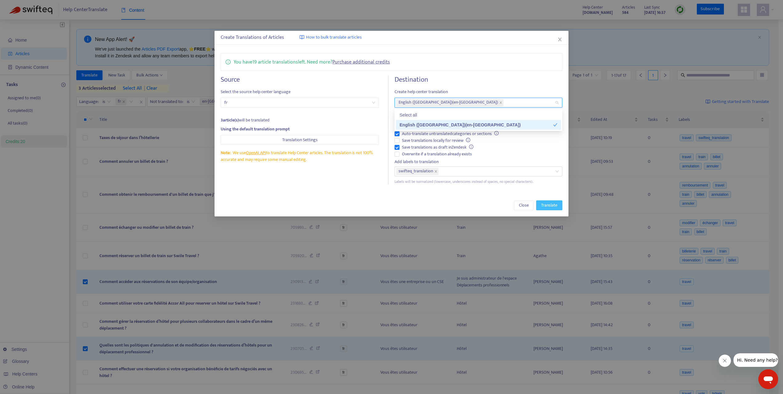
click at [549, 203] on span "Translate" at bounding box center [549, 205] width 16 height 7
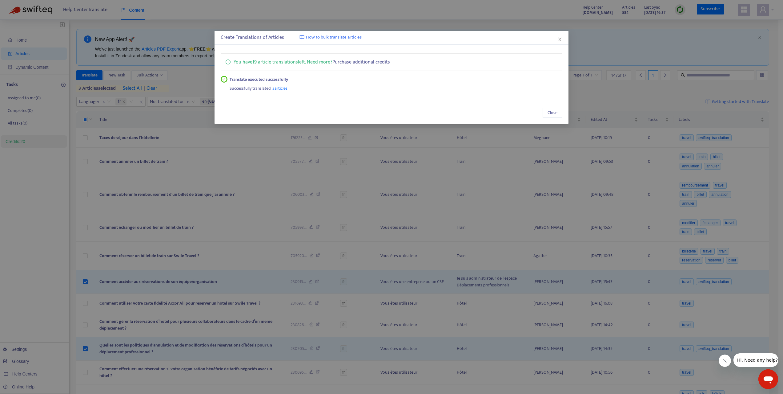
drag, startPoint x: 282, startPoint y: 83, endPoint x: 283, endPoint y: 87, distance: 4.1
click at [283, 83] on div "Successfully translated 3 articles" at bounding box center [396, 87] width 333 height 9
click at [283, 88] on span "3 articles" at bounding box center [280, 88] width 15 height 7
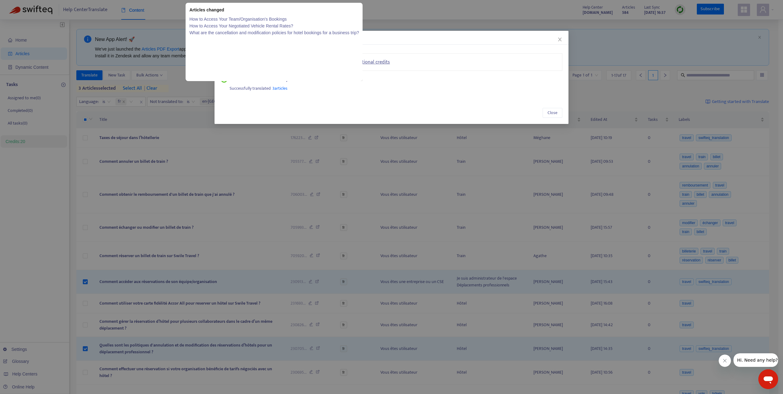
click at [283, 88] on span "3 articles" at bounding box center [280, 88] width 15 height 7
click at [280, 16] on link "How to Access Your Team/Organisation's Bookings" at bounding box center [274, 19] width 170 height 7
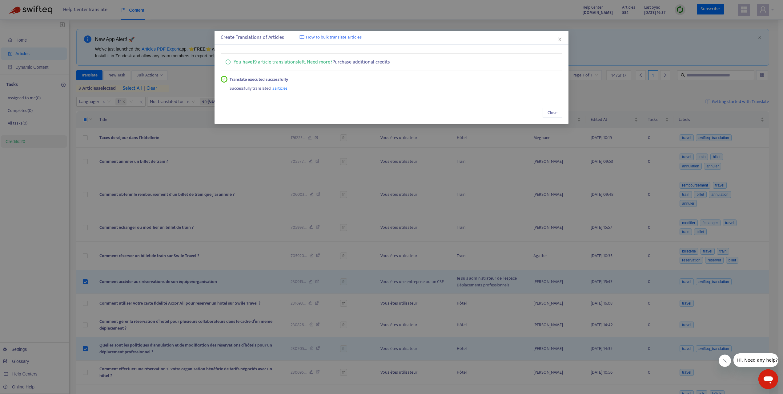
click at [552, 120] on div "Close" at bounding box center [392, 113] width 354 height 22
click at [552, 113] on span "Close" at bounding box center [553, 112] width 10 height 7
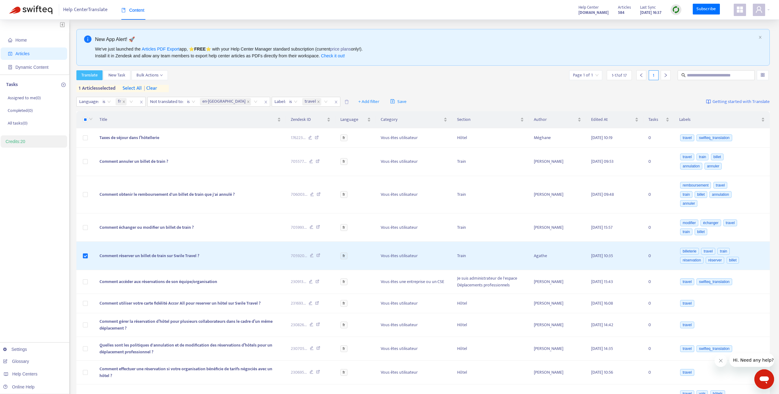
click at [96, 76] on span "Translate" at bounding box center [89, 75] width 16 height 7
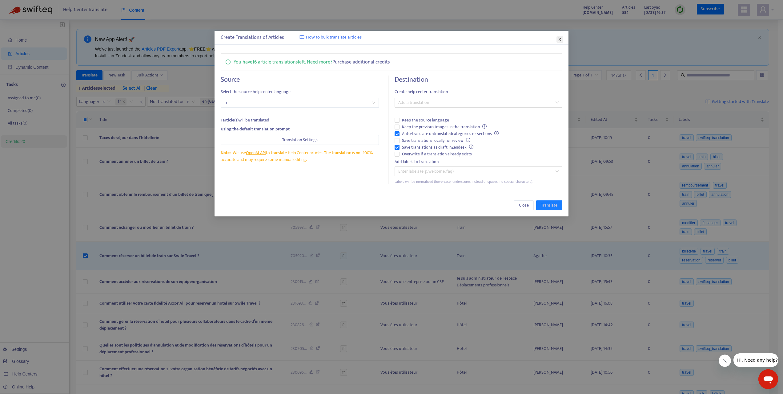
click at [562, 41] on icon "close" at bounding box center [559, 40] width 3 height 4
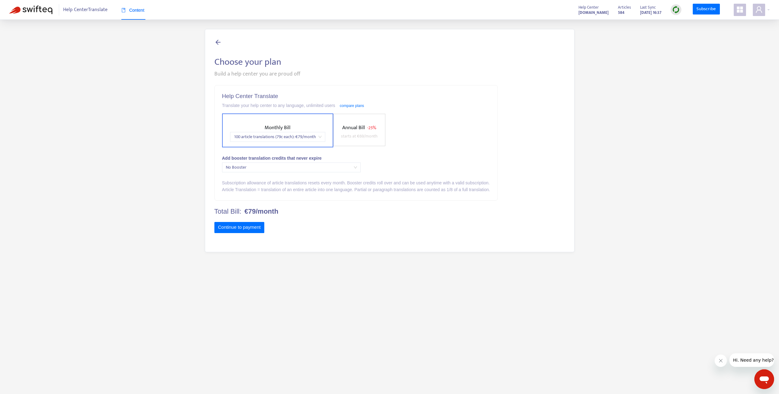
click at [311, 138] on span "100 article translations (79c each) : € 79 /month" at bounding box center [278, 136] width 88 height 9
click at [448, 143] on div "Monthly Bill 100 article translations (79c each) : € 79 /month Annual Bill - 25…" at bounding box center [356, 130] width 268 height 34
click at [283, 167] on span "No Booster" at bounding box center [291, 167] width 131 height 9
click at [490, 147] on div "Monthly Bill 100 article translations (79c each) : € 79 /month Annual Bill - 25…" at bounding box center [356, 130] width 268 height 34
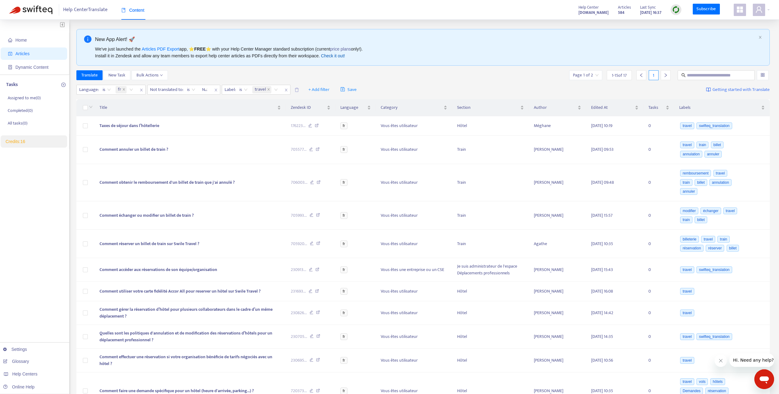
click at [345, 55] on link "Check it out!" at bounding box center [333, 55] width 24 height 5
click at [0, 0] on section "Help Center Translate Content Help Center [DOMAIN_NAME] Articles 584 Last Sync …" at bounding box center [389, 281] width 779 height 562
click at [763, 76] on input "search" at bounding box center [762, 75] width 4 height 9
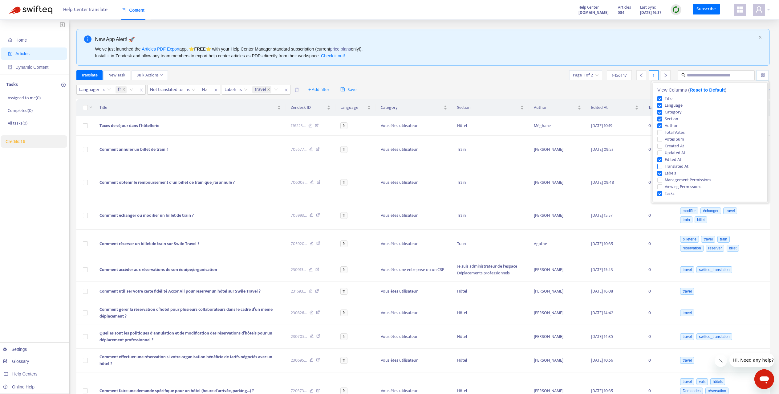
click at [681, 168] on span "Translated At" at bounding box center [676, 166] width 29 height 7
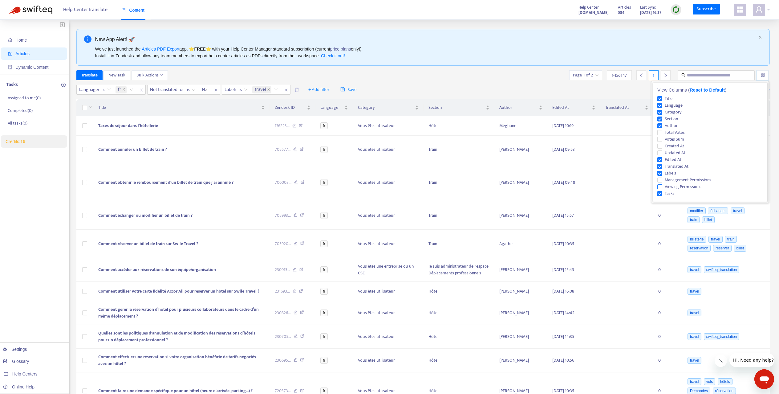
click at [682, 187] on span "Viewing Permissions" at bounding box center [683, 186] width 42 height 7
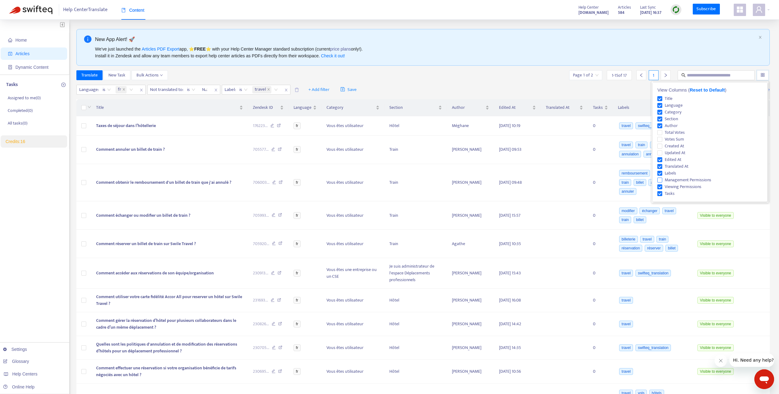
click at [686, 179] on span "Management Permissions" at bounding box center [687, 179] width 51 height 7
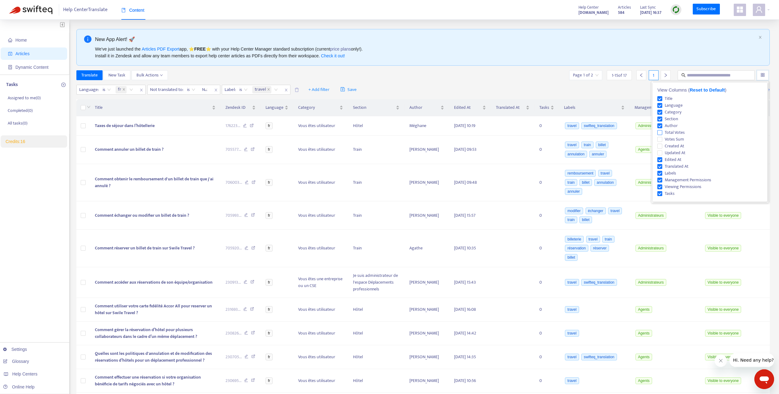
click at [677, 130] on span "Total Votes" at bounding box center [674, 132] width 25 height 7
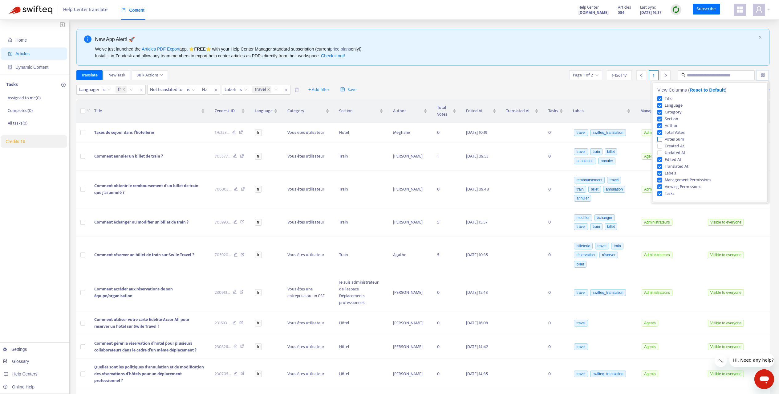
click at [677, 138] on span "Votes Sum" at bounding box center [674, 139] width 24 height 7
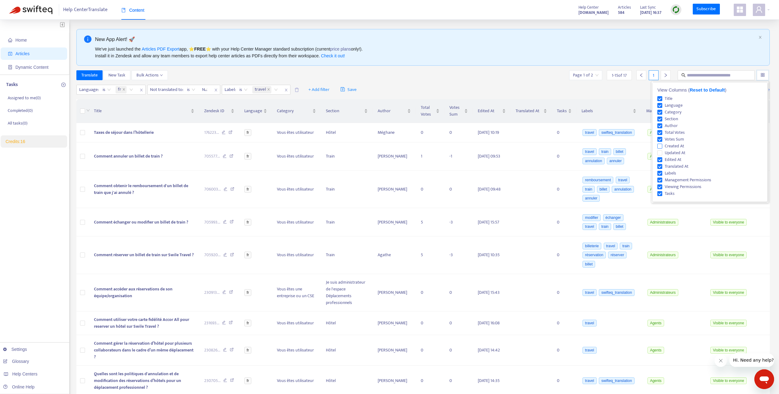
click at [677, 146] on span "Created At" at bounding box center [674, 146] width 24 height 7
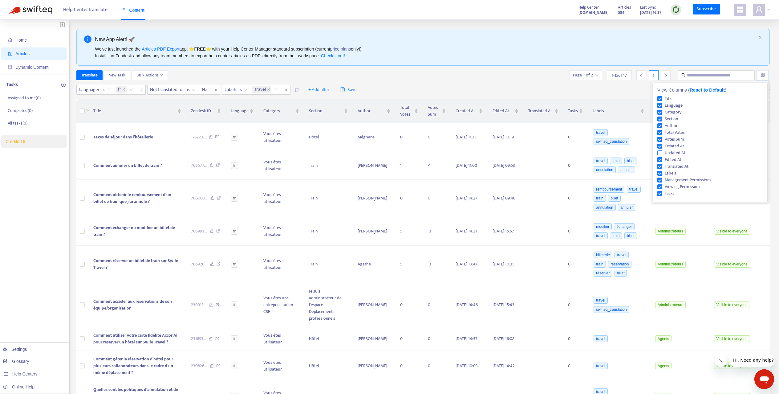
click at [677, 151] on span "Updated At" at bounding box center [675, 152] width 26 height 7
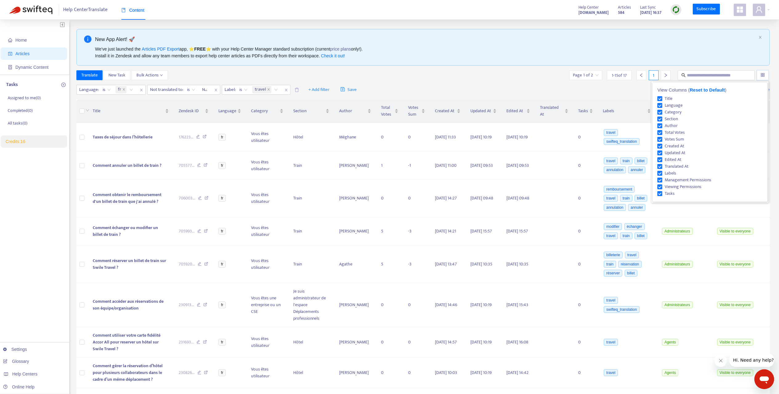
click at [641, 92] on div "Language : is fr Not translated to : is Not translated to Label : is travel + A…" at bounding box center [422, 90] width 693 height 14
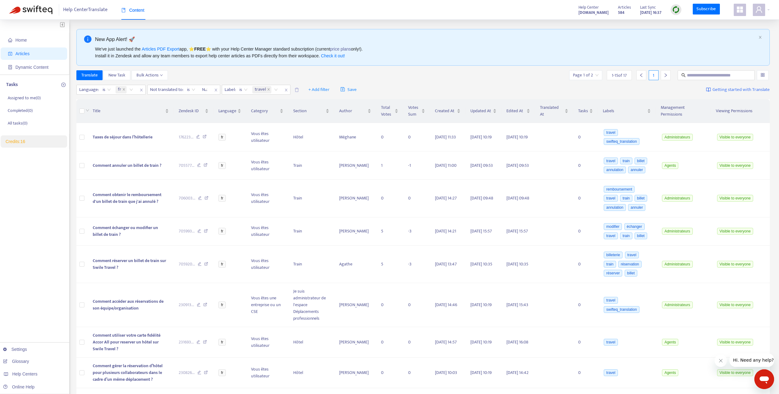
drag, startPoint x: 512, startPoint y: 113, endPoint x: 731, endPoint y: 93, distance: 219.2
click at [731, 93] on div "New App Alert! 🚀 We've just launched the Articles PDF Export app, ⭐ FREE ⭐️ wit…" at bounding box center [422, 356] width 693 height 655
click at [763, 77] on input "search" at bounding box center [762, 75] width 4 height 9
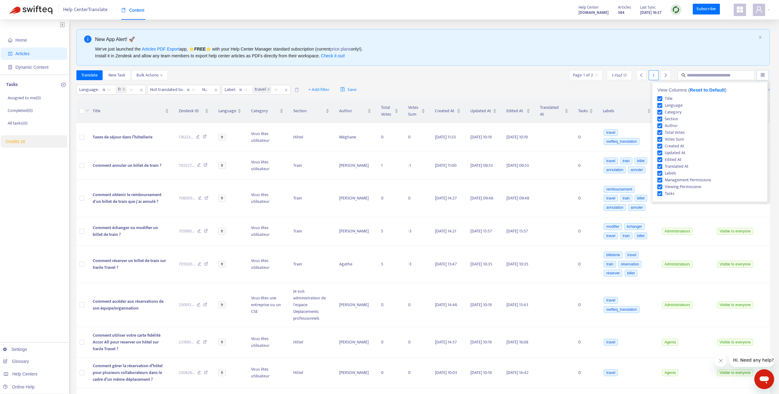
click at [615, 89] on div "Language : is fr Not translated to : is Not translated to Label : is travel + A…" at bounding box center [422, 90] width 693 height 14
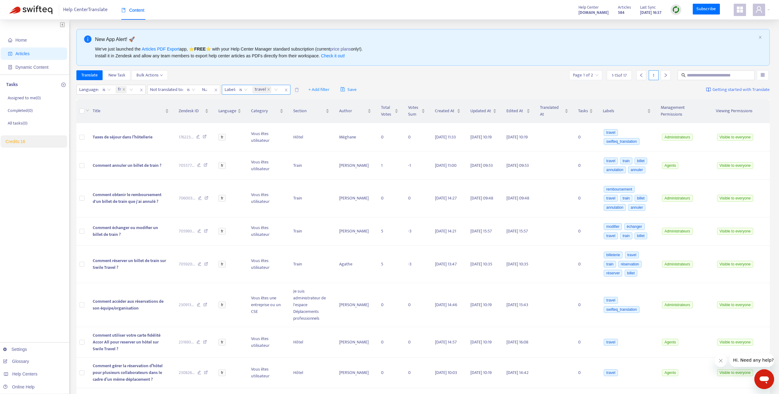
click at [288, 91] on icon "close" at bounding box center [286, 90] width 4 height 4
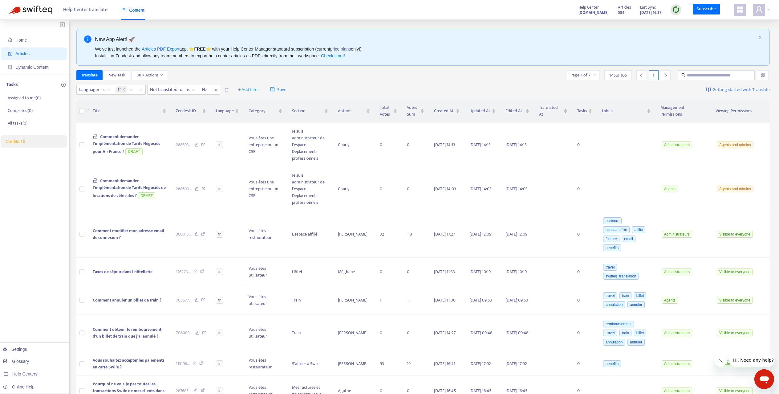
click at [676, 11] on img at bounding box center [676, 10] width 8 height 8
click at [682, 21] on link "Quick Sync" at bounding box center [689, 22] width 26 height 7
